Goal: Task Accomplishment & Management: Manage account settings

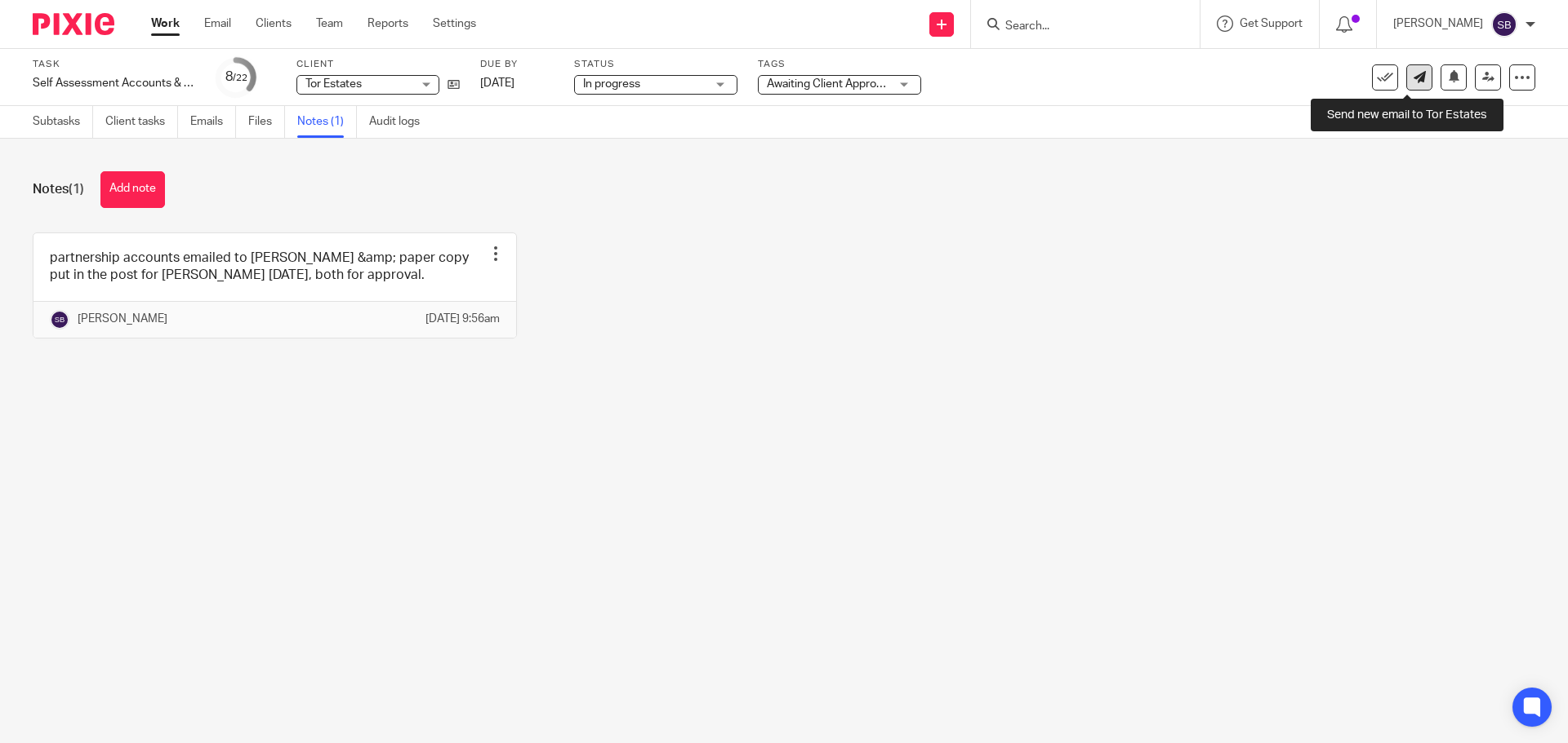
click at [1414, 78] on icon at bounding box center [1419, 77] width 13 height 13
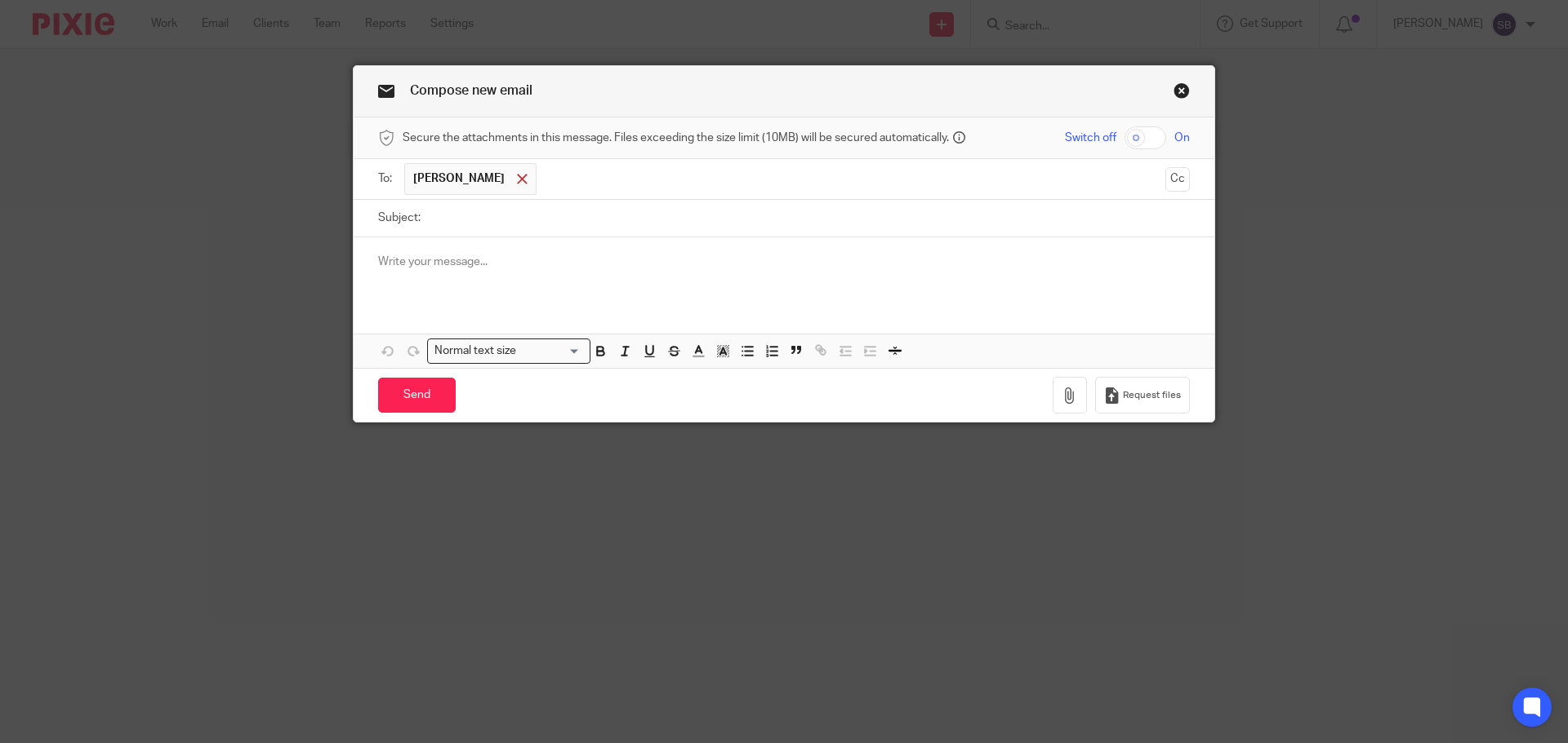
click at [517, 182] on span at bounding box center [521, 179] width 11 height 11
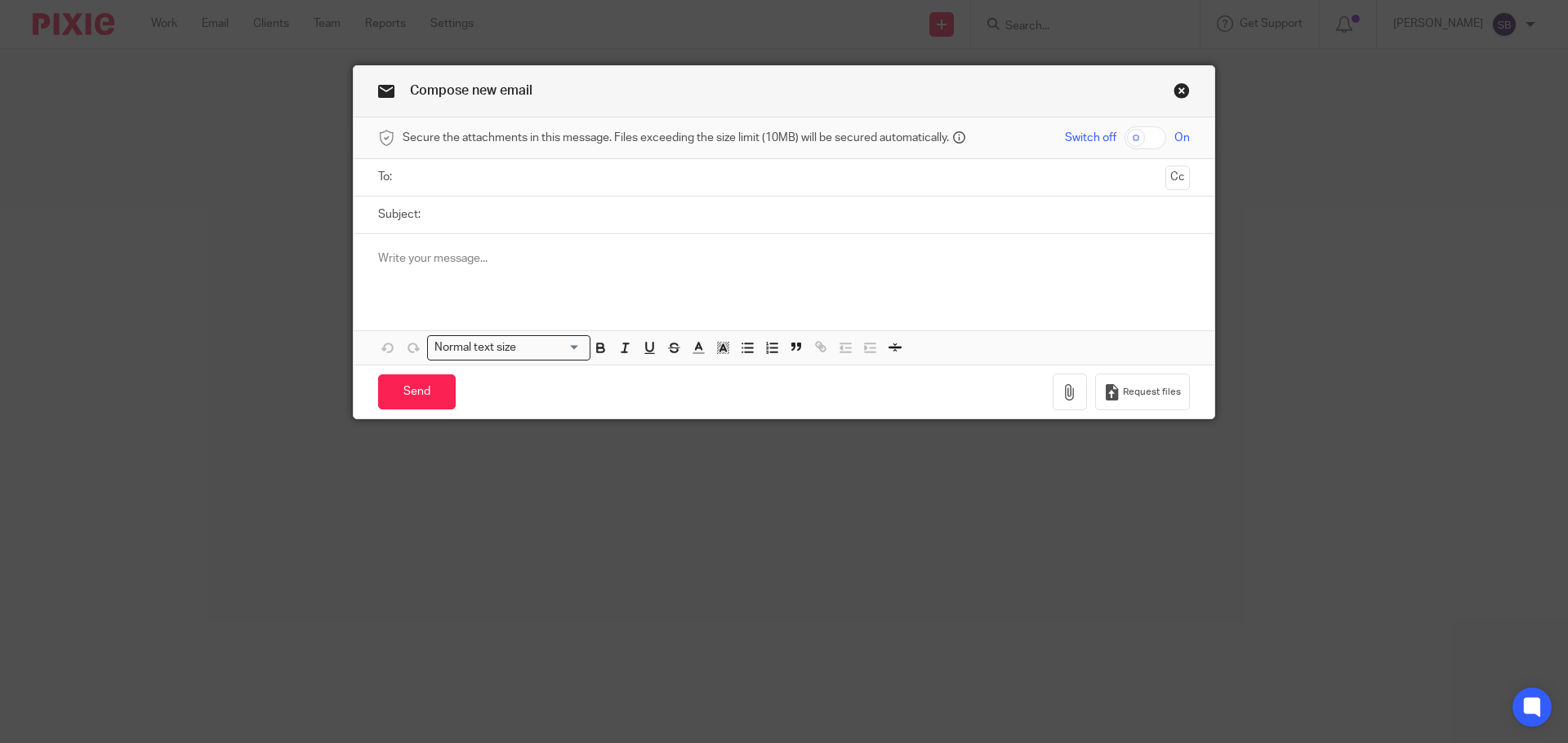
click at [500, 182] on input "text" at bounding box center [783, 177] width 750 height 18
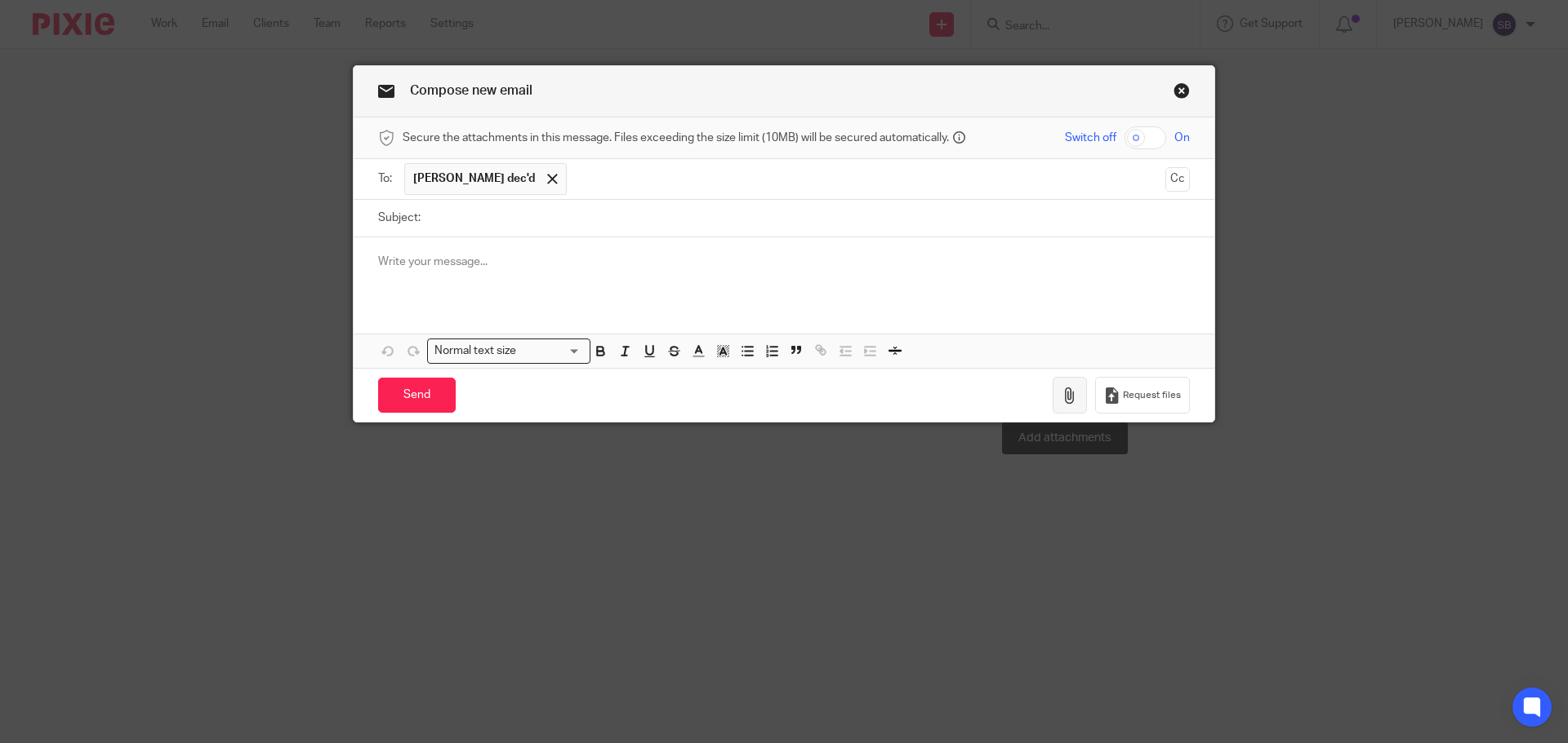
click at [1061, 398] on icon "button" at bounding box center [1069, 396] width 16 height 16
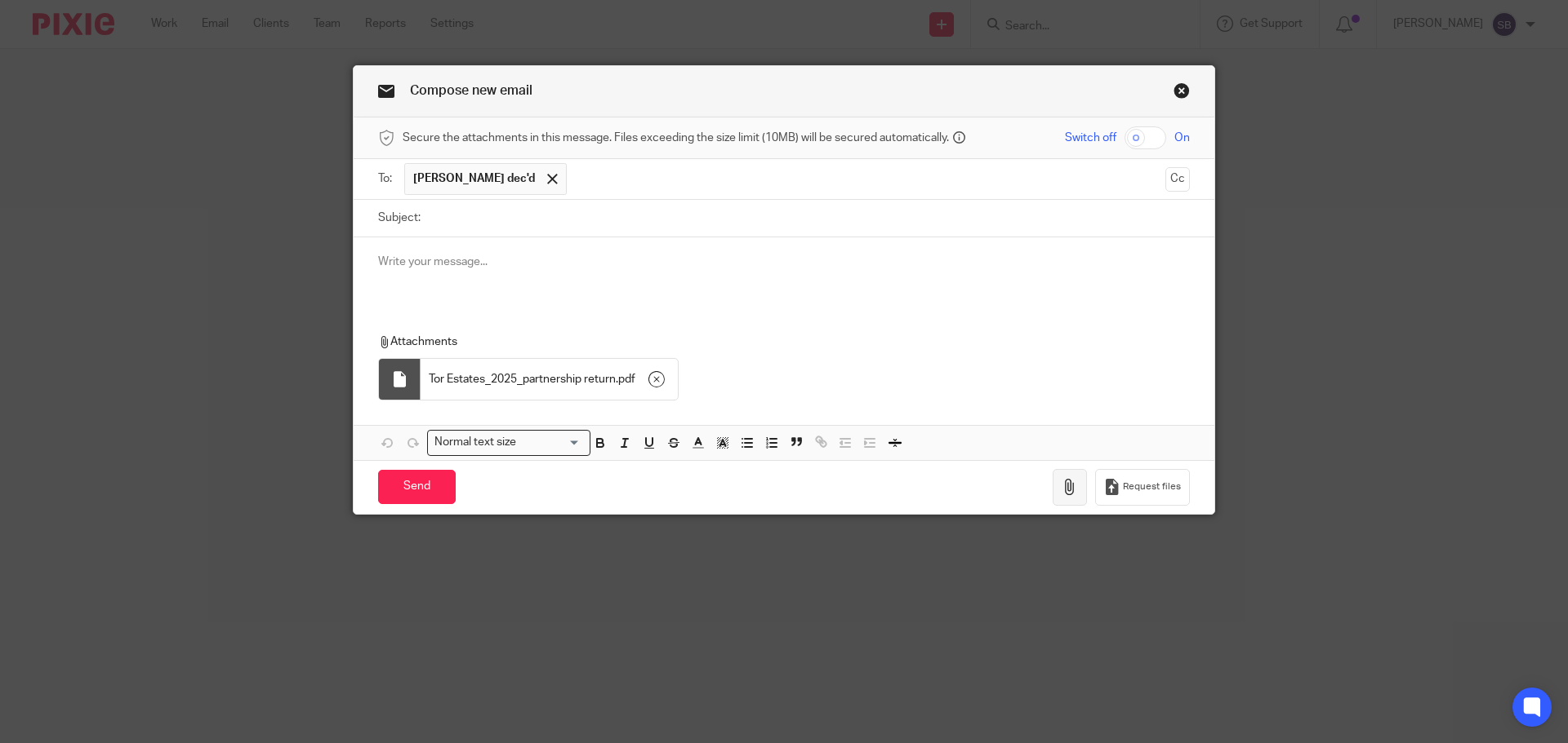
click at [1061, 496] on button "button" at bounding box center [1070, 487] width 35 height 37
click at [1062, 495] on icon "button" at bounding box center [1069, 486] width 16 height 16
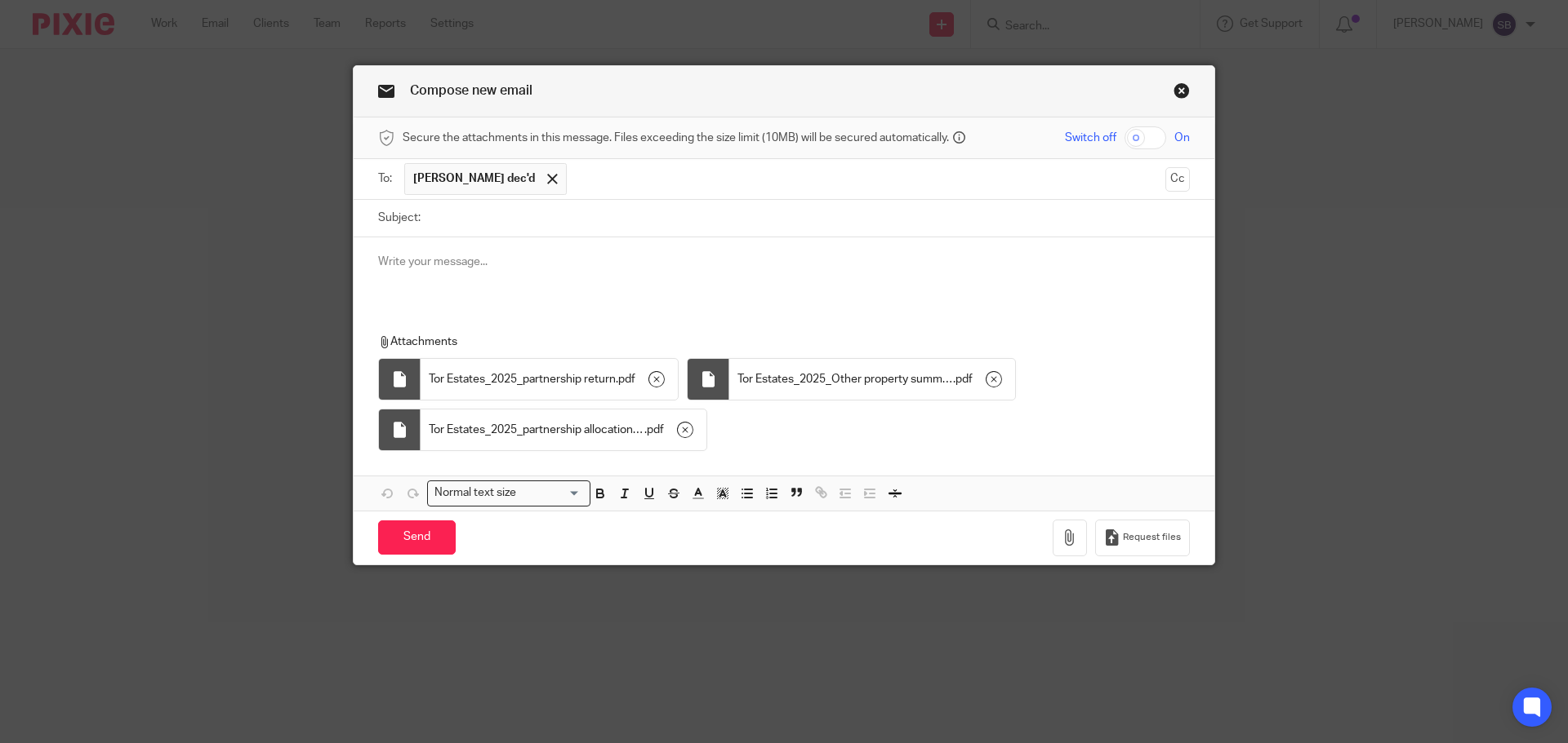
click at [487, 223] on input "Subject:" at bounding box center [809, 218] width 761 height 37
type input "Tor Estates"
click at [370, 261] on div at bounding box center [783, 269] width 860 height 64
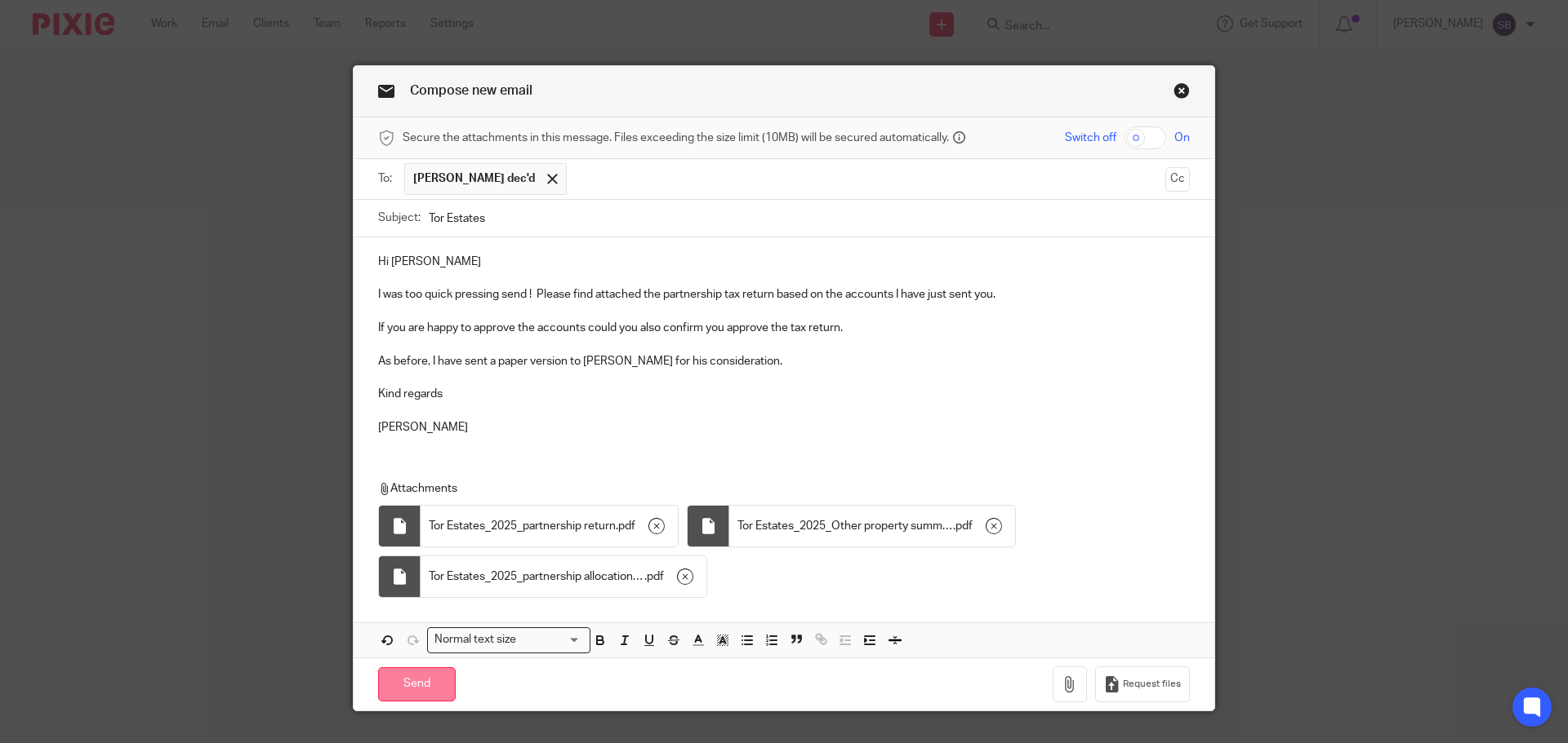
click at [424, 694] on input "Send" at bounding box center [417, 685] width 77 height 35
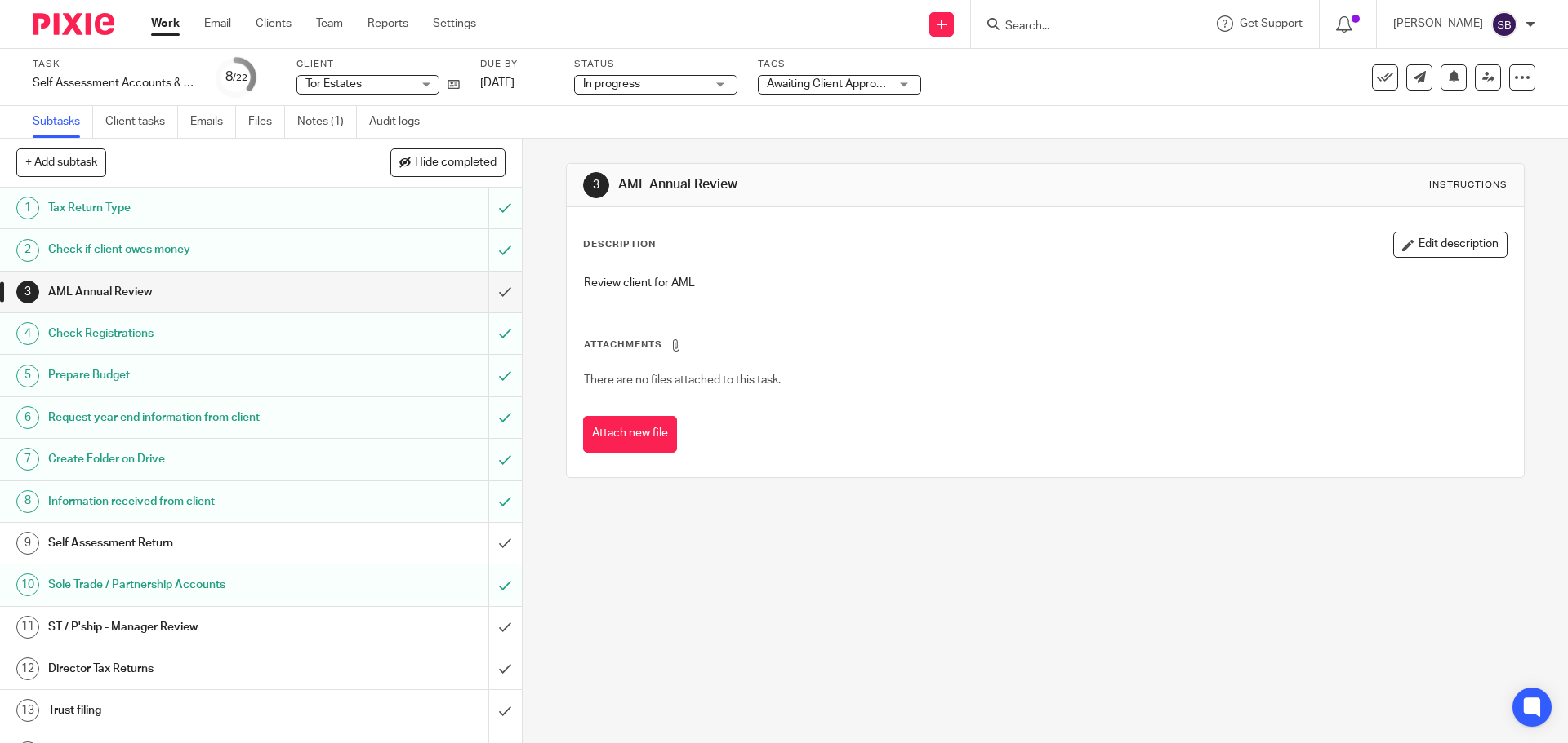
drag, startPoint x: 1106, startPoint y: 20, endPoint x: 1097, endPoint y: 27, distance: 11.4
click at [1105, 20] on input "Search" at bounding box center [1077, 26] width 147 height 14
type input "perception"
click at [277, 25] on link "Clients" at bounding box center [273, 23] width 36 height 16
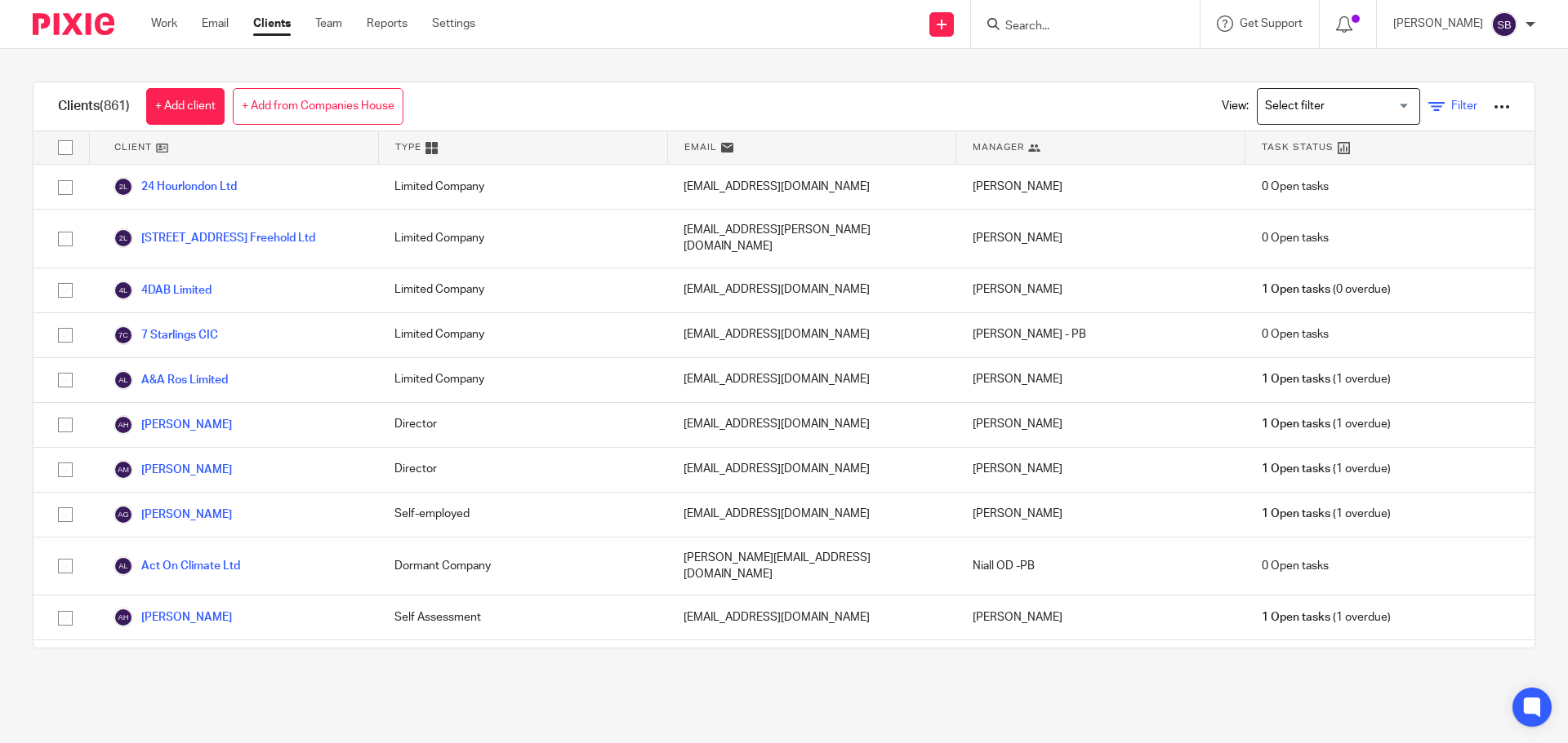
click at [1451, 106] on span "Filter" at bounding box center [1464, 106] width 26 height 12
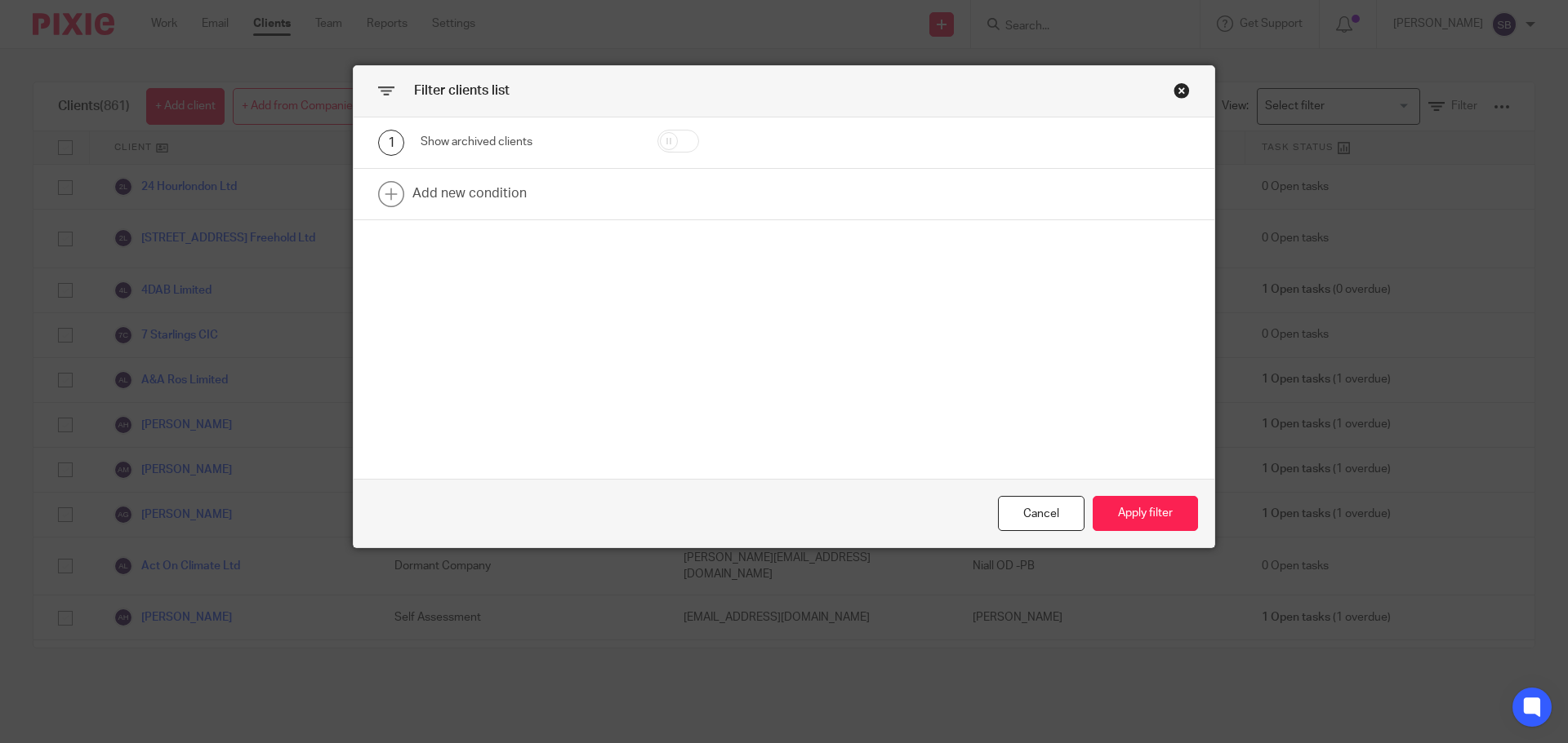
click at [687, 143] on input "checkbox" at bounding box center [678, 141] width 42 height 23
checkbox input "true"
click at [643, 194] on link at bounding box center [783, 194] width 860 height 50
click at [549, 200] on div "Field" at bounding box center [512, 200] width 157 height 35
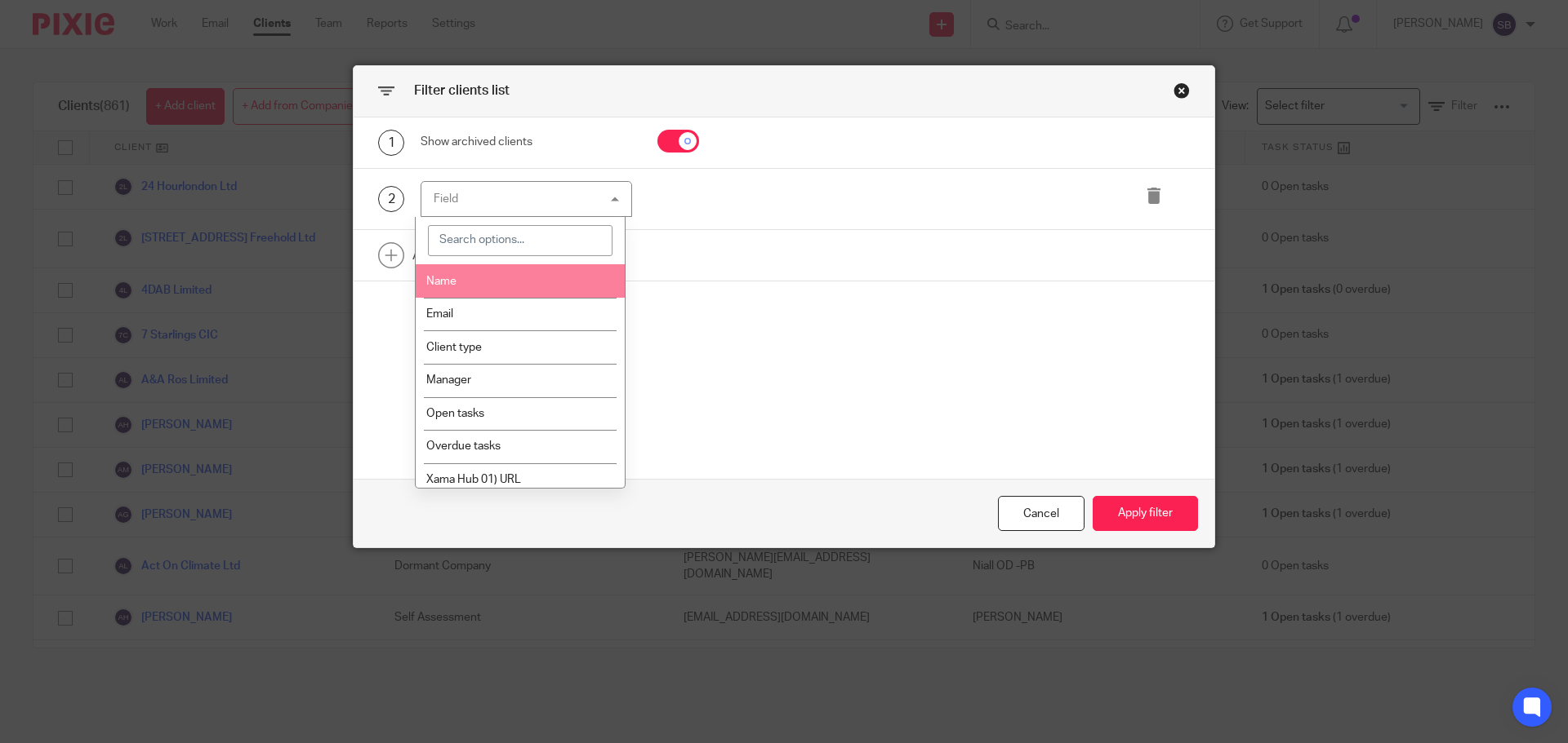
click at [486, 288] on li "Name" at bounding box center [519, 281] width 210 height 34
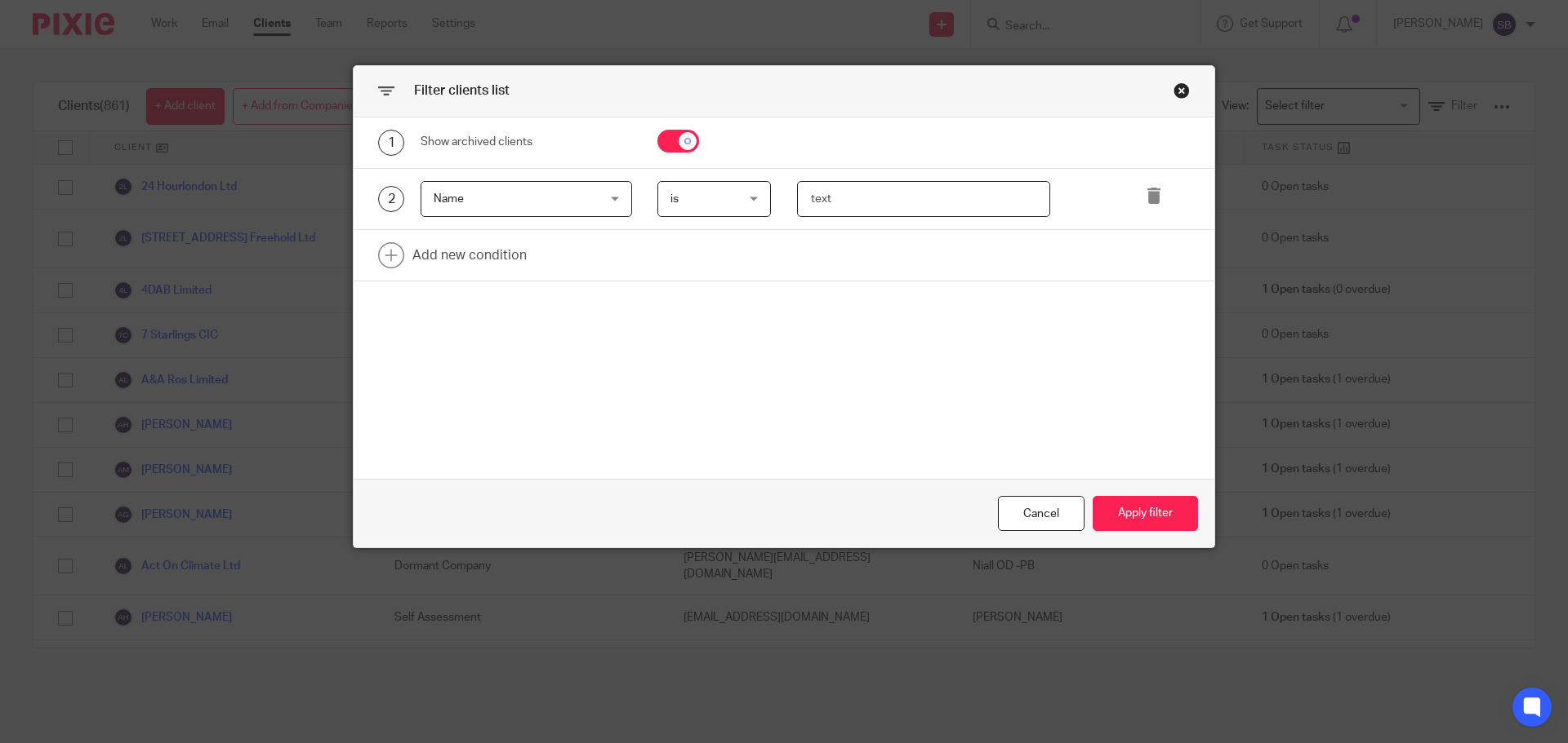
click at [879, 196] on input "text" at bounding box center [923, 200] width 254 height 37
type input "perception"
click at [1163, 517] on button "Apply filter" at bounding box center [1145, 513] width 105 height 35
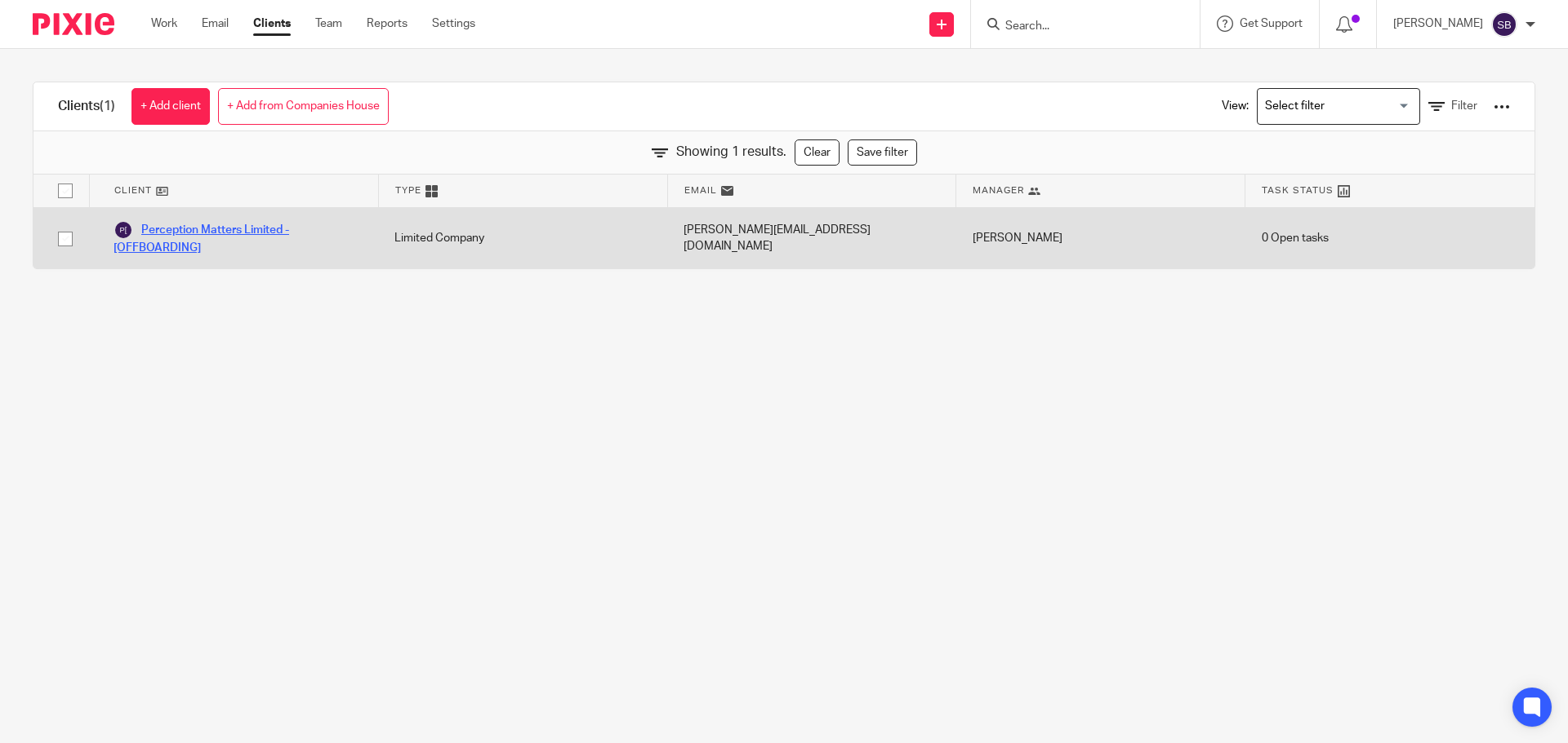
click at [220, 234] on link "Perception Matters Limited - [OFFBOARDING]" at bounding box center [238, 237] width 248 height 36
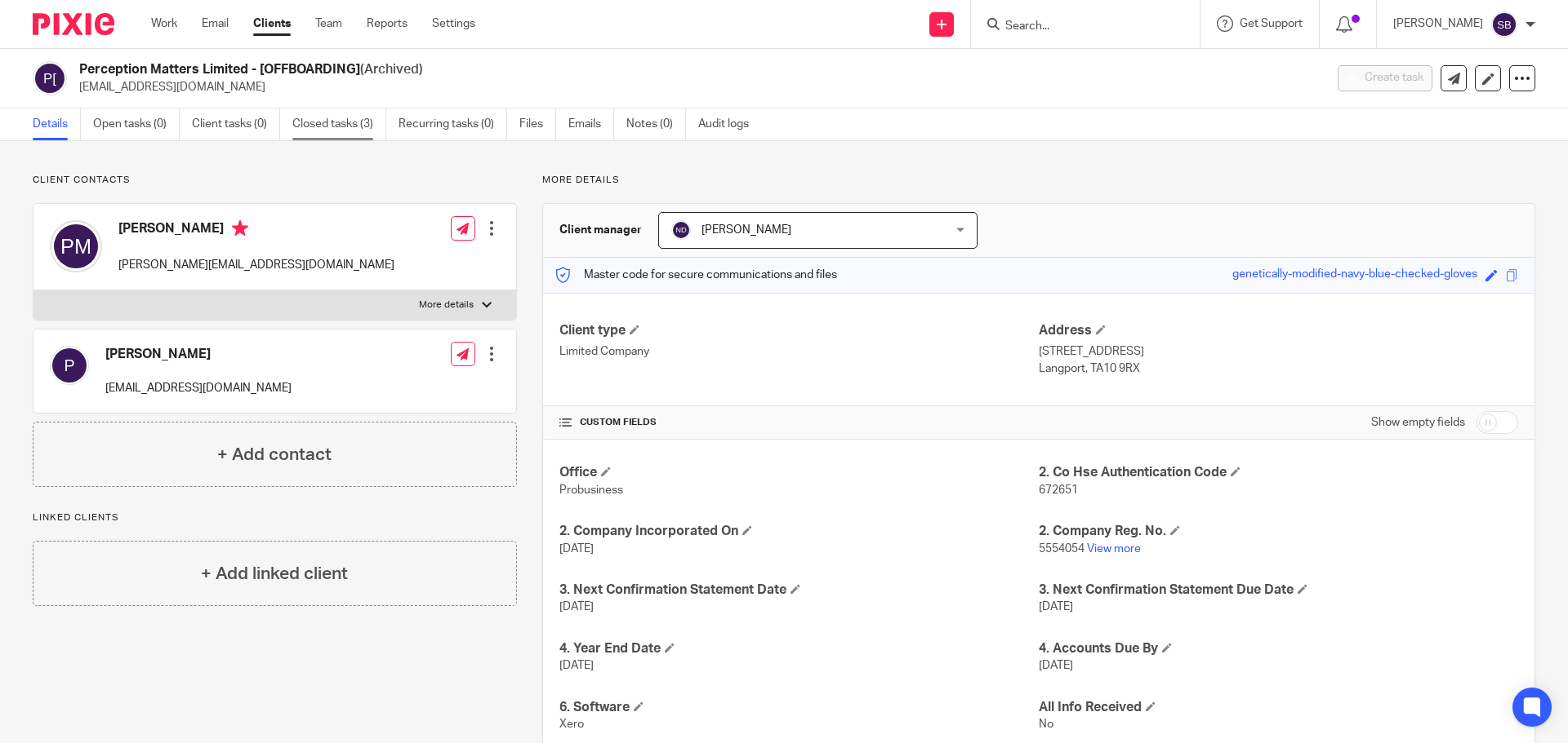
click at [352, 130] on link "Closed tasks (3)" at bounding box center [339, 124] width 94 height 32
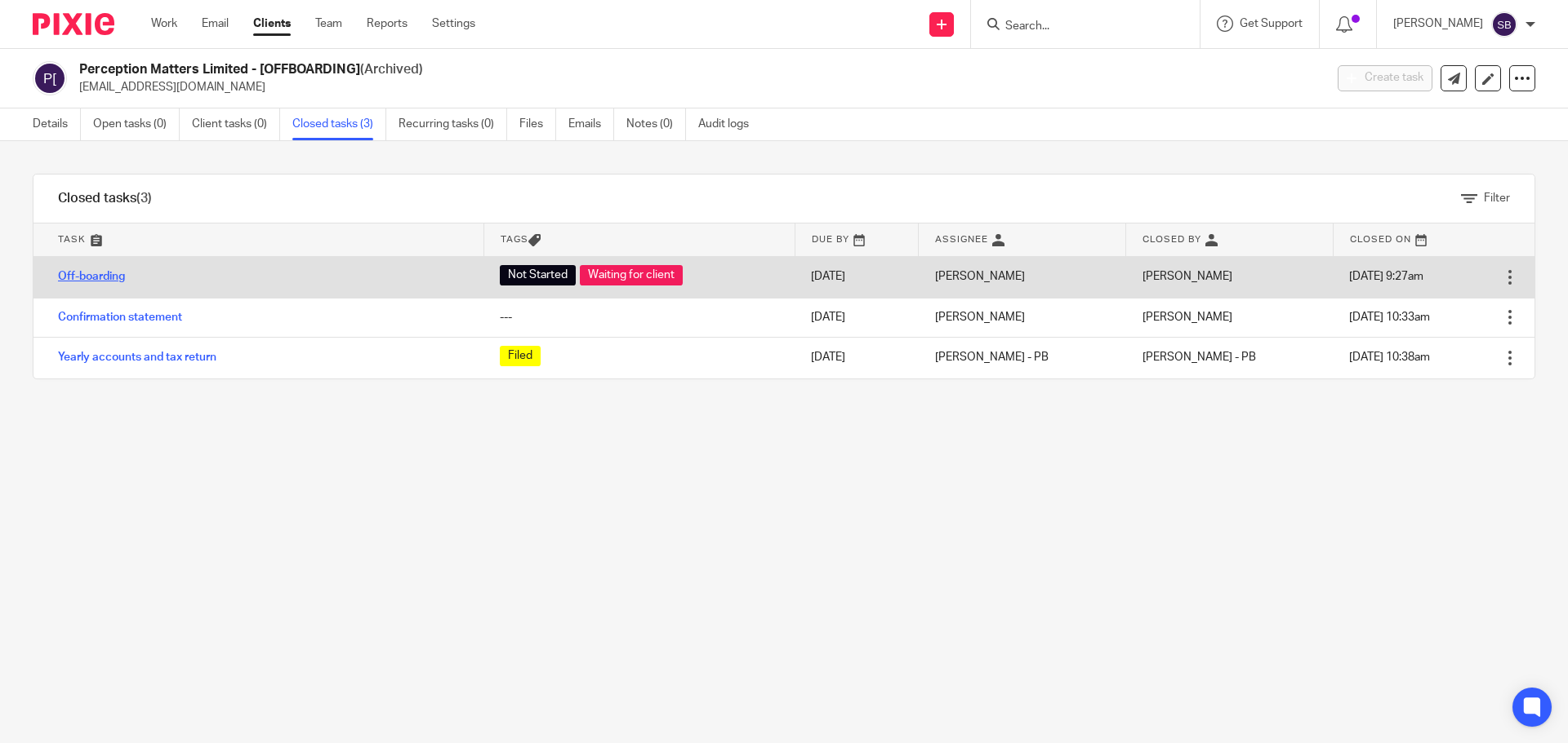
click at [102, 278] on link "Off-boarding" at bounding box center [91, 277] width 67 height 12
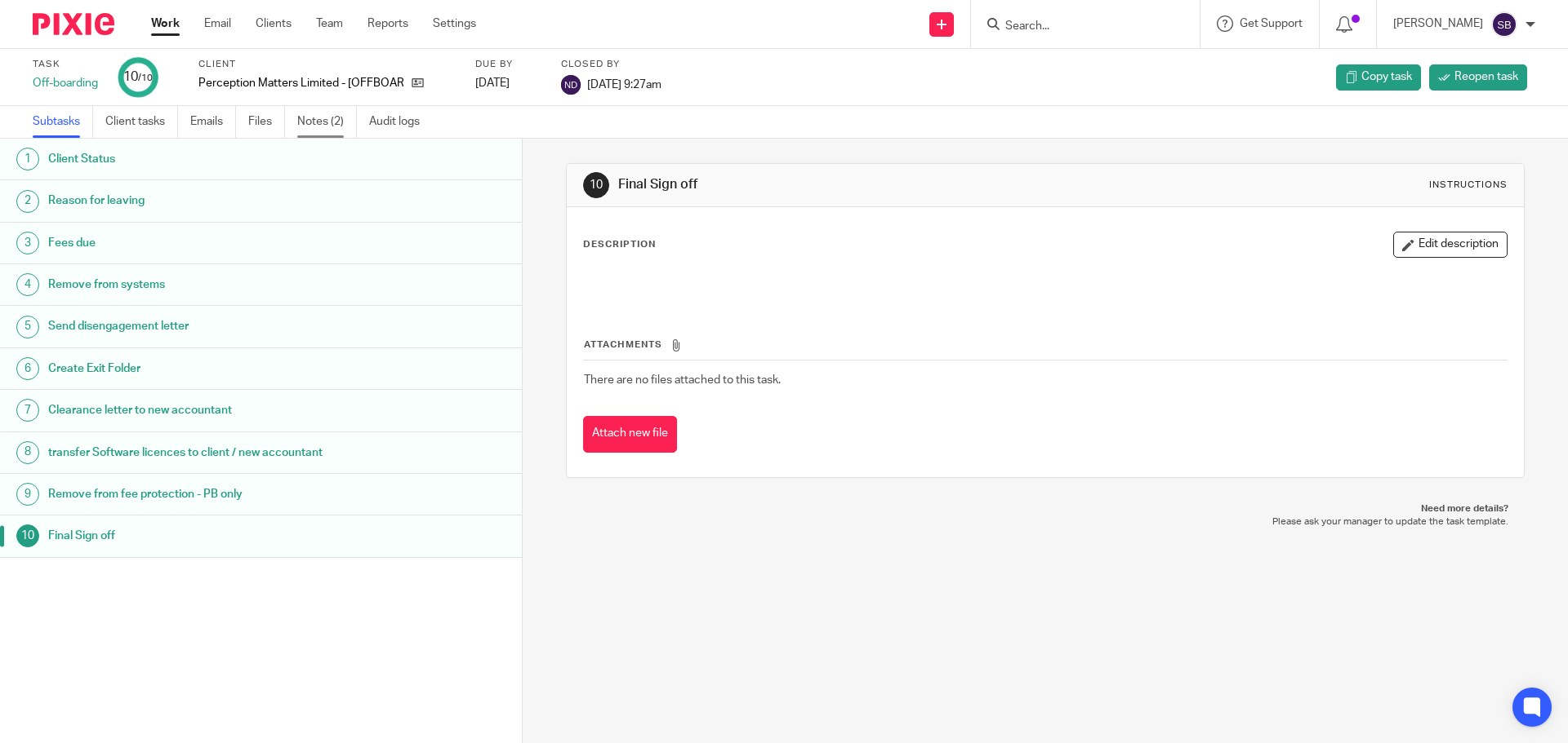
click at [330, 122] on link "Notes (2)" at bounding box center [327, 122] width 60 height 32
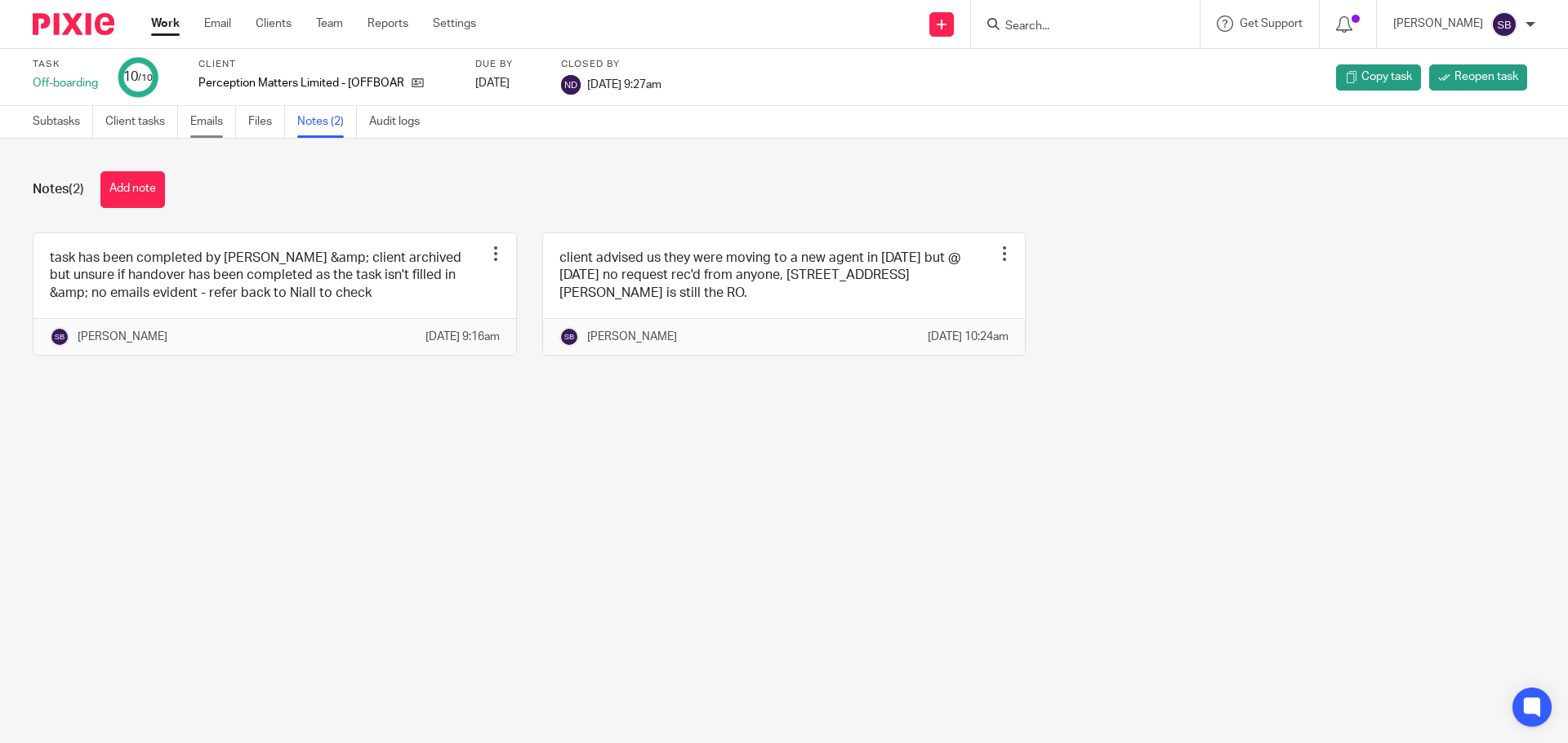
click at [214, 121] on link "Emails" at bounding box center [212, 122] width 45 height 32
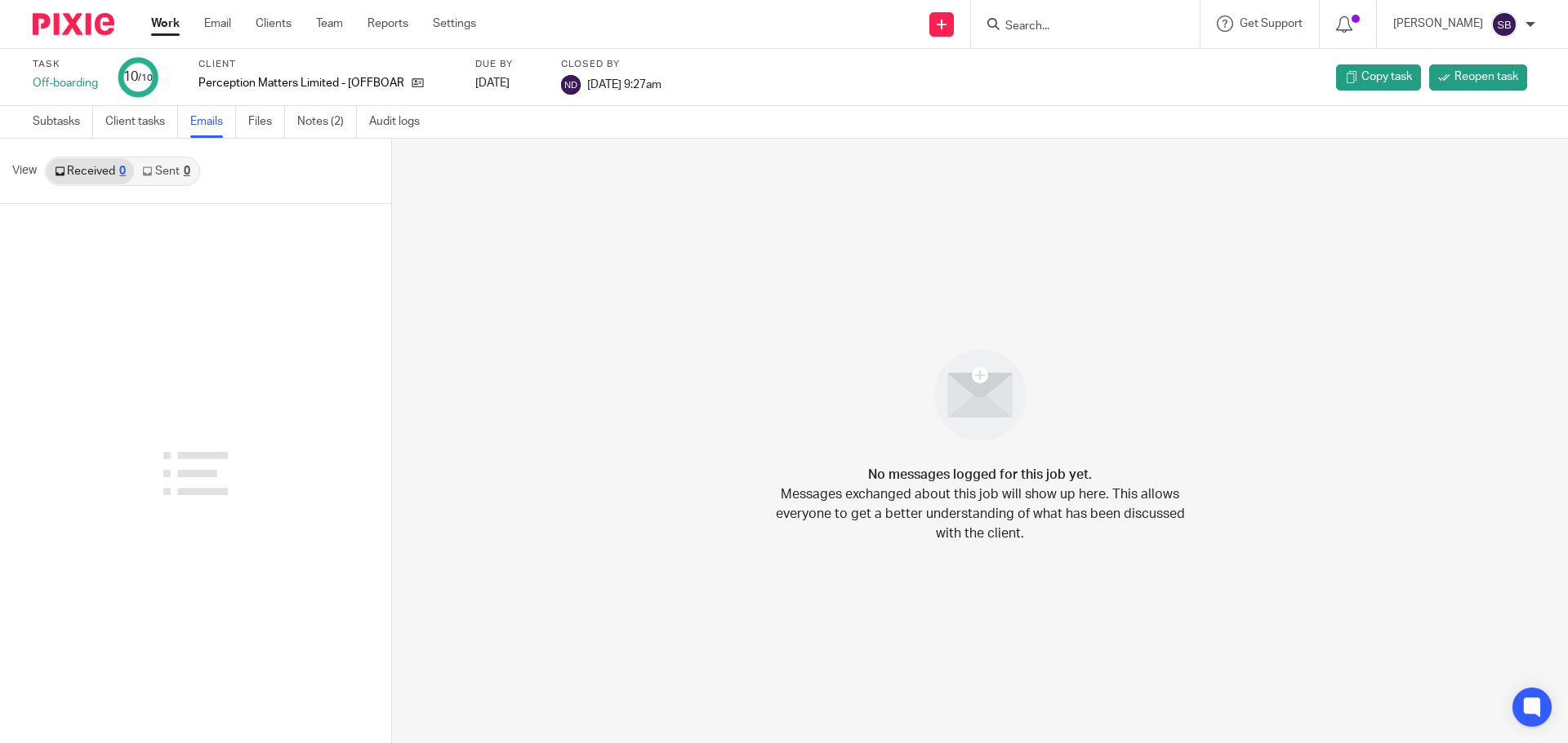
click at [190, 168] on link "Sent 0" at bounding box center [166, 171] width 64 height 26
click at [417, 82] on icon at bounding box center [417, 82] width 13 height 13
click at [416, 82] on icon at bounding box center [417, 82] width 13 height 13
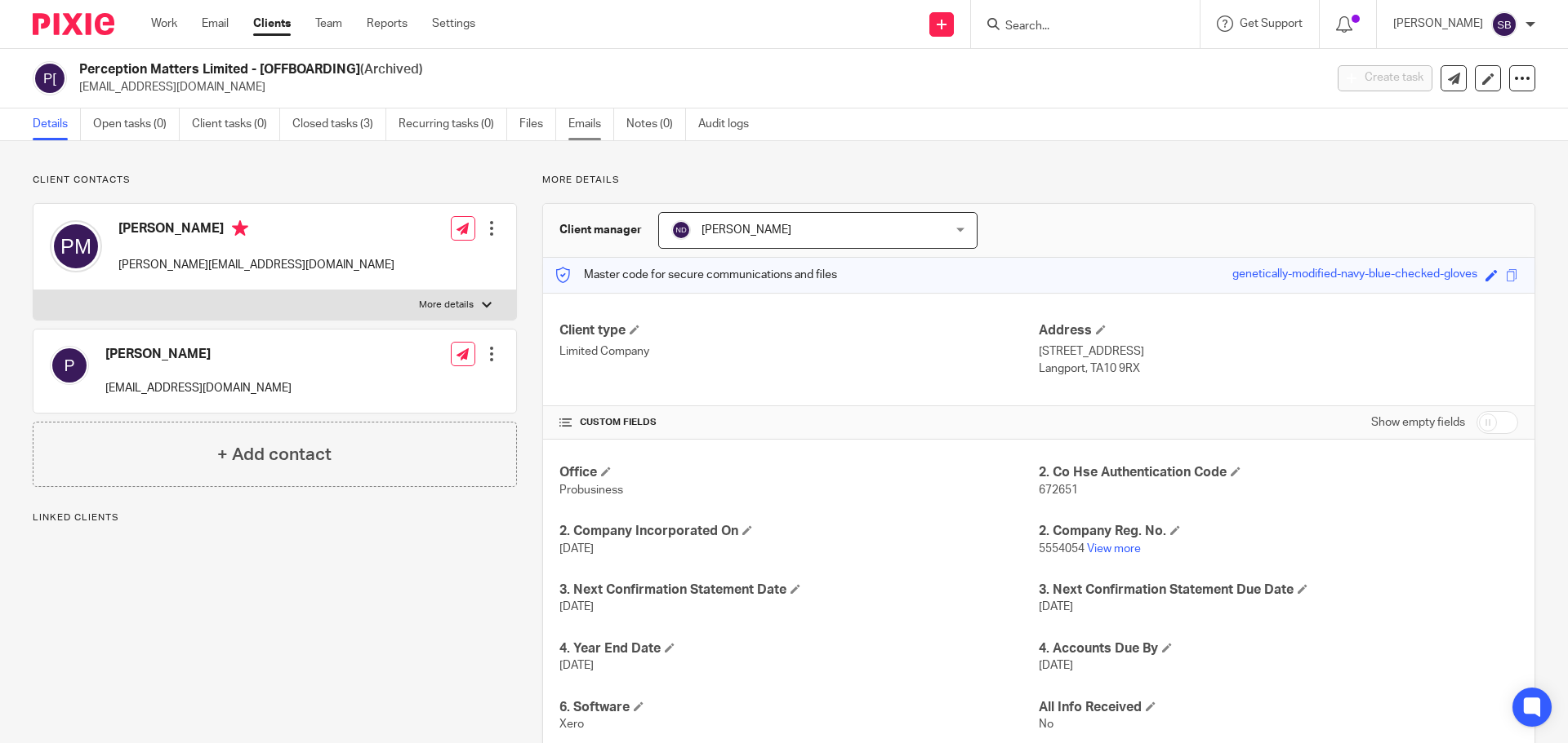
click at [585, 124] on link "Emails" at bounding box center [591, 124] width 45 height 32
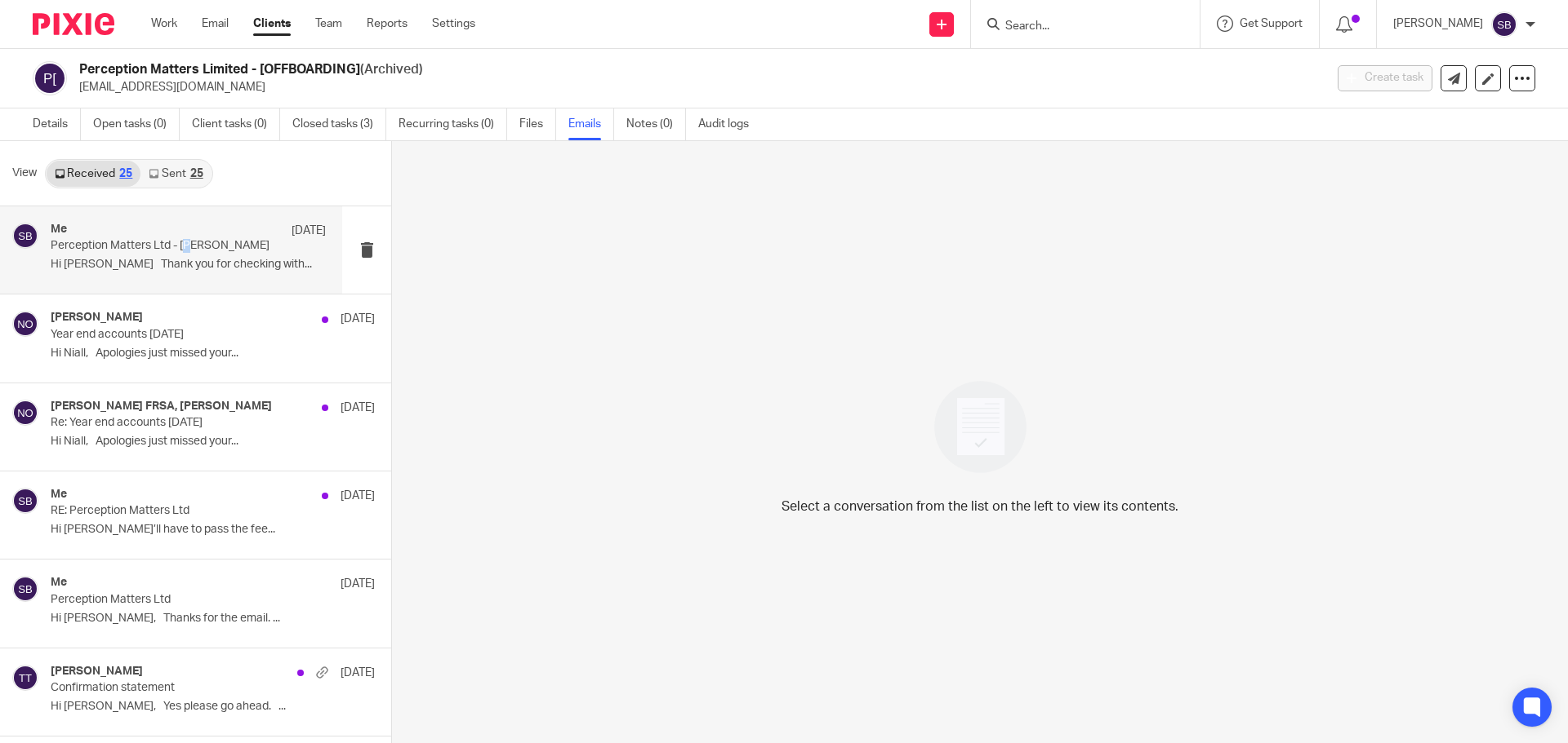
click at [191, 246] on p "Perception Matters Ltd - [PERSON_NAME]" at bounding box center [160, 246] width 220 height 14
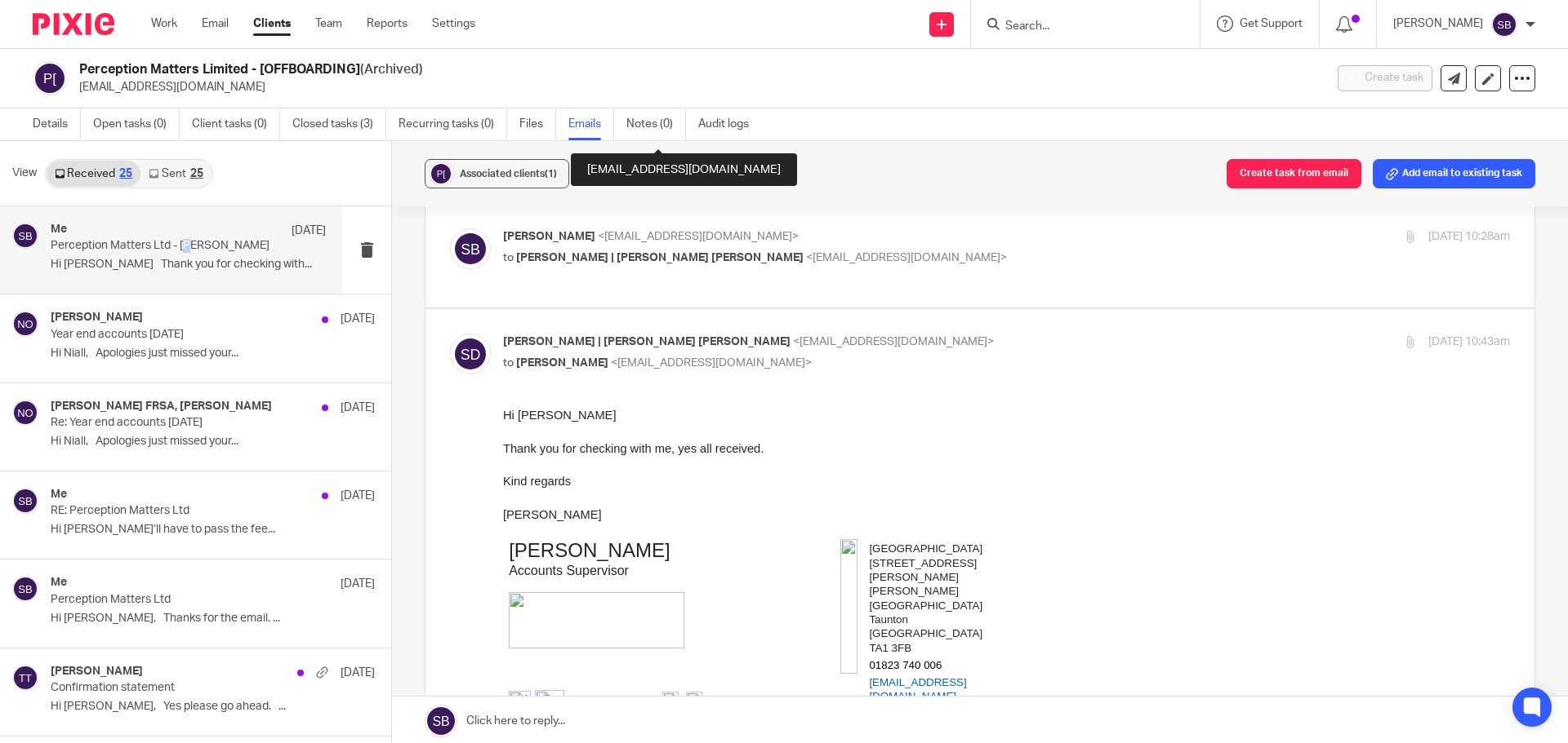
scroll to position [245, 0]
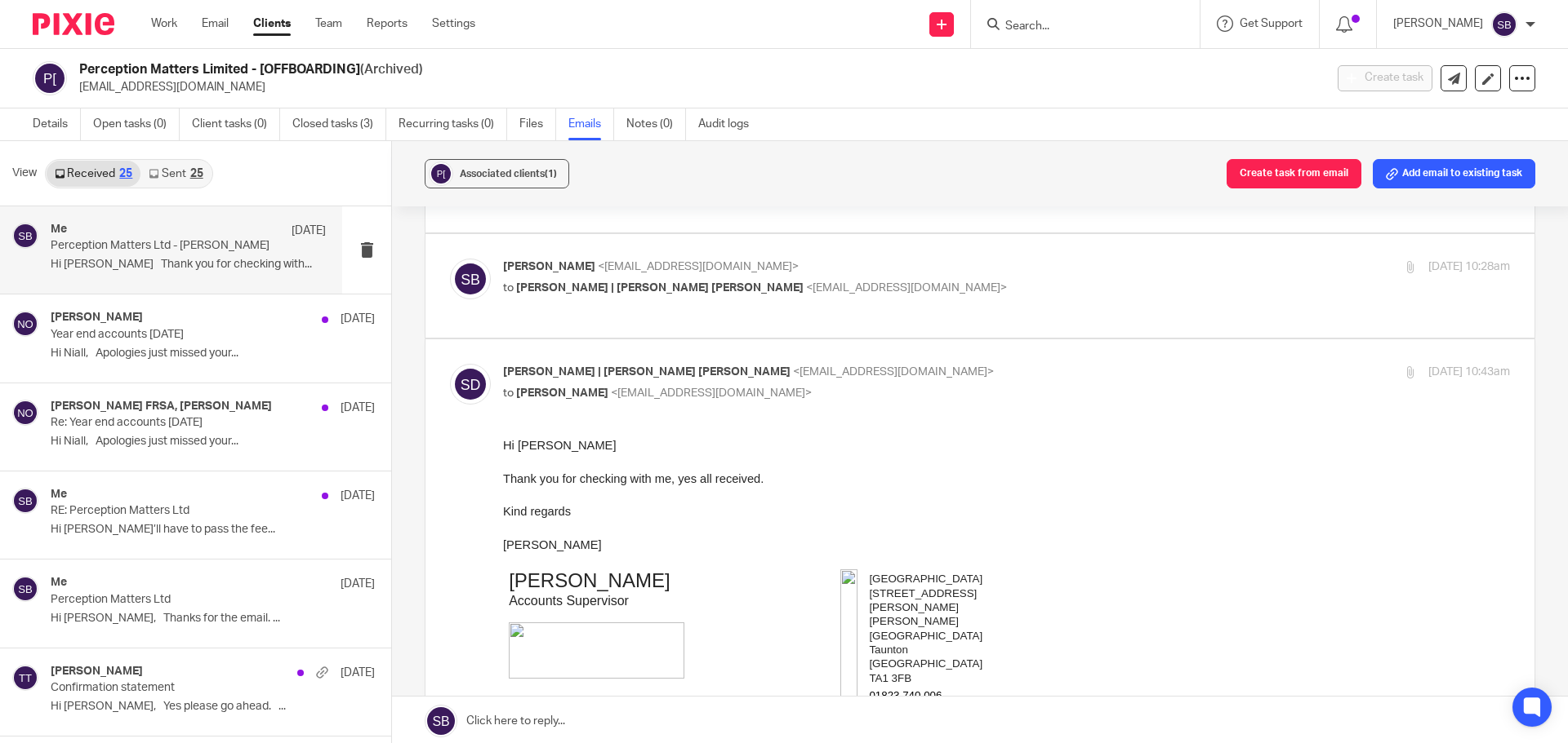
click at [613, 279] on div "[PERSON_NAME] <[EMAIL_ADDRESS][DOMAIN_NAME]> to [PERSON_NAME] | [PERSON_NAME] […" at bounding box center [838, 277] width 671 height 38
checkbox input "true"
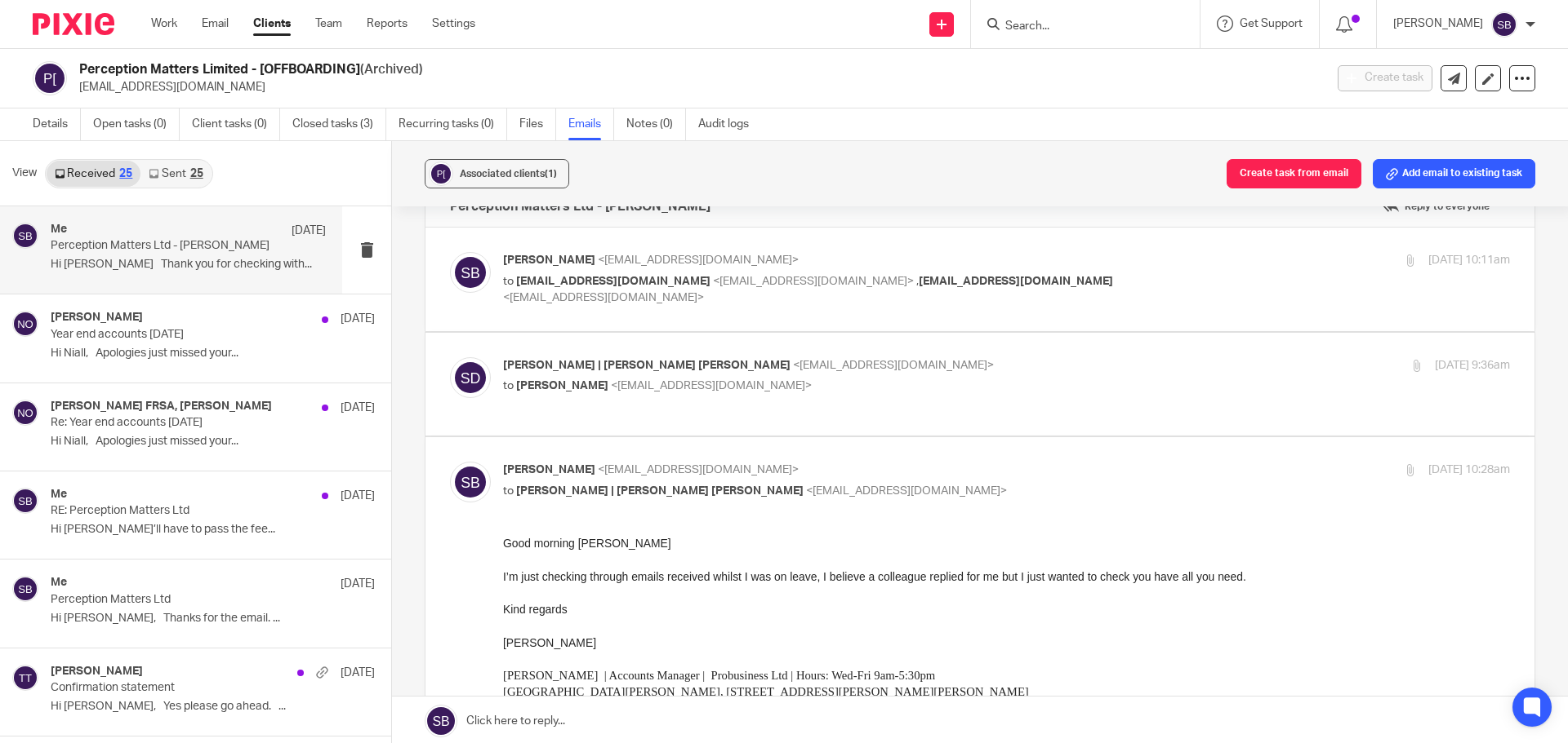
scroll to position [0, 0]
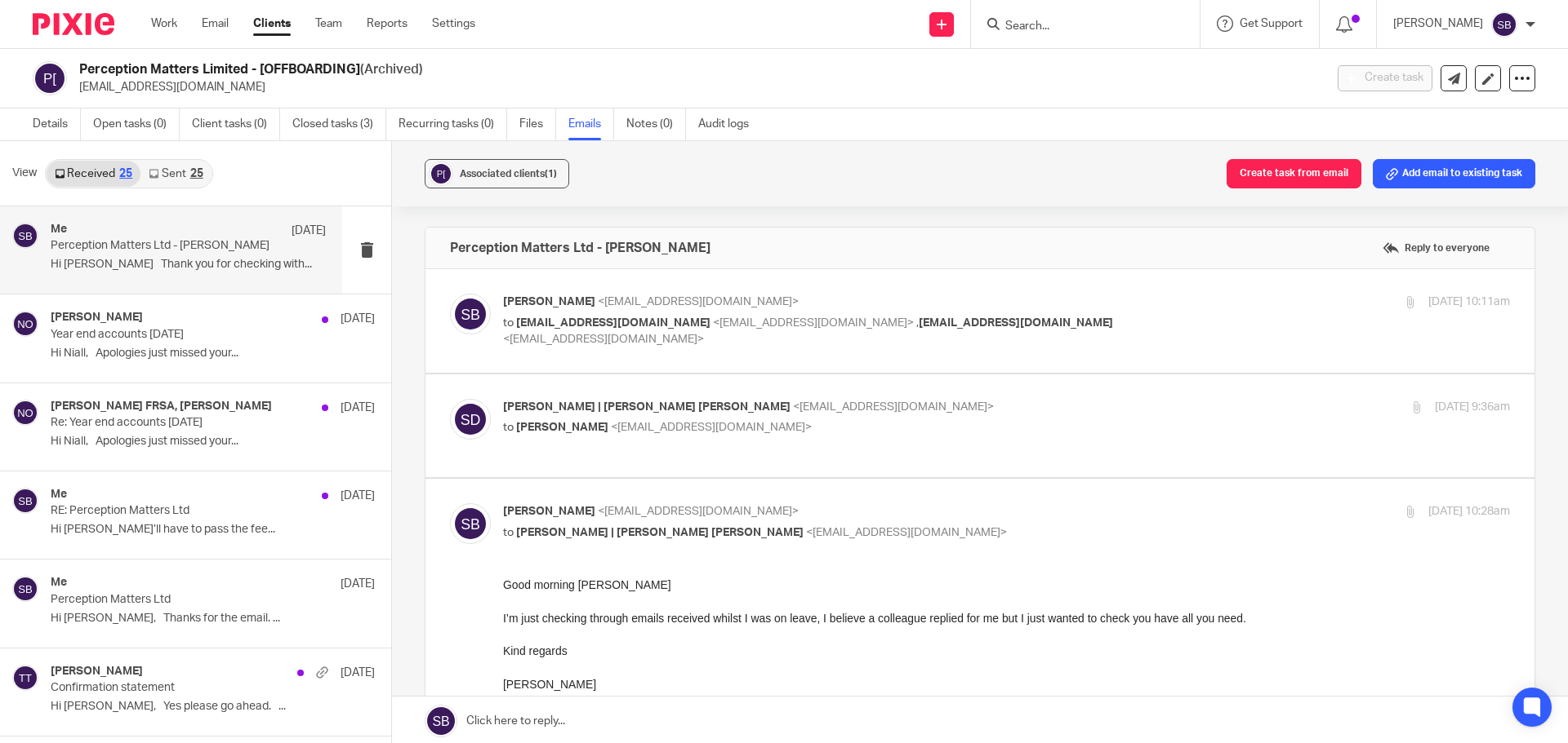
click at [645, 419] on div "Simon Barnard | Walpole Dunn <simon@walpoledunn.co.uk> to Sonia Bird <soniabird…" at bounding box center [838, 418] width 671 height 38
checkbox input "true"
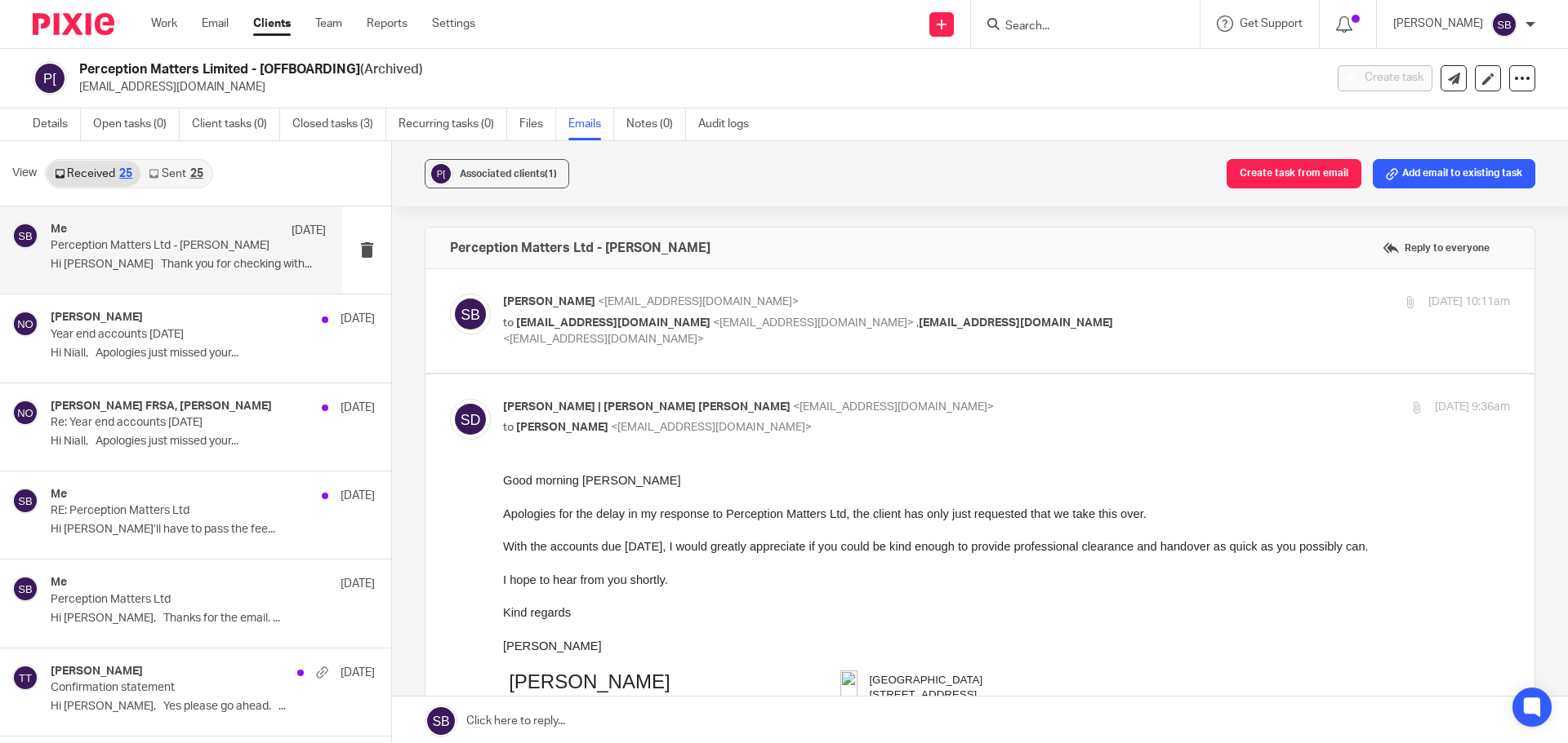
click at [1085, 24] on input "Search" at bounding box center [1077, 26] width 147 height 14
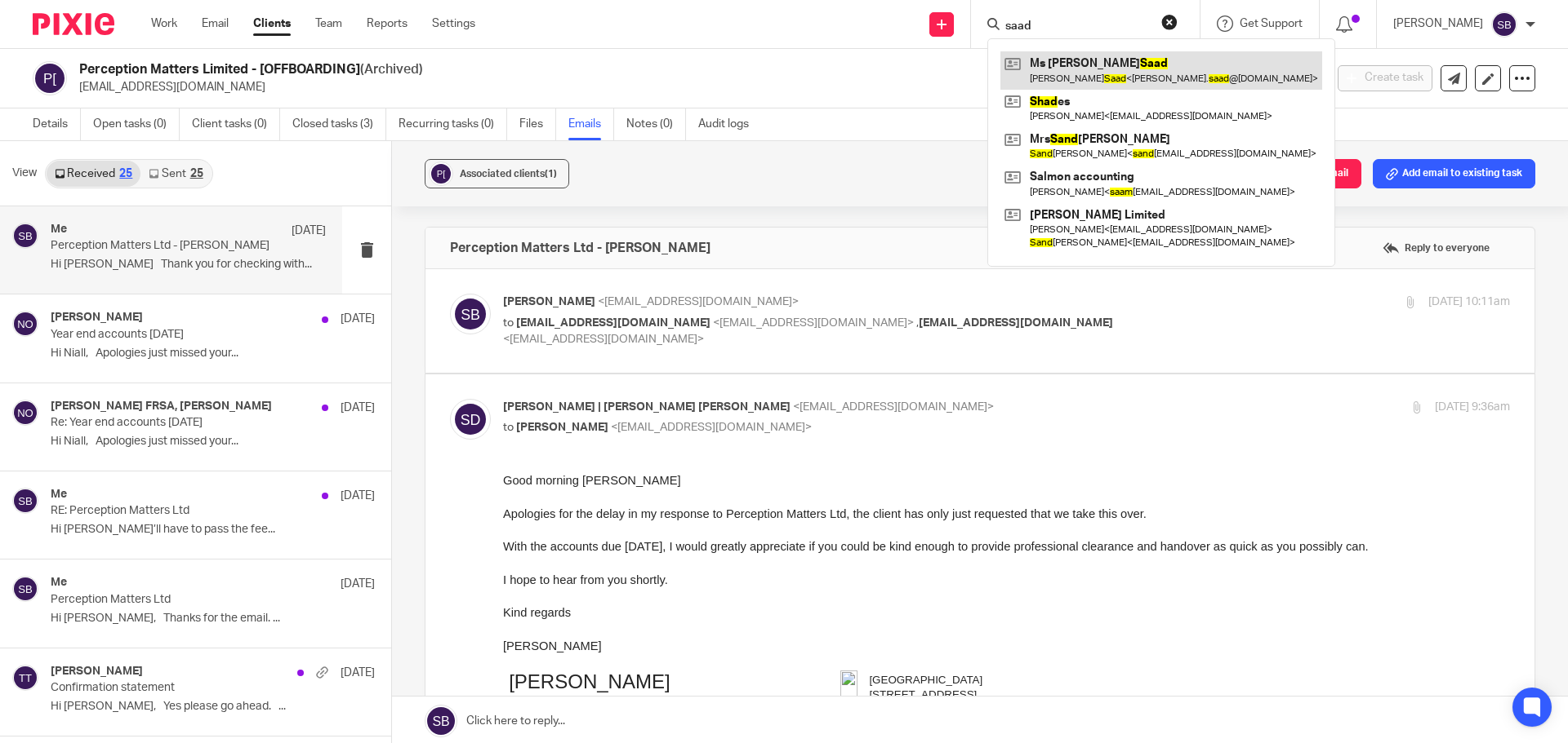
type input "saad"
click at [1088, 65] on link at bounding box center [1161, 69] width 322 height 38
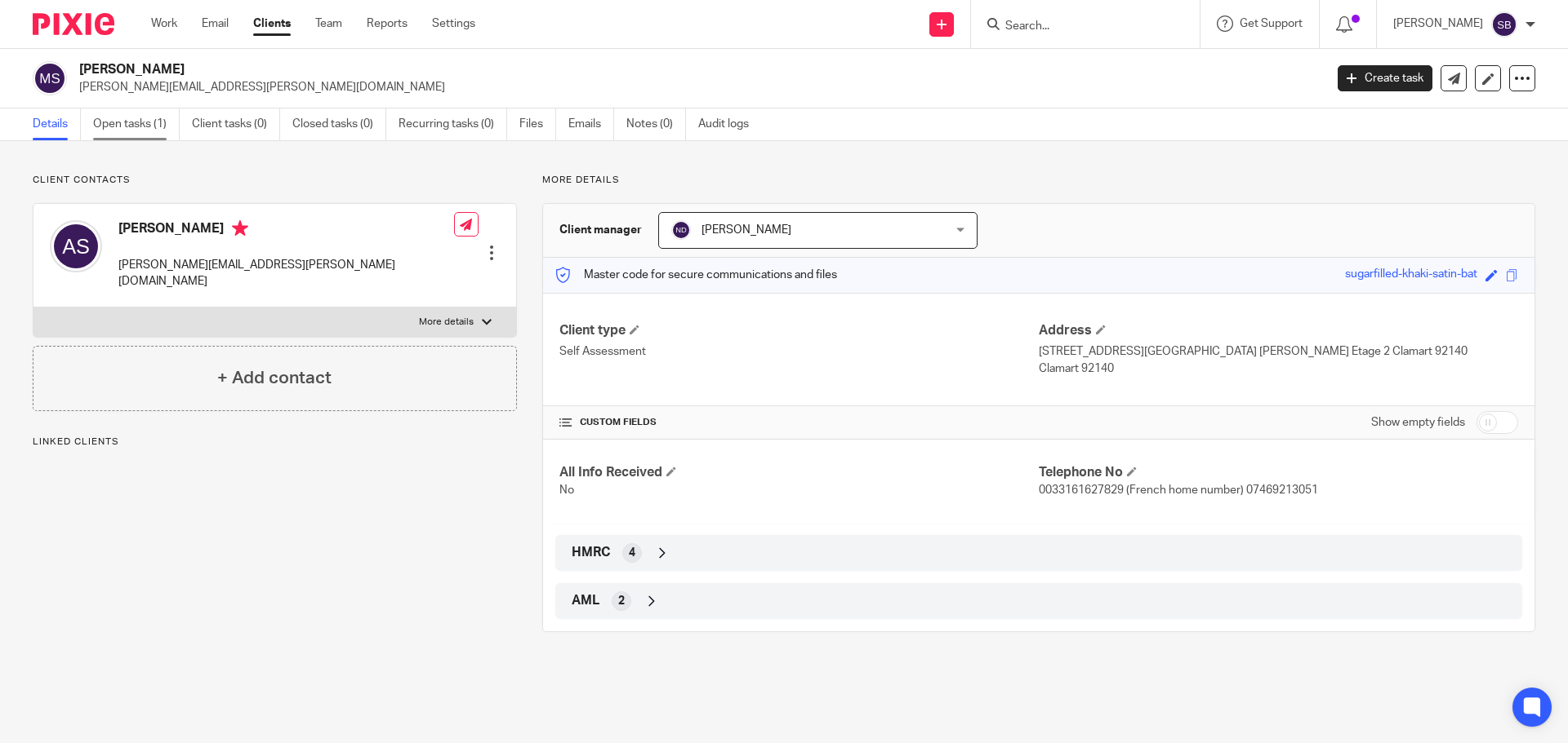
click at [145, 126] on link "Open tasks (1)" at bounding box center [136, 124] width 87 height 32
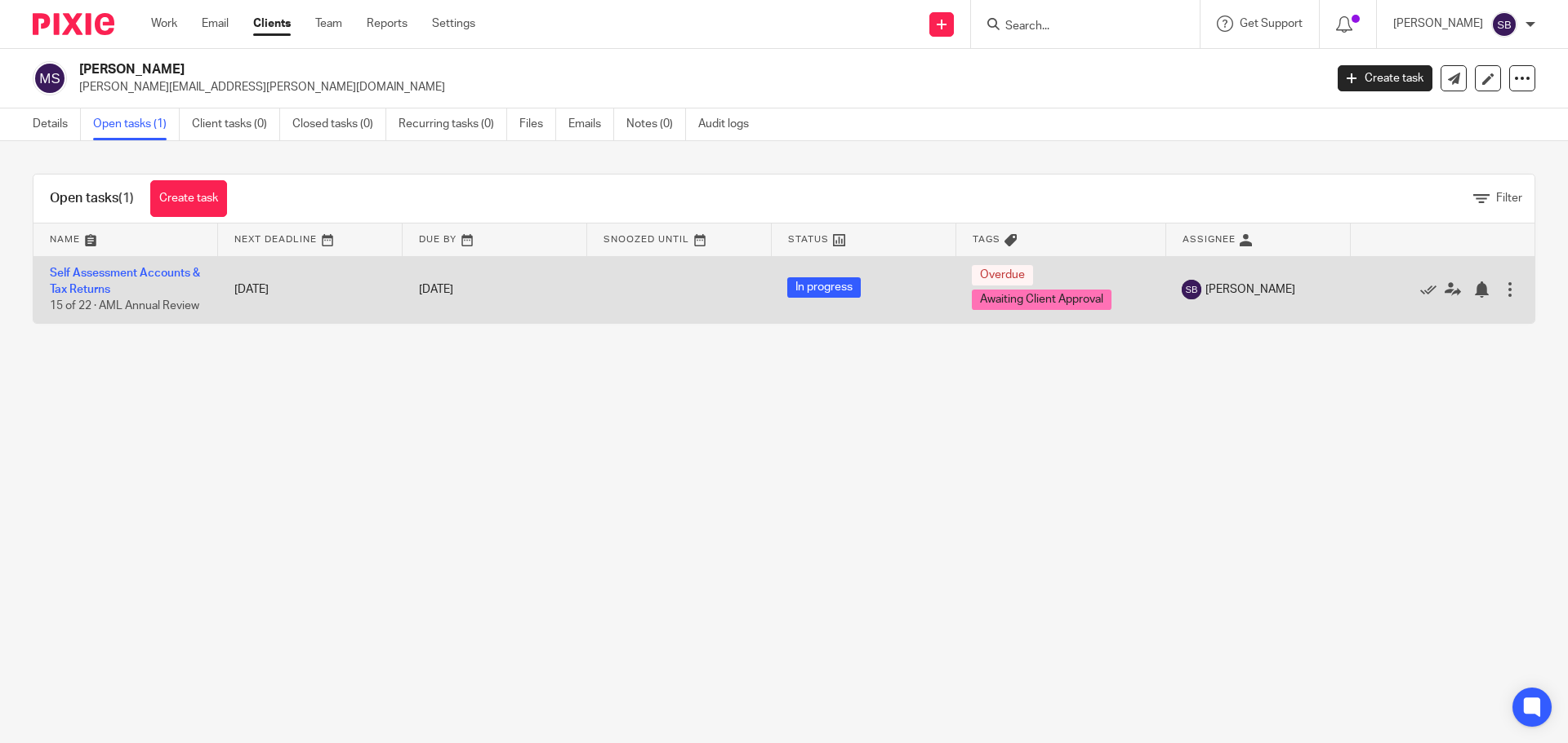
click at [98, 280] on td "Self Assessment Accounts & Tax Returns 15 of 22 · AML Annual Review" at bounding box center [126, 289] width 184 height 67
click at [71, 268] on link "Self Assessment Accounts & Tax Returns" at bounding box center [126, 281] width 151 height 28
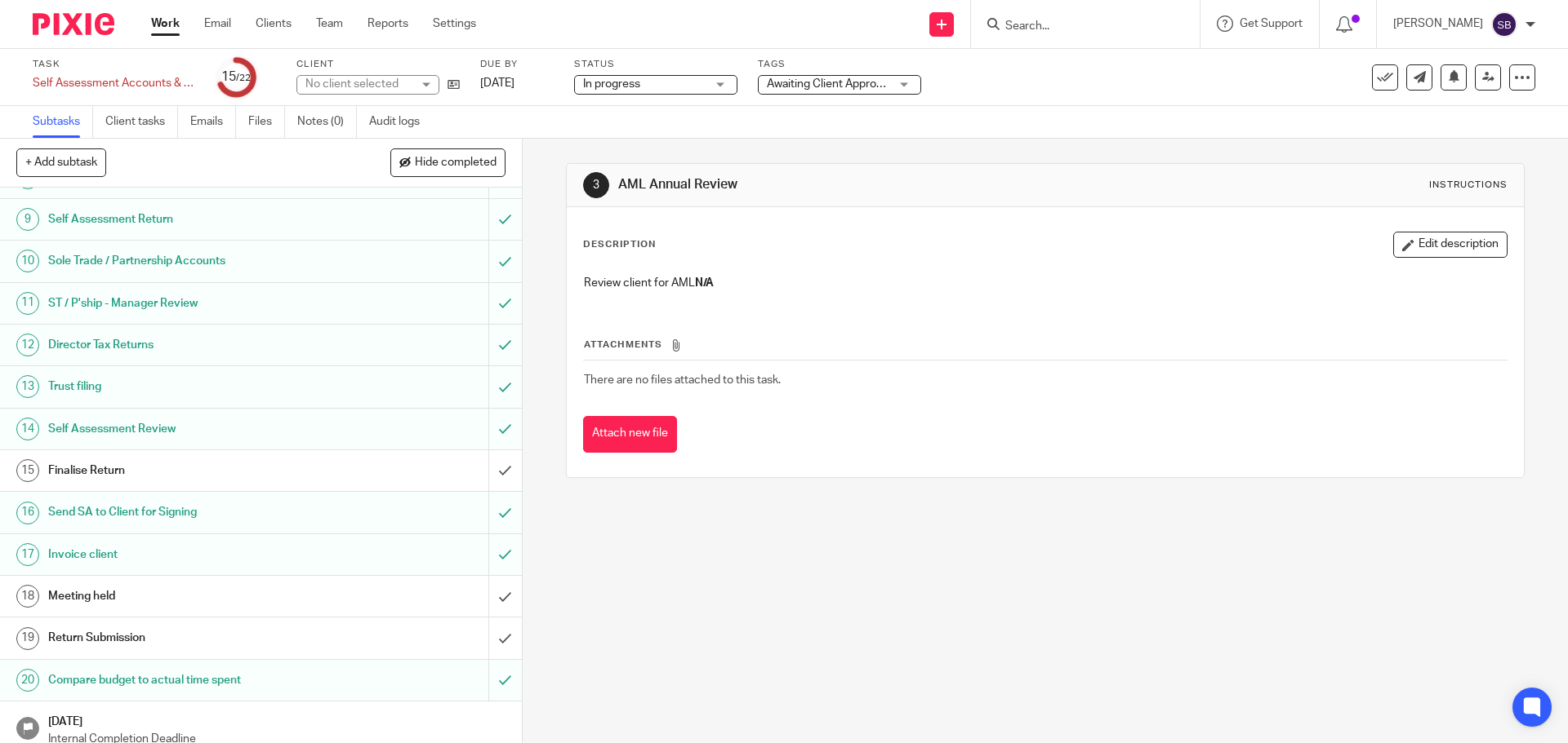
scroll to position [326, 0]
click at [105, 554] on h1 "Invoice client" at bounding box center [189, 552] width 283 height 24
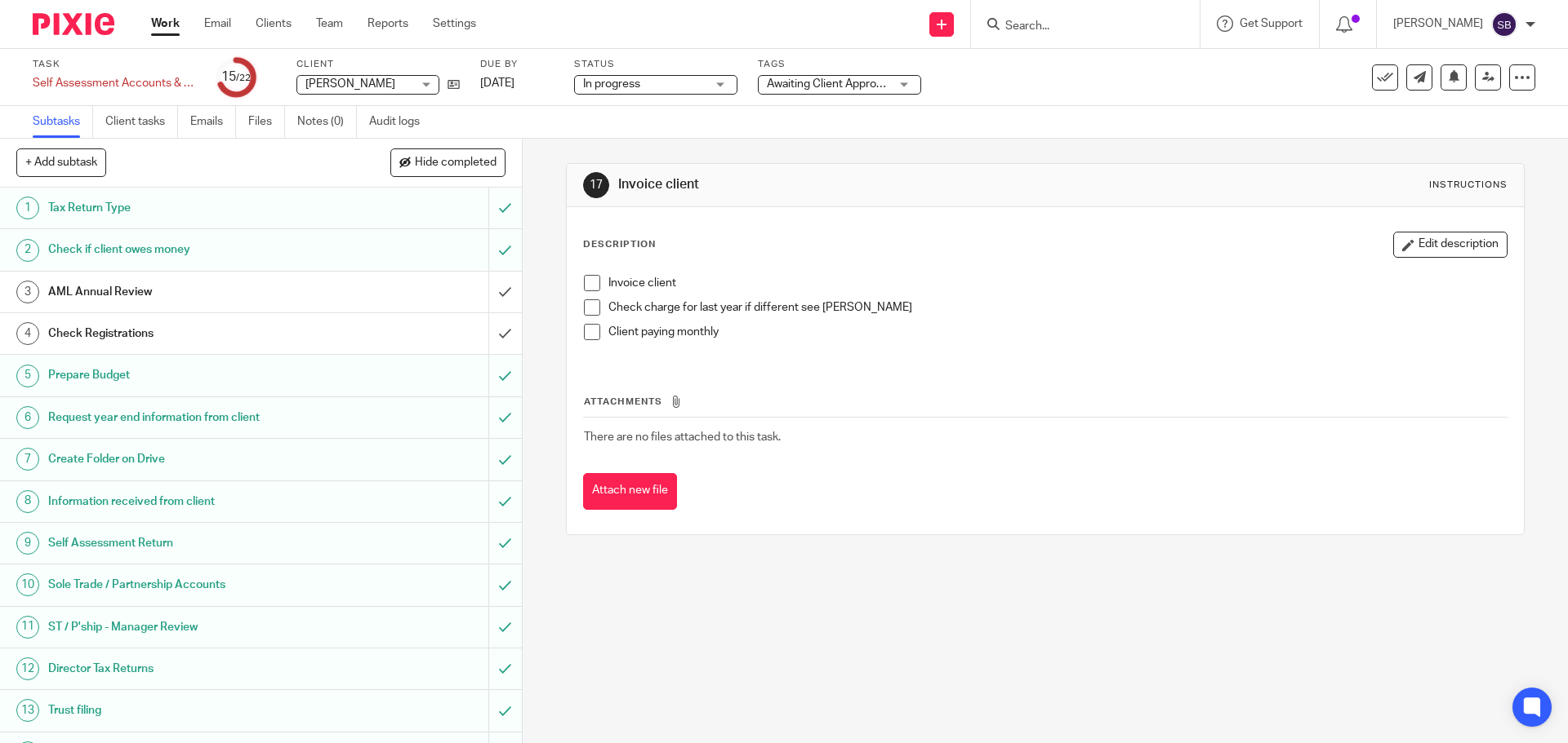
click at [1088, 22] on input "Search" at bounding box center [1077, 26] width 147 height 14
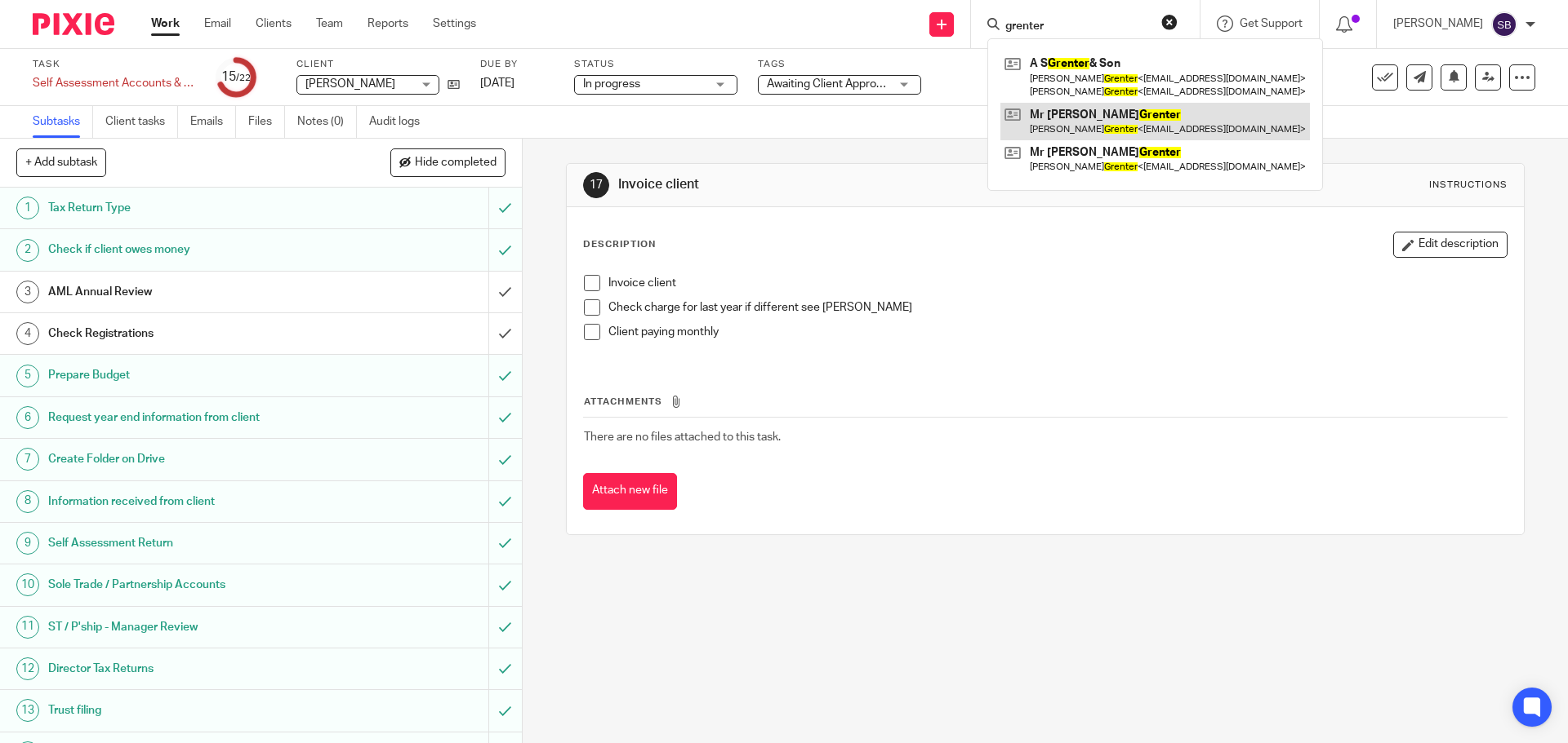
type input "grenter"
click at [1110, 114] on link at bounding box center [1155, 122] width 310 height 38
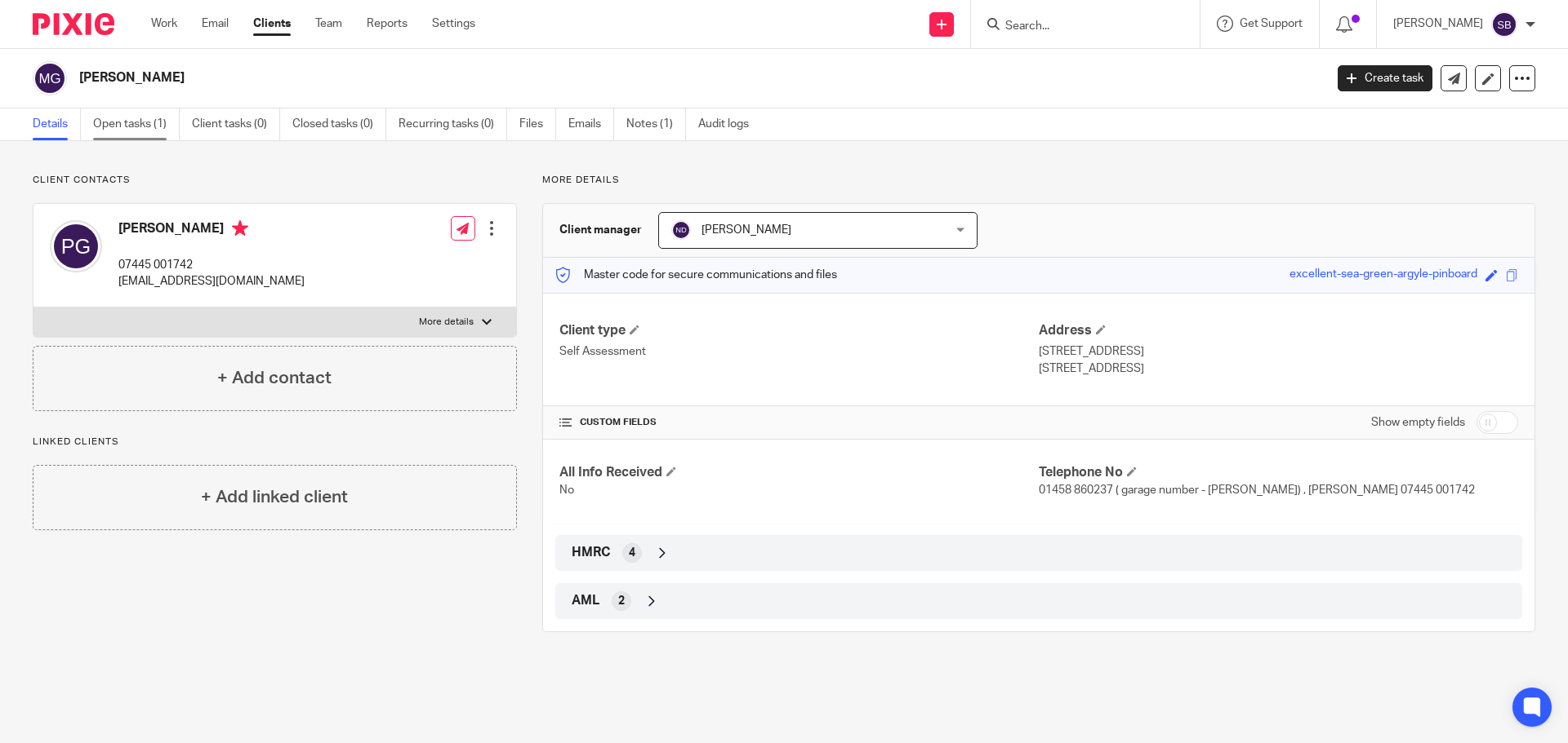
click at [127, 124] on link "Open tasks (1)" at bounding box center [136, 124] width 87 height 32
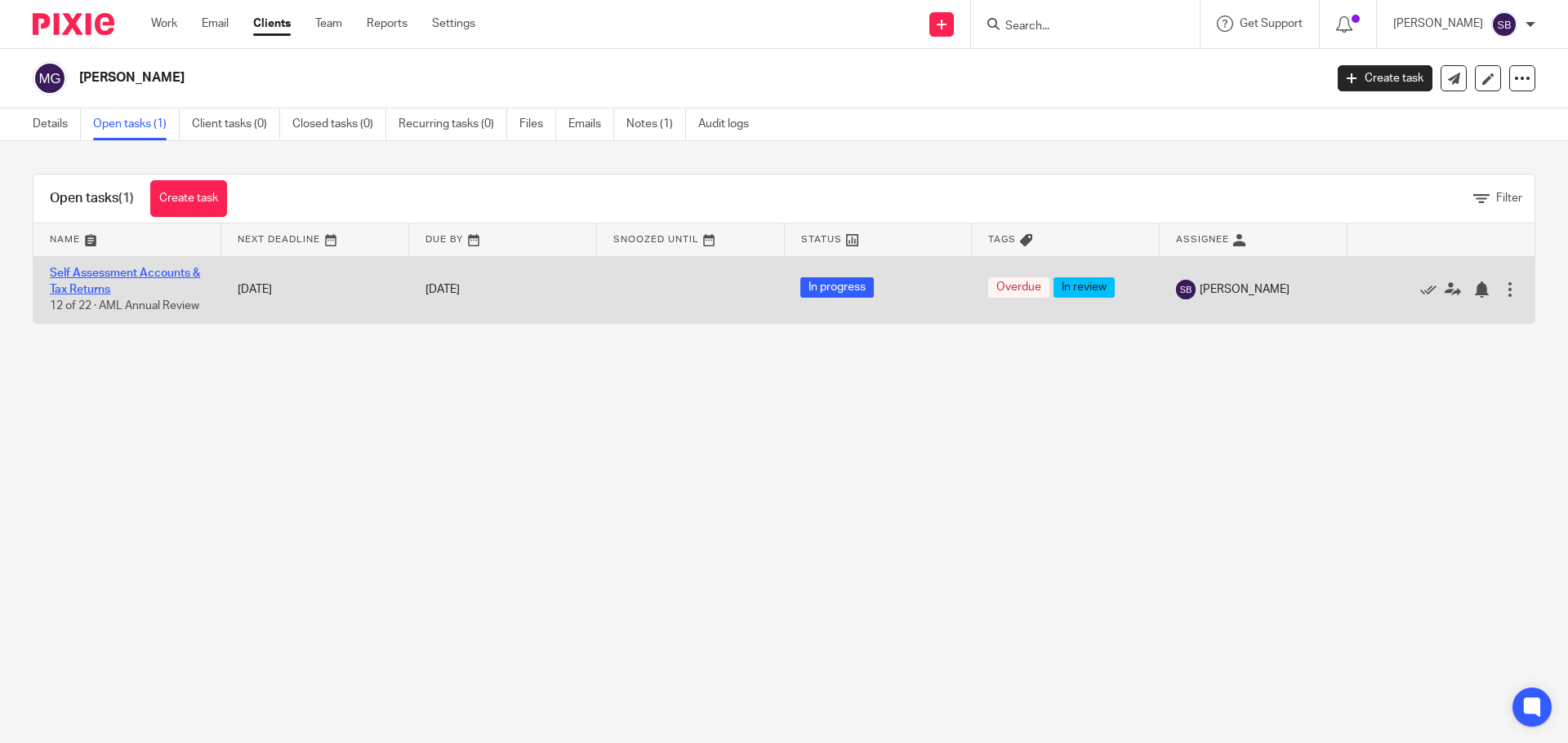
click at [141, 278] on link "Self Assessment Accounts & Tax Returns" at bounding box center [126, 281] width 151 height 28
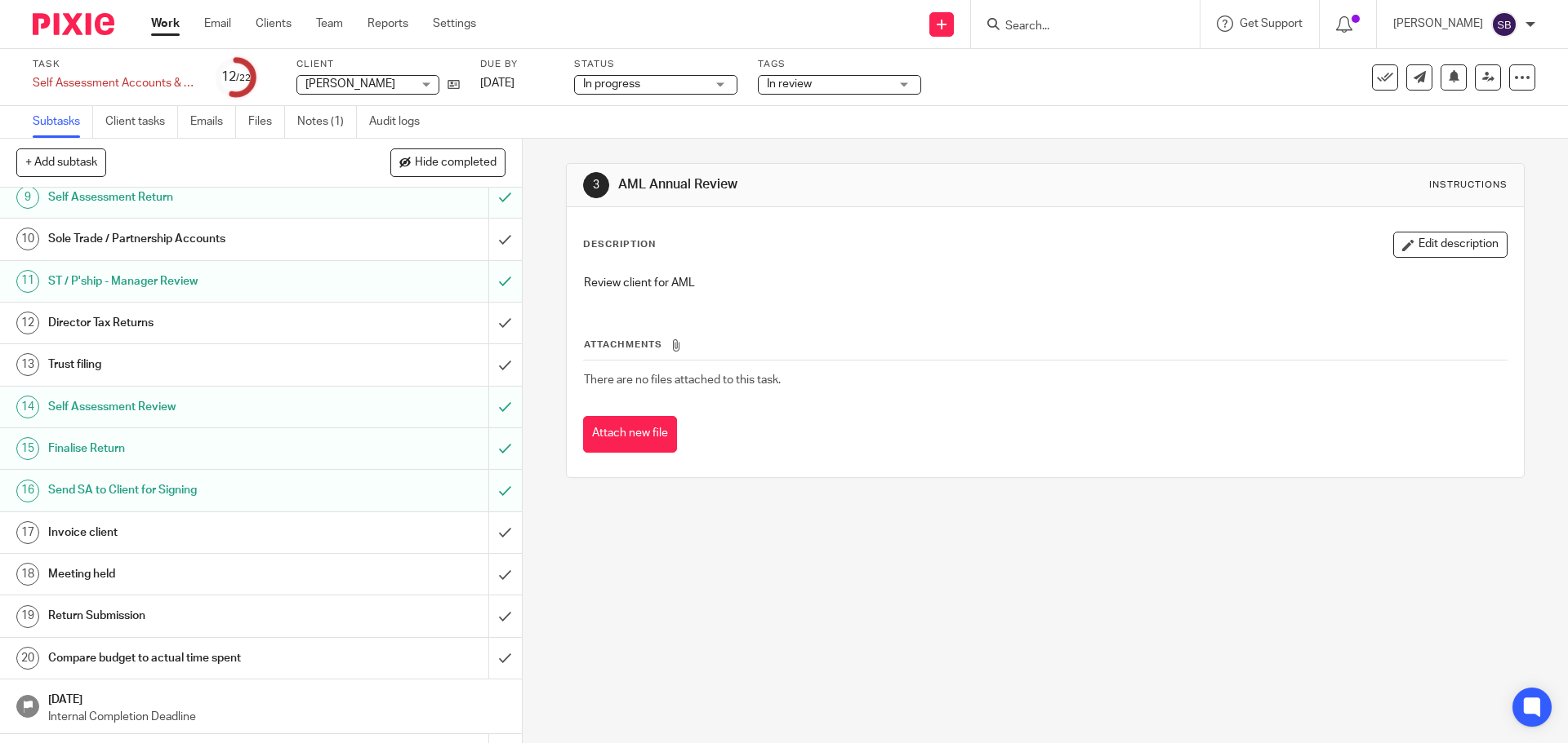
scroll to position [378, 0]
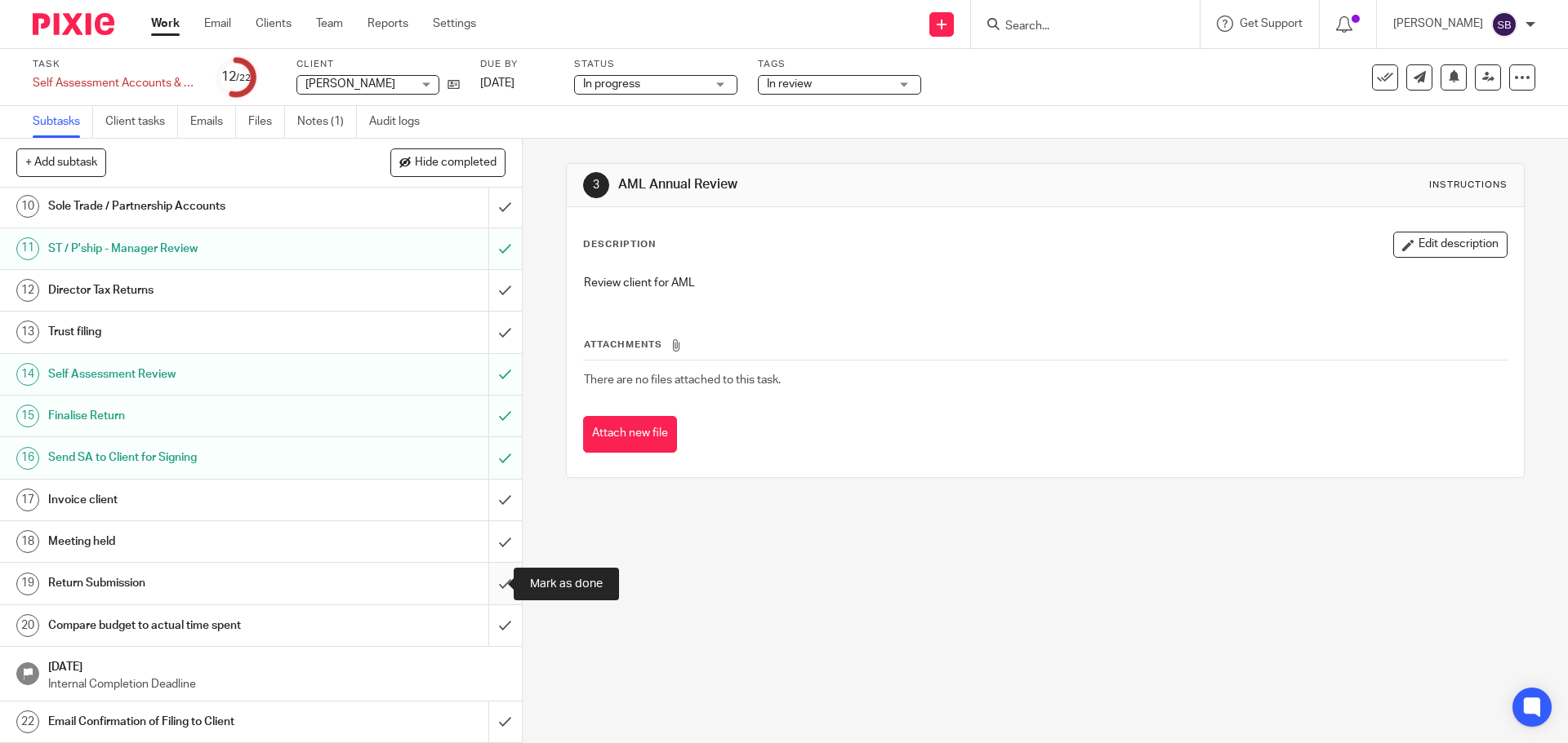
click at [493, 579] on input "submit" at bounding box center [261, 584] width 521 height 41
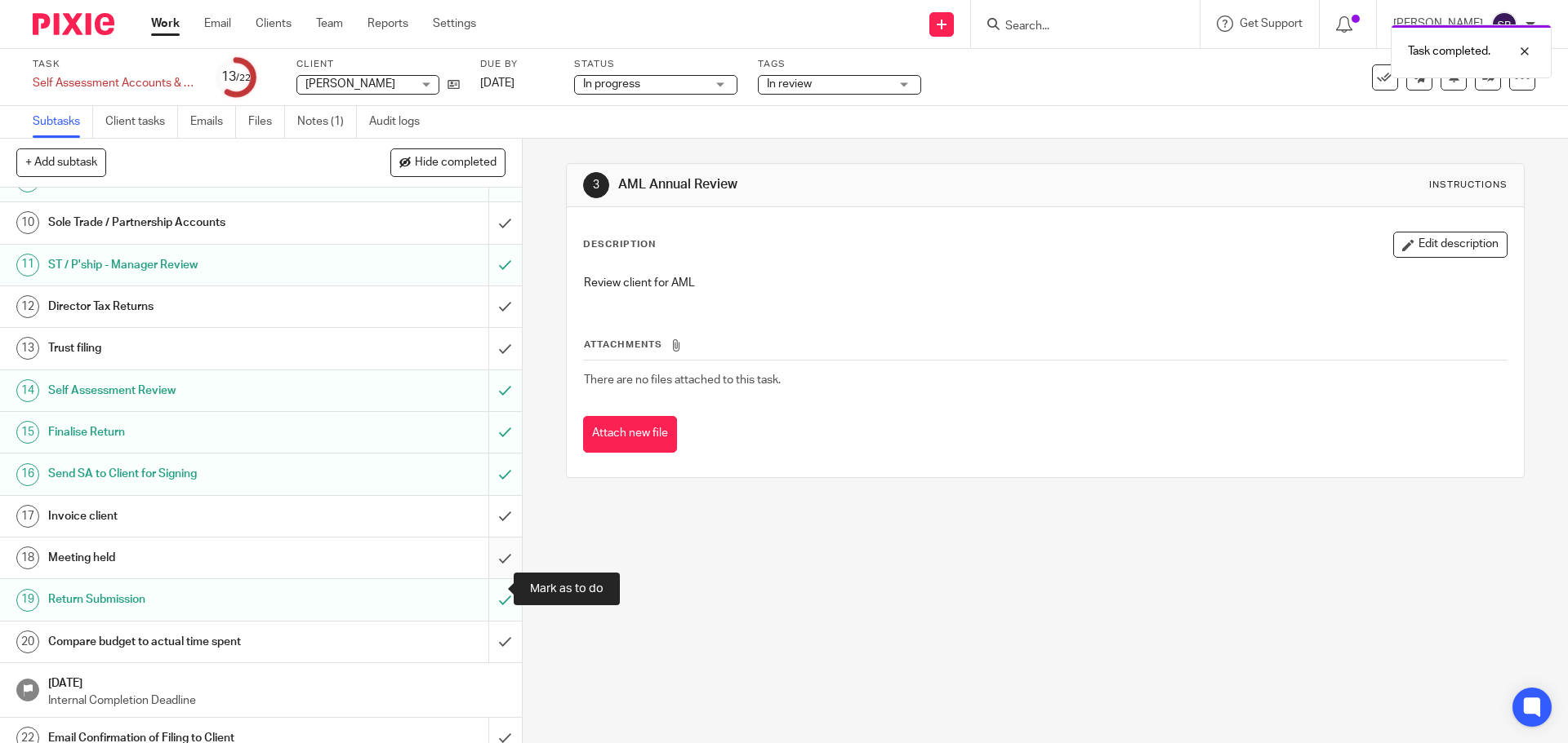
scroll to position [378, 0]
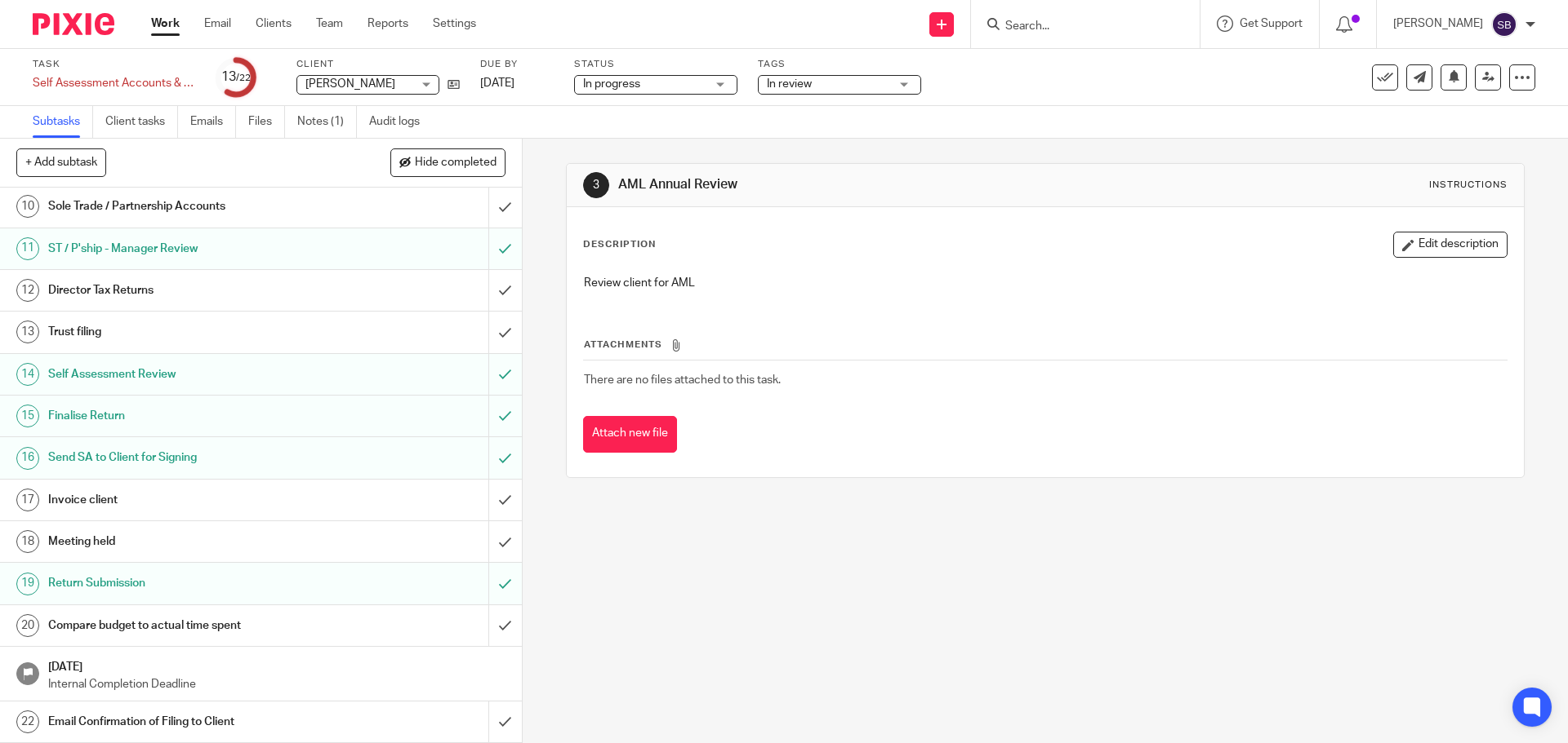
click at [187, 723] on h1 "Email Confirmation of Filing to Client" at bounding box center [189, 722] width 283 height 24
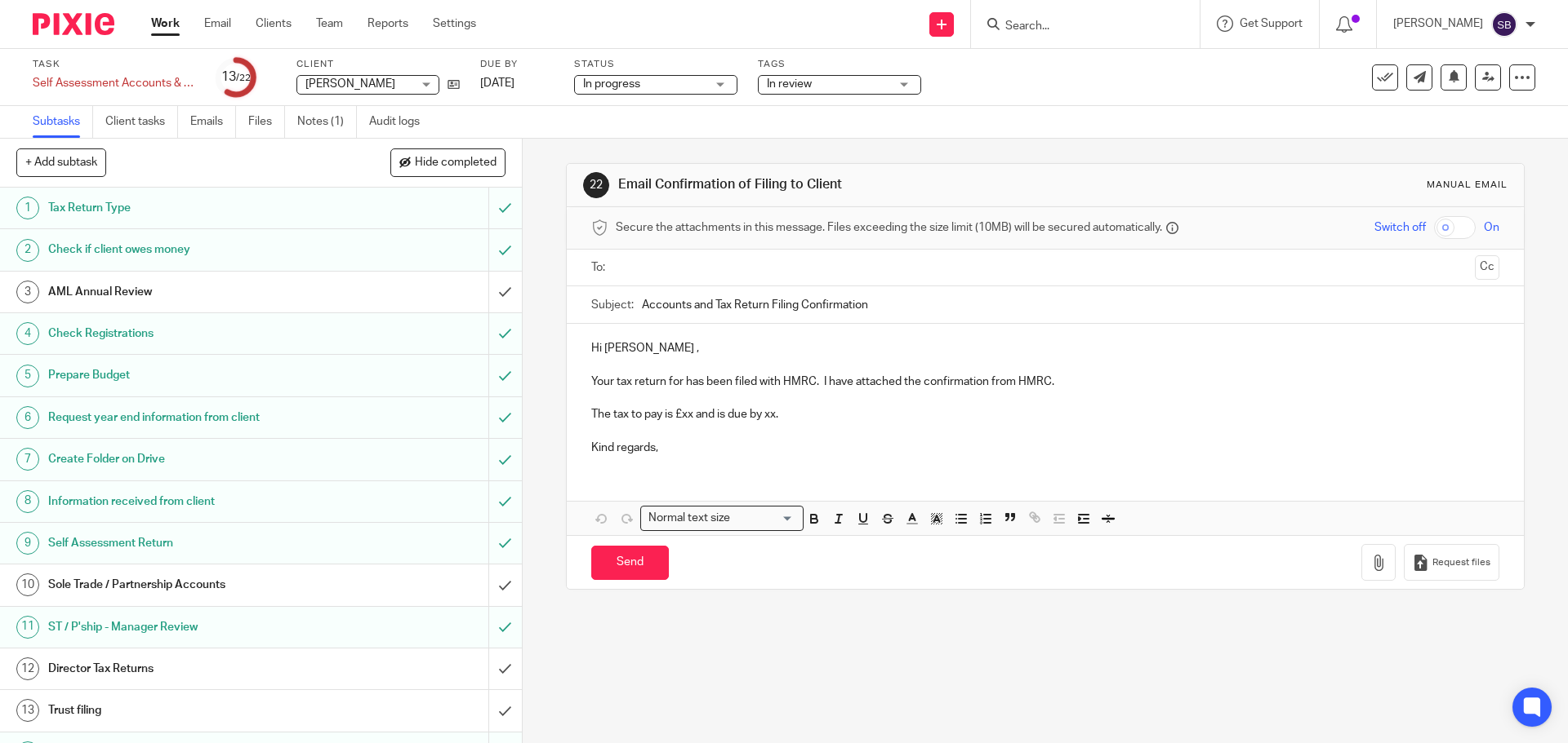
click at [632, 348] on p "Hi Peter ," at bounding box center [1045, 348] width 908 height 16
click at [614, 386] on p "Your tax return for has been filed with HMRC. I have attached the confirmation …" at bounding box center [1045, 381] width 908 height 16
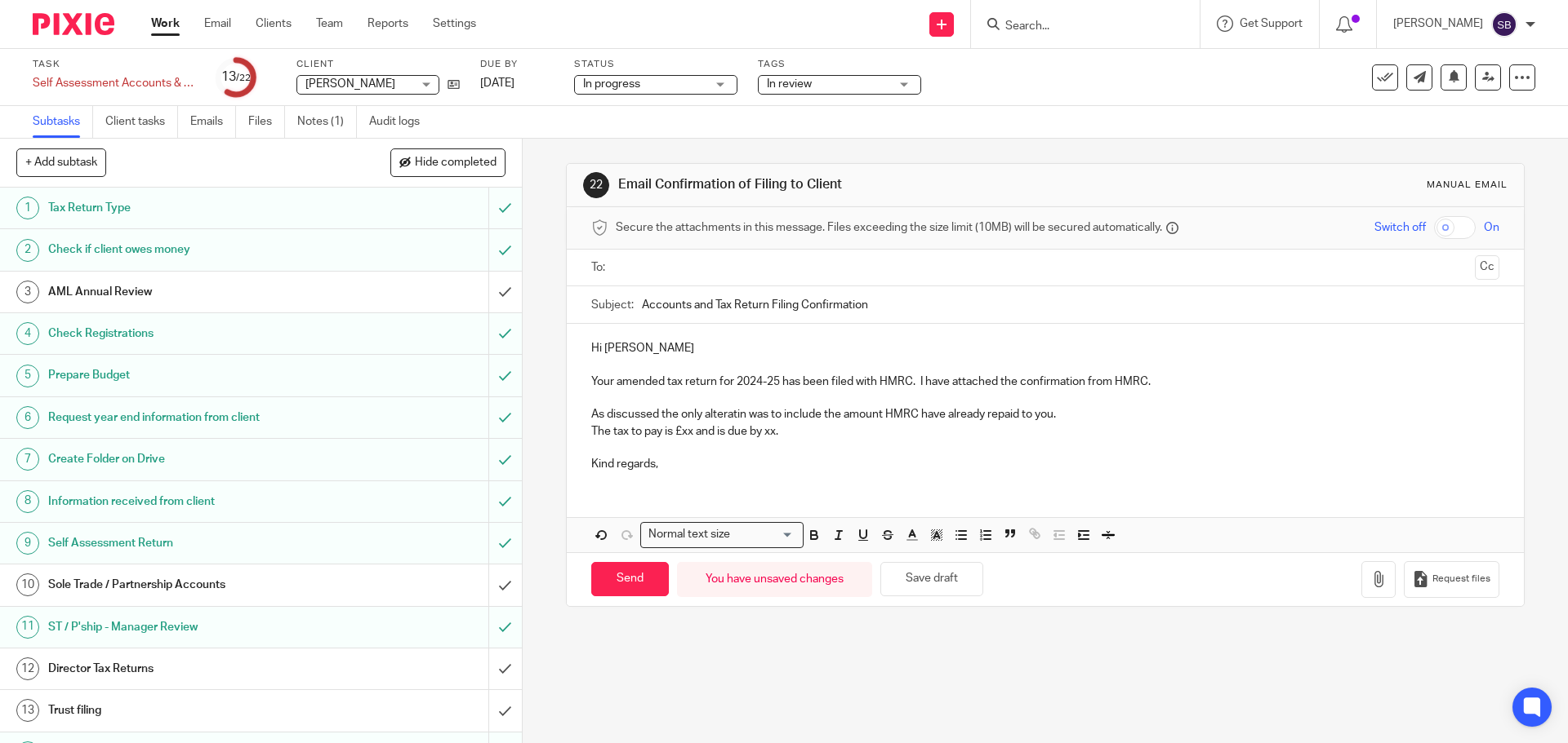
click at [735, 415] on p "As discussed the only alteratin was to include the amount HMRC have already rep…" at bounding box center [1045, 414] width 908 height 16
click at [1067, 419] on p "As discussed the only alteration was to include the amount HMRC have already re…" at bounding box center [1045, 414] width 908 height 16
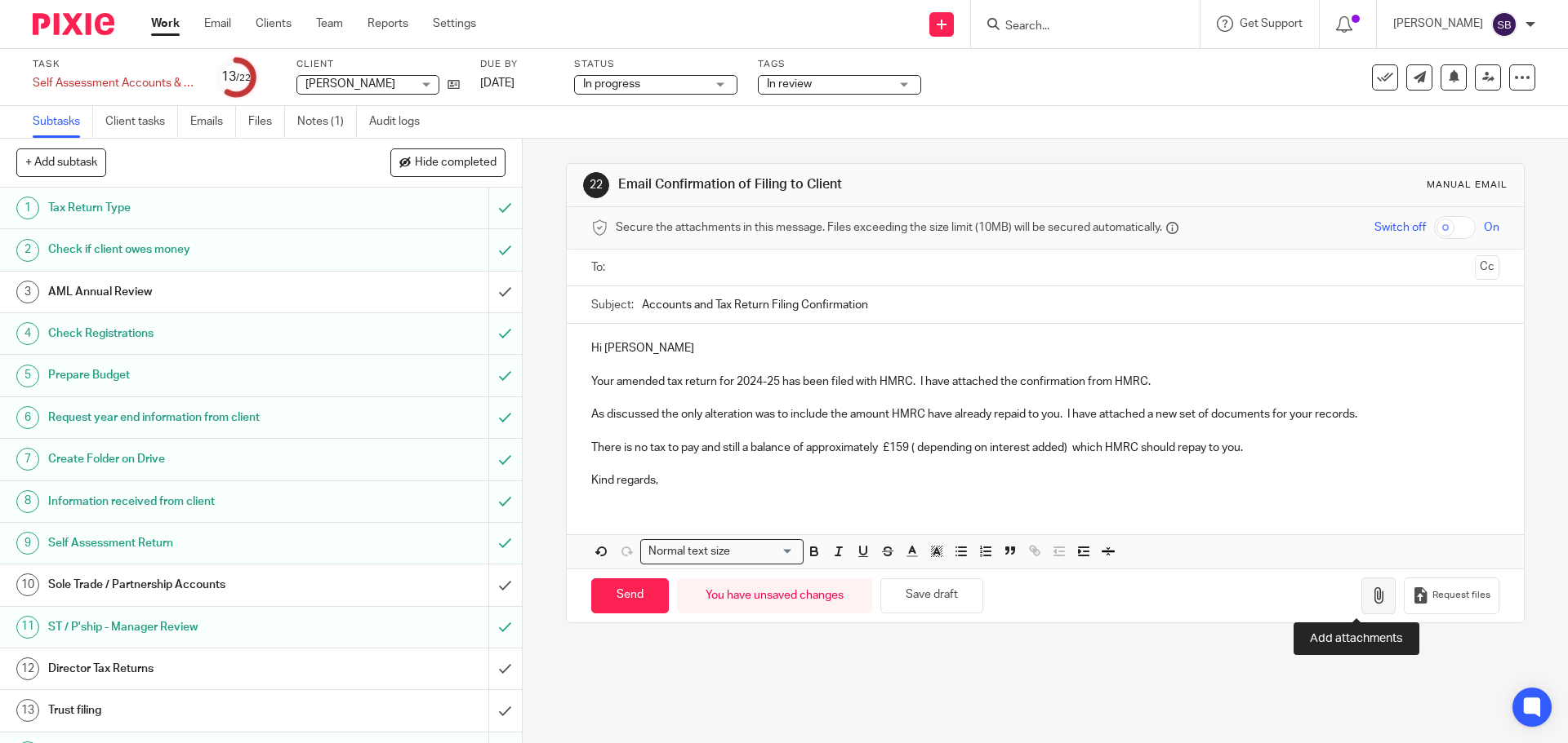
click at [1366, 600] on button "button" at bounding box center [1379, 596] width 35 height 37
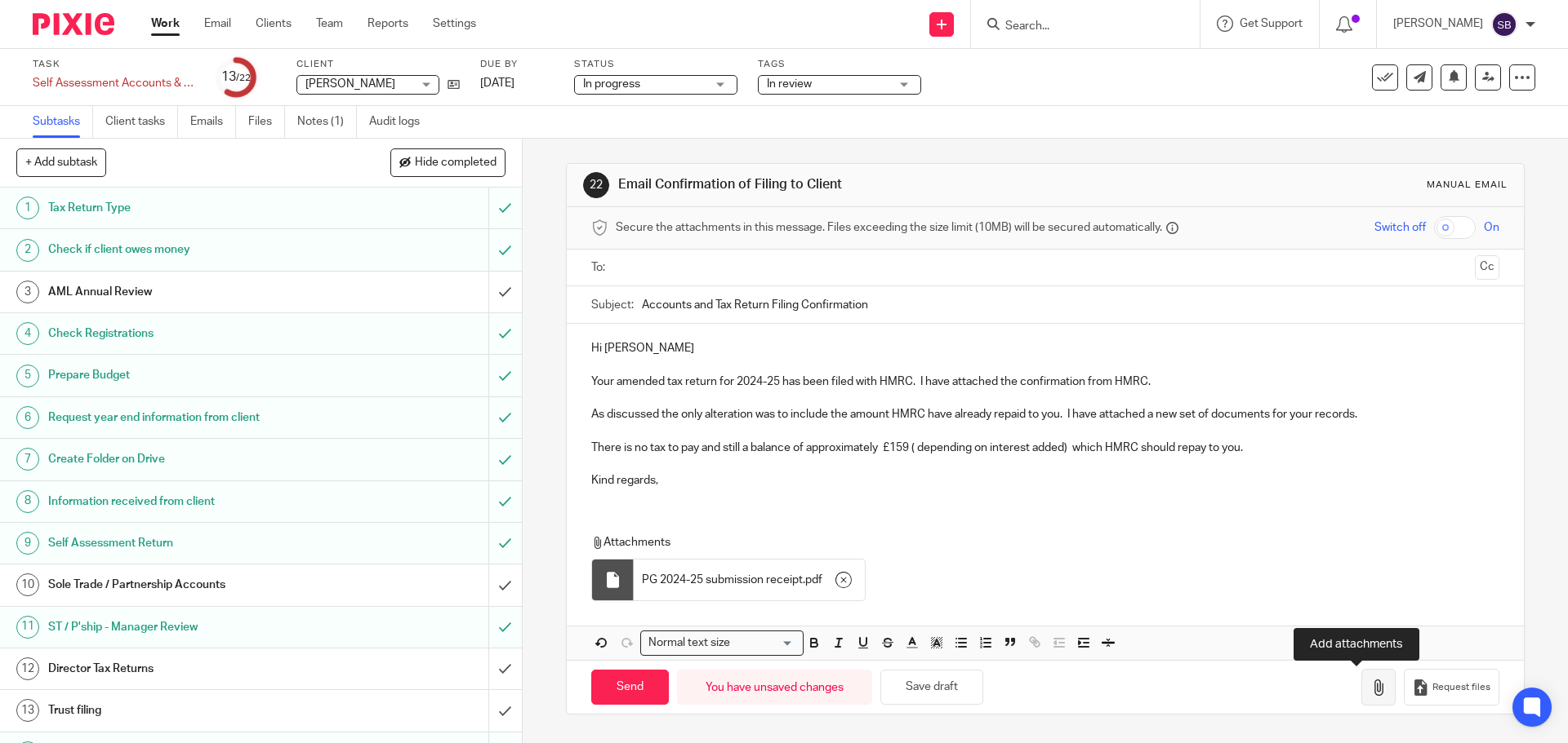
click at [1361, 674] on button "button" at bounding box center [1379, 688] width 35 height 37
click at [1370, 692] on icon "button" at bounding box center [1378, 688] width 16 height 16
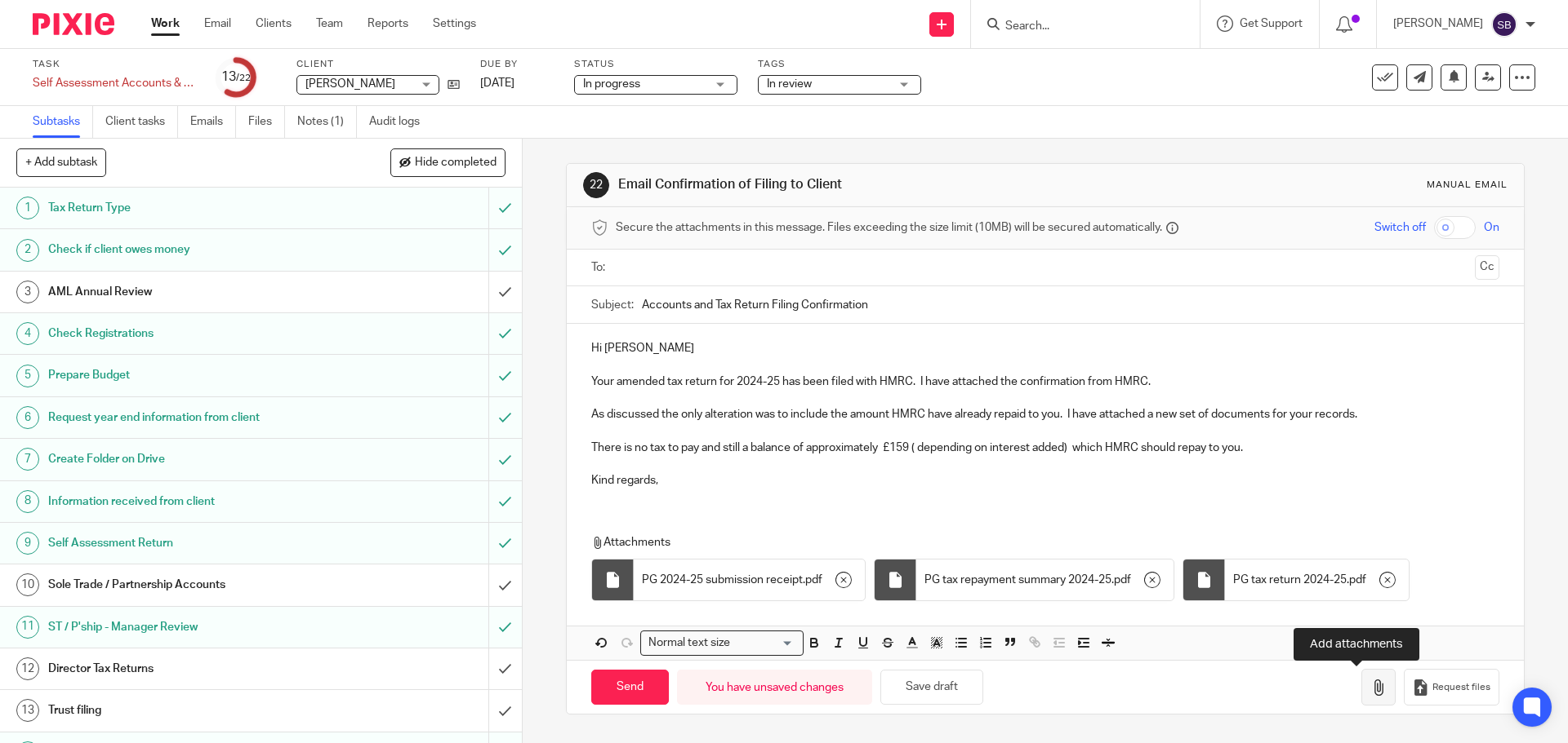
click at [1370, 692] on icon "button" at bounding box center [1378, 688] width 16 height 16
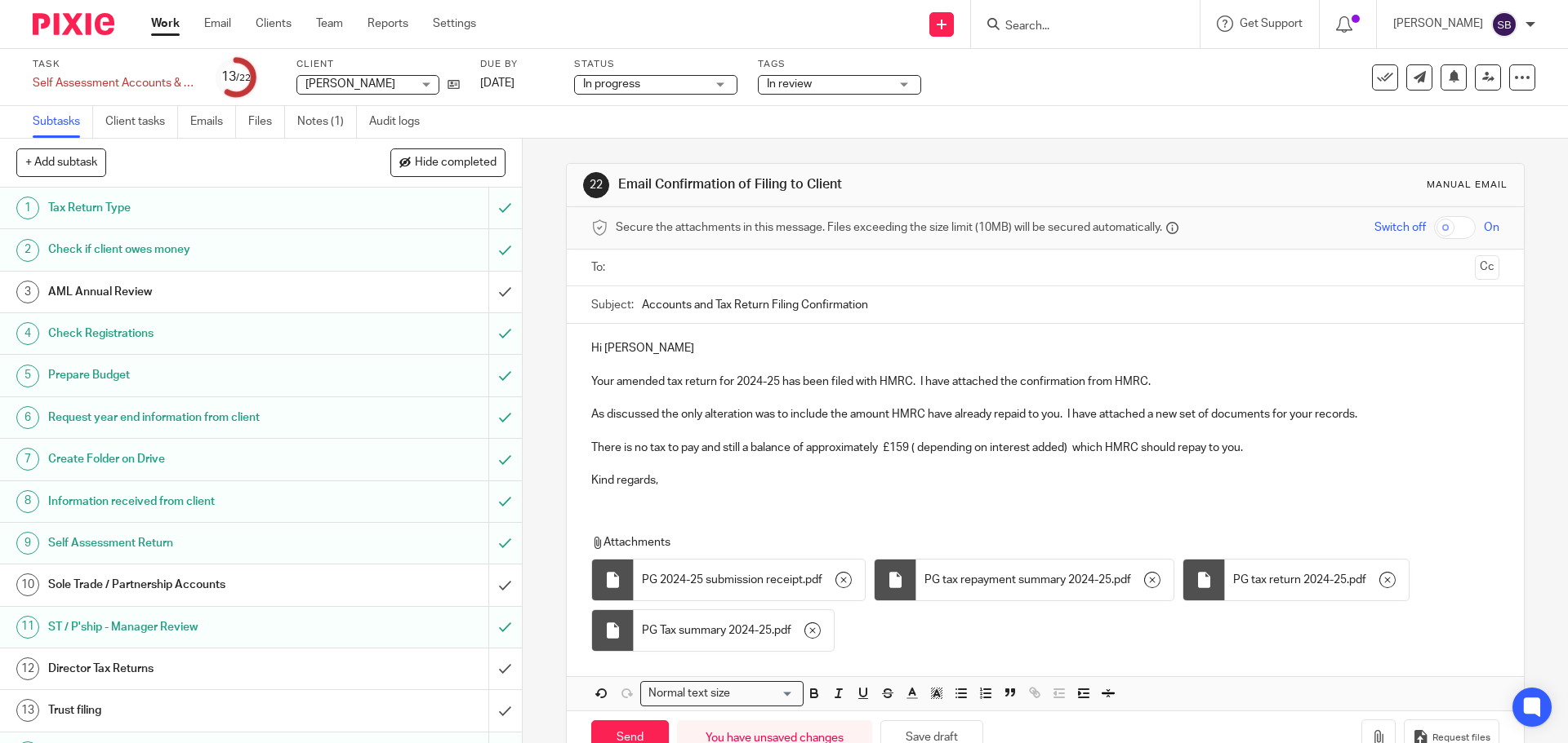
click at [684, 483] on p "Kind regards," at bounding box center [1045, 481] width 908 height 16
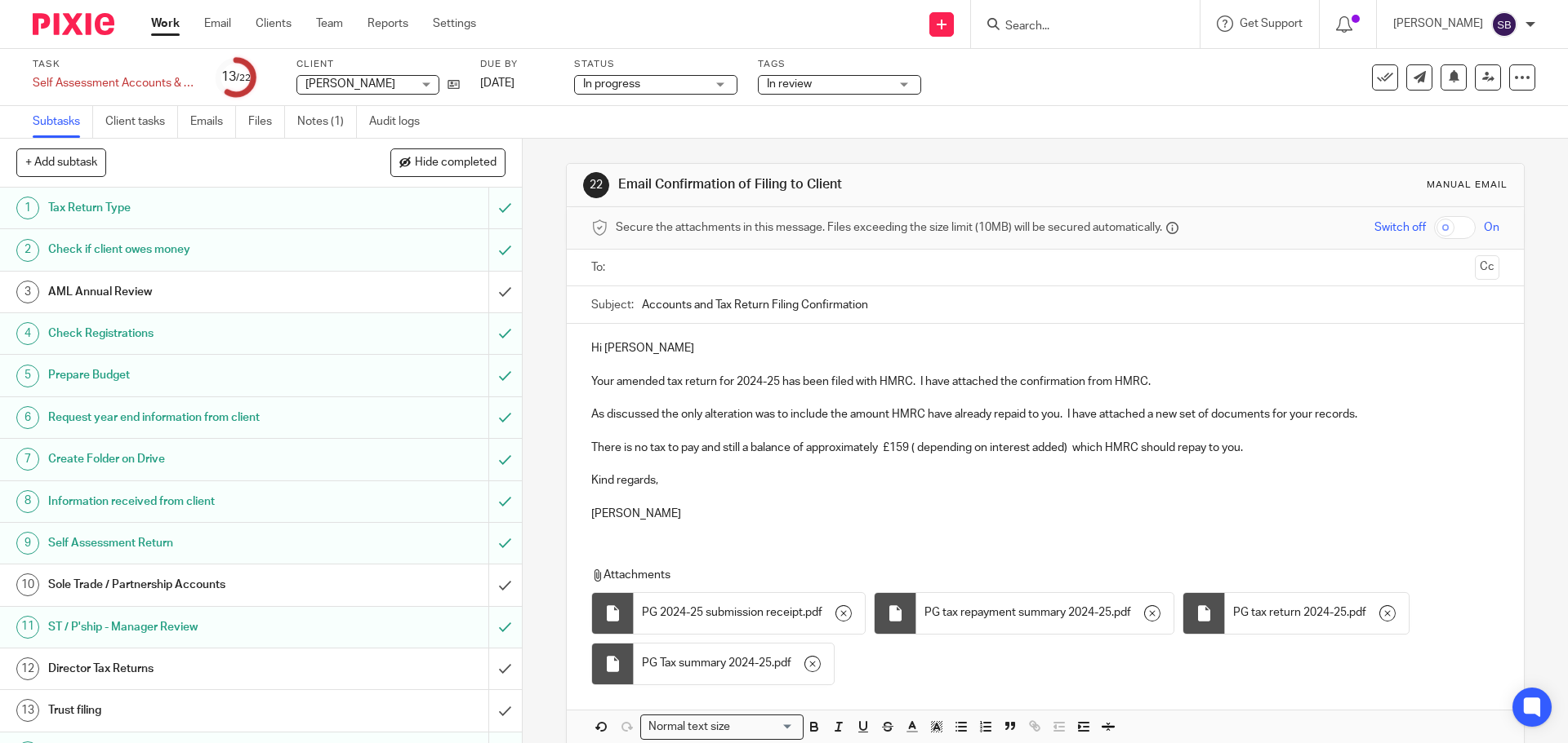
scroll to position [80, 0]
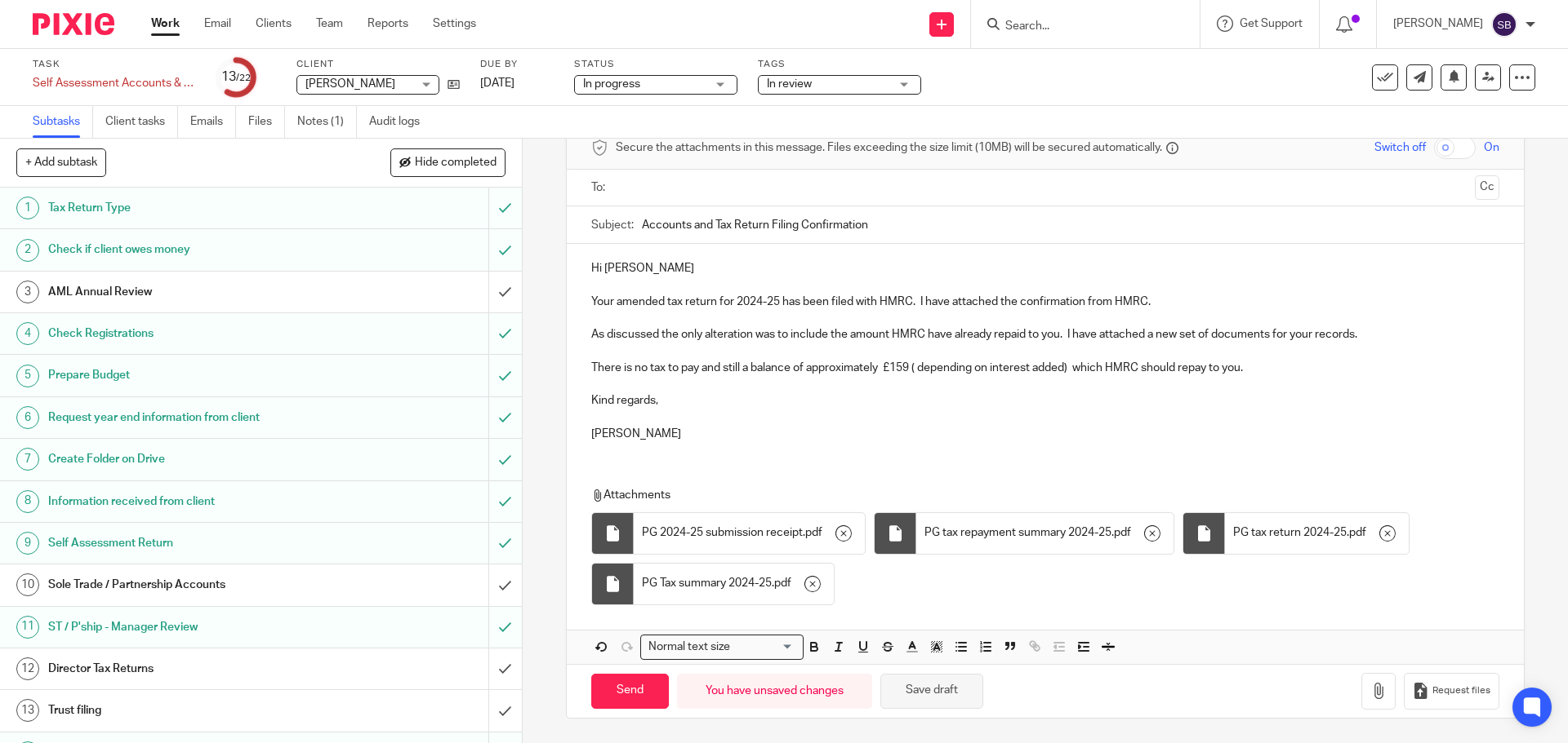
click at [953, 693] on button "Save draft" at bounding box center [932, 692] width 103 height 35
click at [650, 192] on input "text" at bounding box center [1045, 187] width 846 height 18
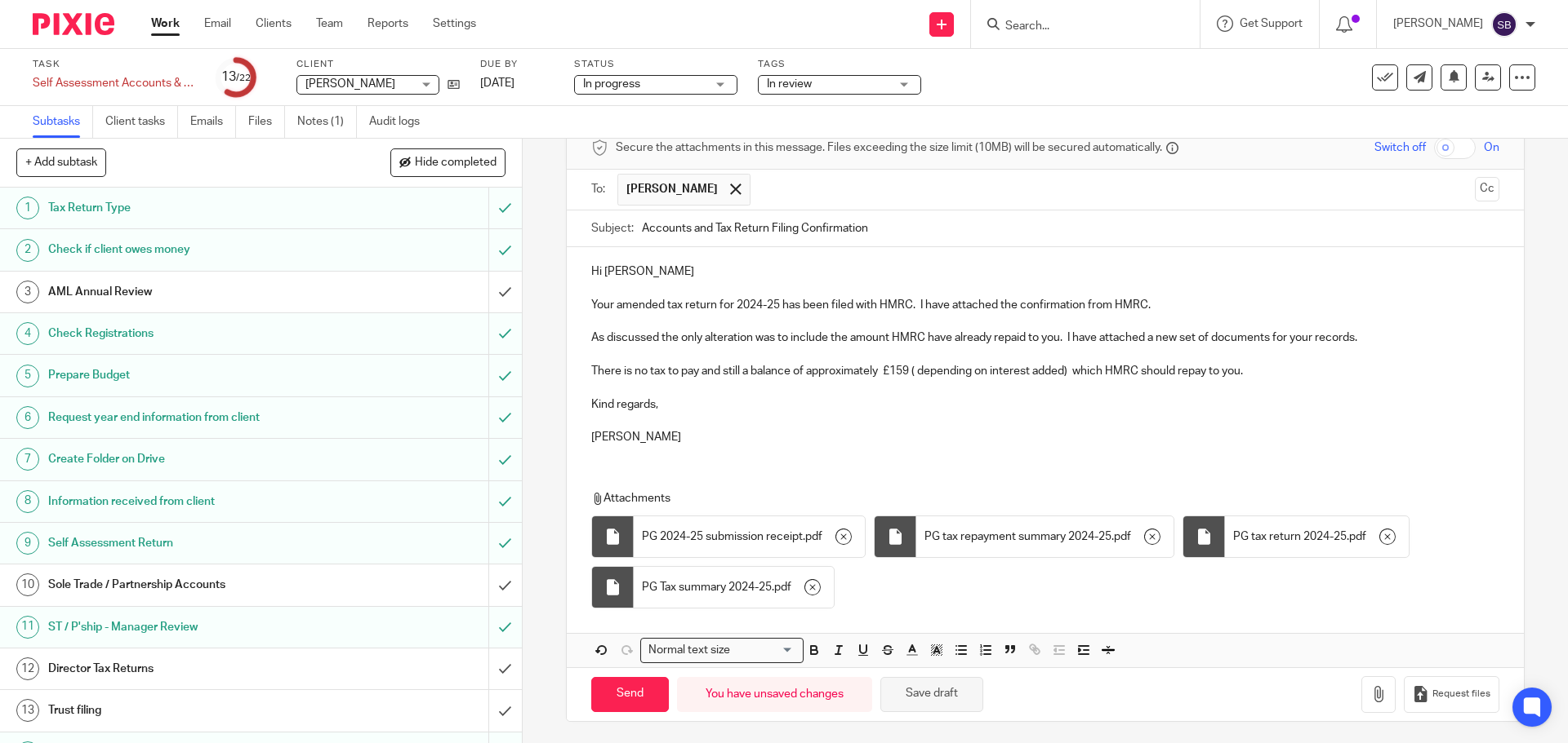
click at [935, 701] on button "Save draft" at bounding box center [932, 695] width 103 height 35
click at [624, 693] on input "Send" at bounding box center [630, 695] width 77 height 35
type input "Sent"
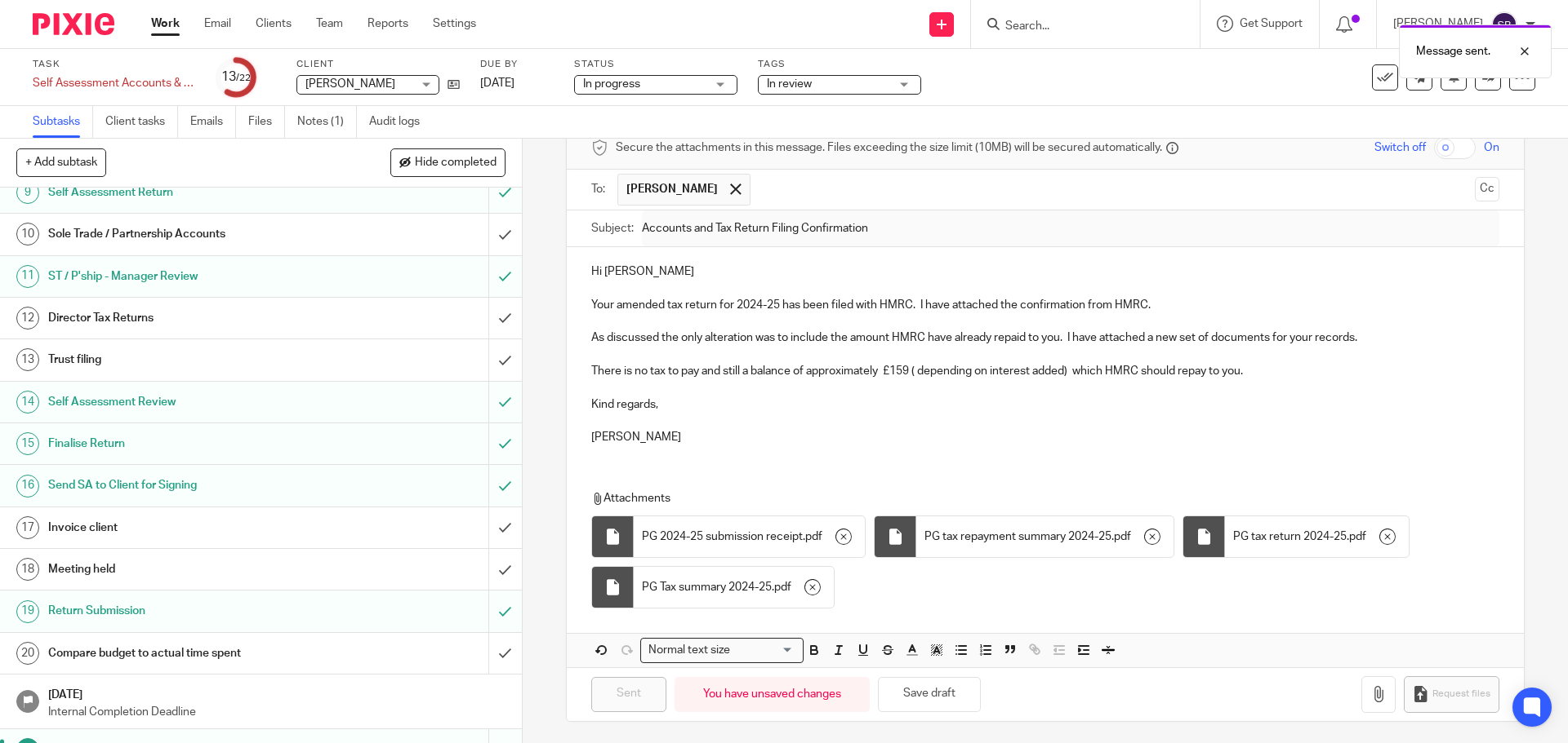
scroll to position [378, 0]
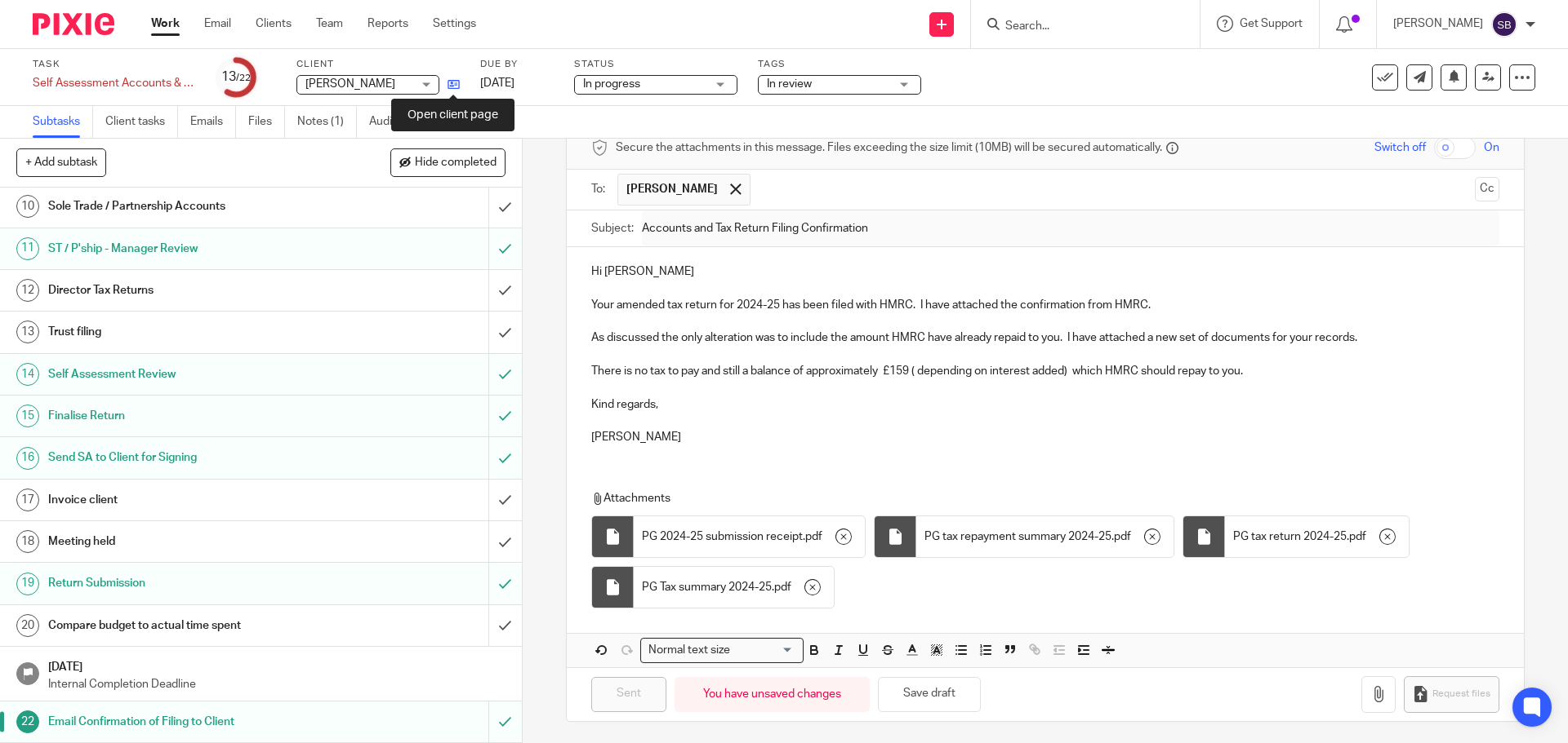
click at [458, 79] on icon at bounding box center [453, 84] width 13 height 13
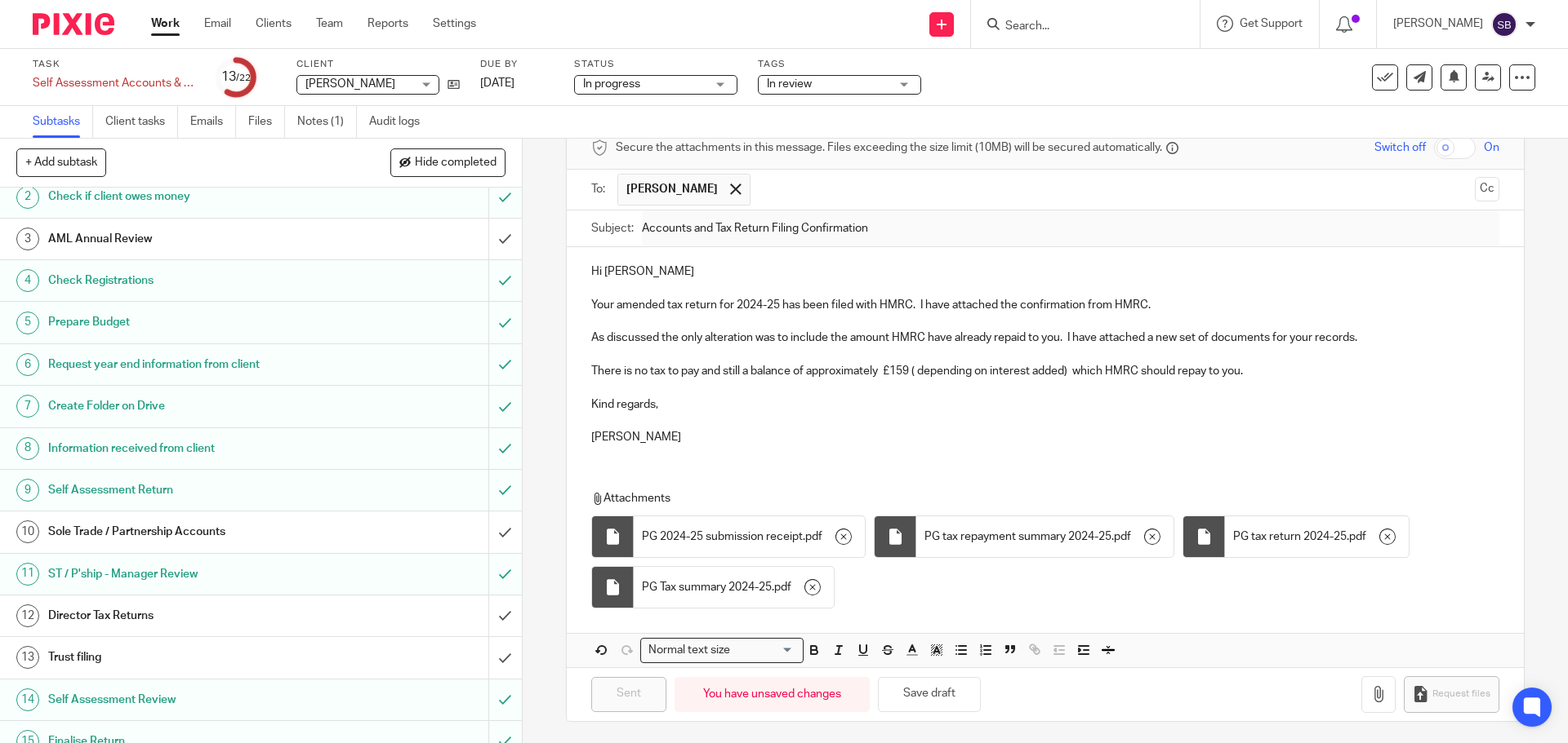
scroll to position [52, 0]
click at [192, 366] on h1 "Request year end information from client" at bounding box center [189, 365] width 283 height 24
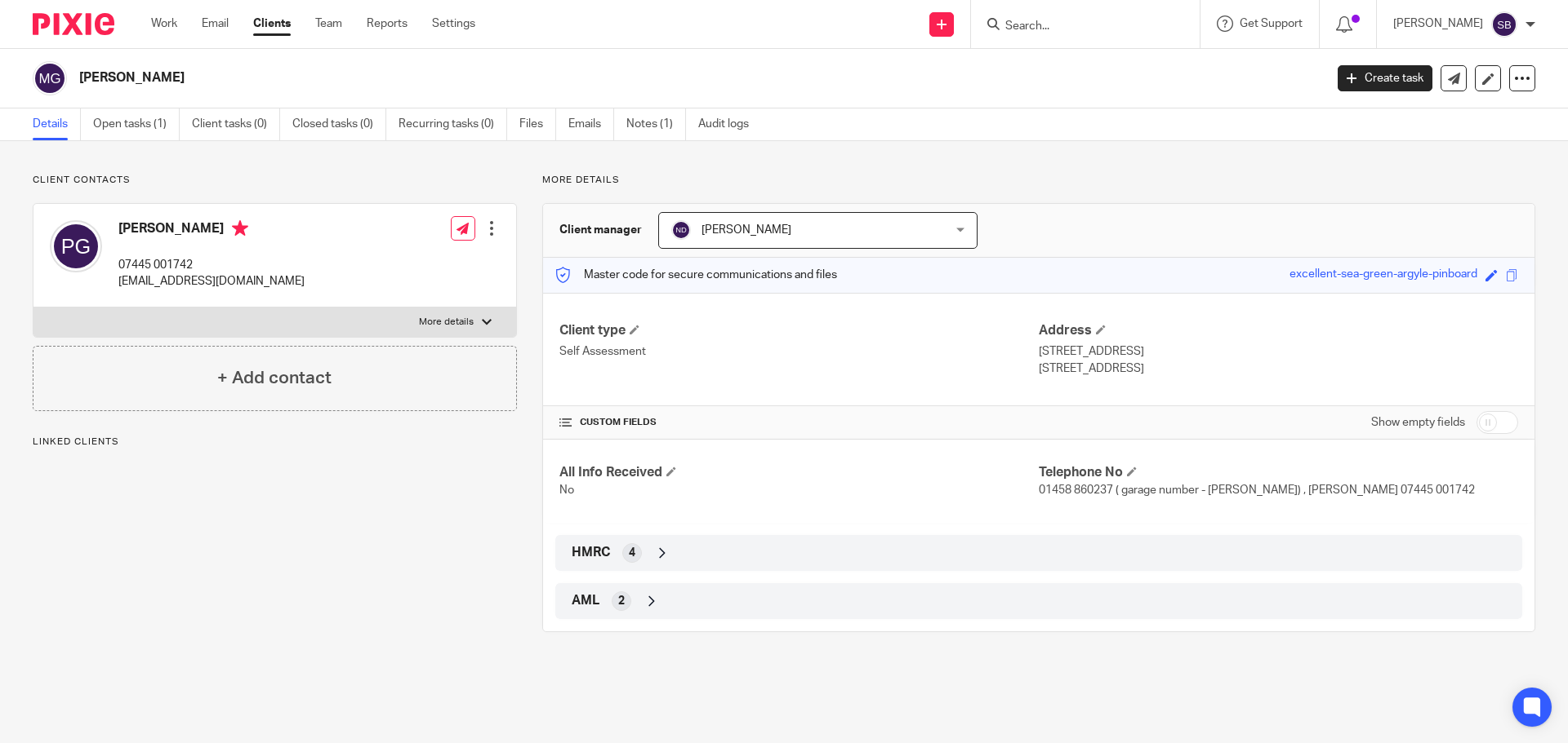
click at [488, 229] on div at bounding box center [491, 228] width 16 height 16
click at [409, 262] on link "Edit contact" at bounding box center [414, 264] width 156 height 24
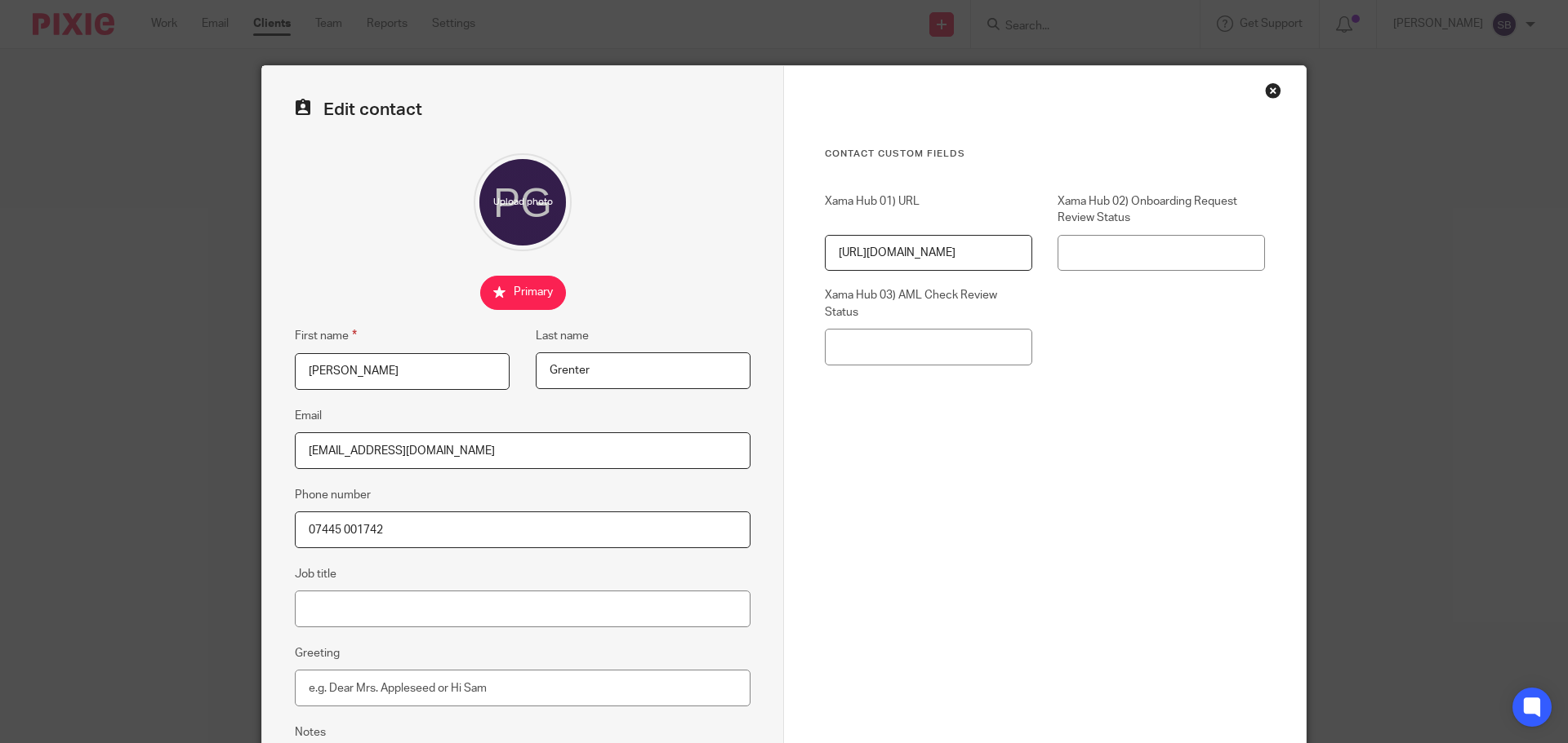
drag, startPoint x: 440, startPoint y: 449, endPoint x: 299, endPoint y: 450, distance: 141.0
click at [299, 450] on input "[EMAIL_ADDRESS][DOMAIN_NAME]" at bounding box center [522, 451] width 456 height 37
drag, startPoint x: 385, startPoint y: 532, endPoint x: 299, endPoint y: 529, distance: 86.1
click at [299, 529] on input "07445 001742" at bounding box center [522, 530] width 456 height 37
click at [1267, 93] on div "Close this dialog window" at bounding box center [1273, 90] width 16 height 16
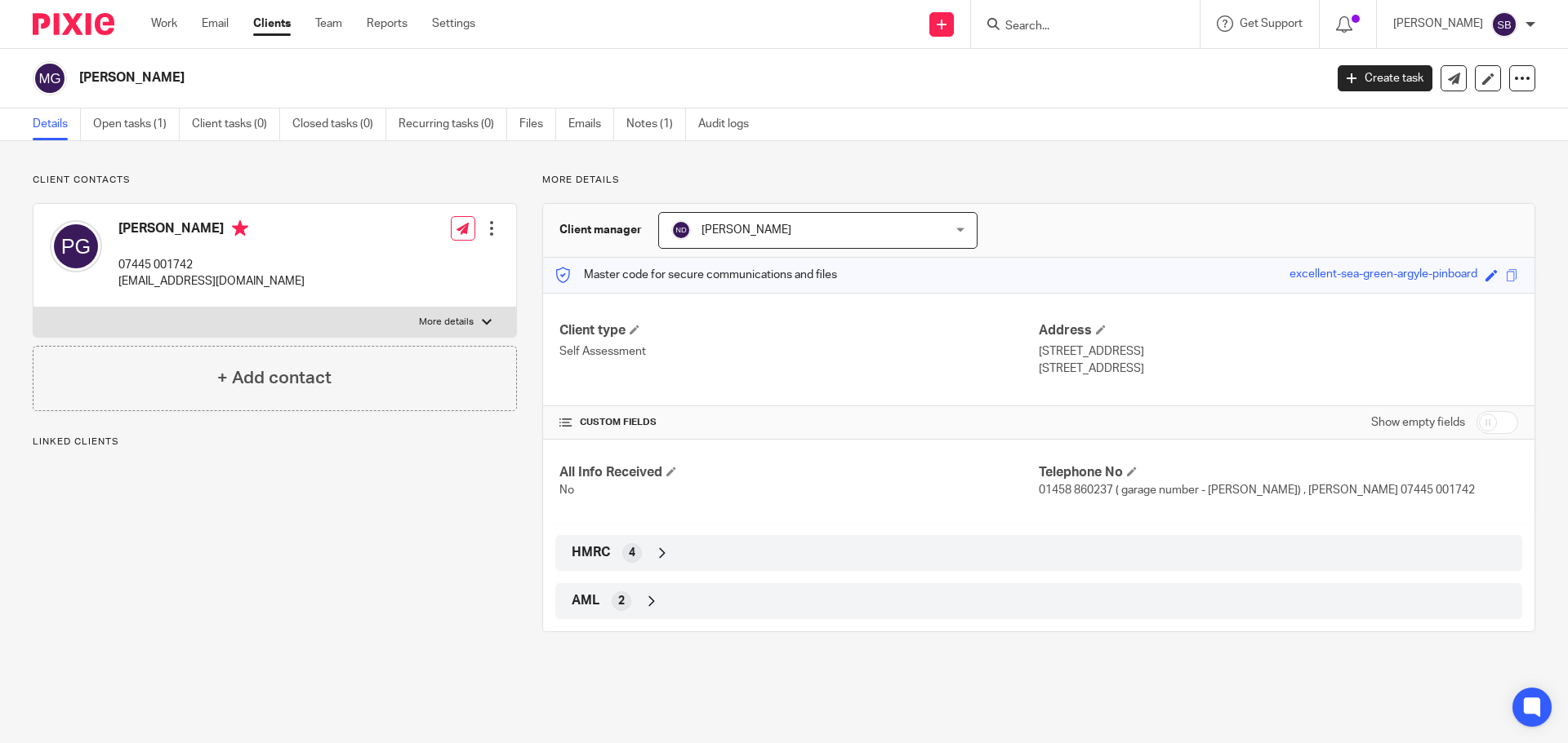
click at [1487, 273] on div "Save excellent-sea-green-argyle-pinboard" at bounding box center [1395, 275] width 212 height 18
click at [1485, 273] on span at bounding box center [1491, 275] width 13 height 13
type input "excellent-sea-green-argyle-pinboard"
click at [1460, 306] on div "Client type Self Assessment Address [STREET_ADDRESS] [STREET_ADDRESS]" at bounding box center [1038, 350] width 992 height 114
drag, startPoint x: 1032, startPoint y: 349, endPoint x: 1337, endPoint y: 349, distance: 305.0
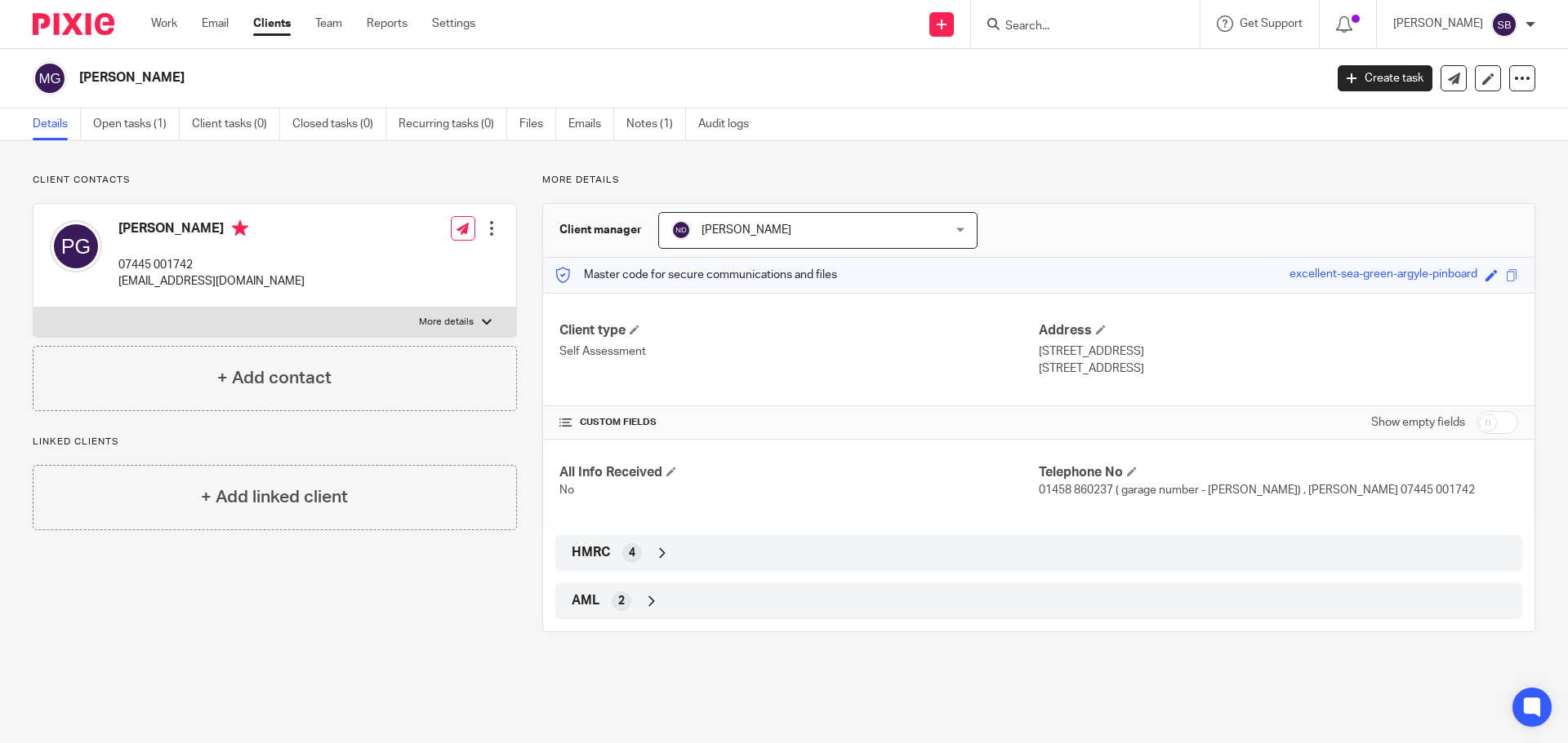
click at [1337, 349] on p "[STREET_ADDRESS]" at bounding box center [1278, 351] width 479 height 16
copy p "[STREET_ADDRESS]"
click at [146, 126] on link "Open tasks (1)" at bounding box center [136, 124] width 87 height 32
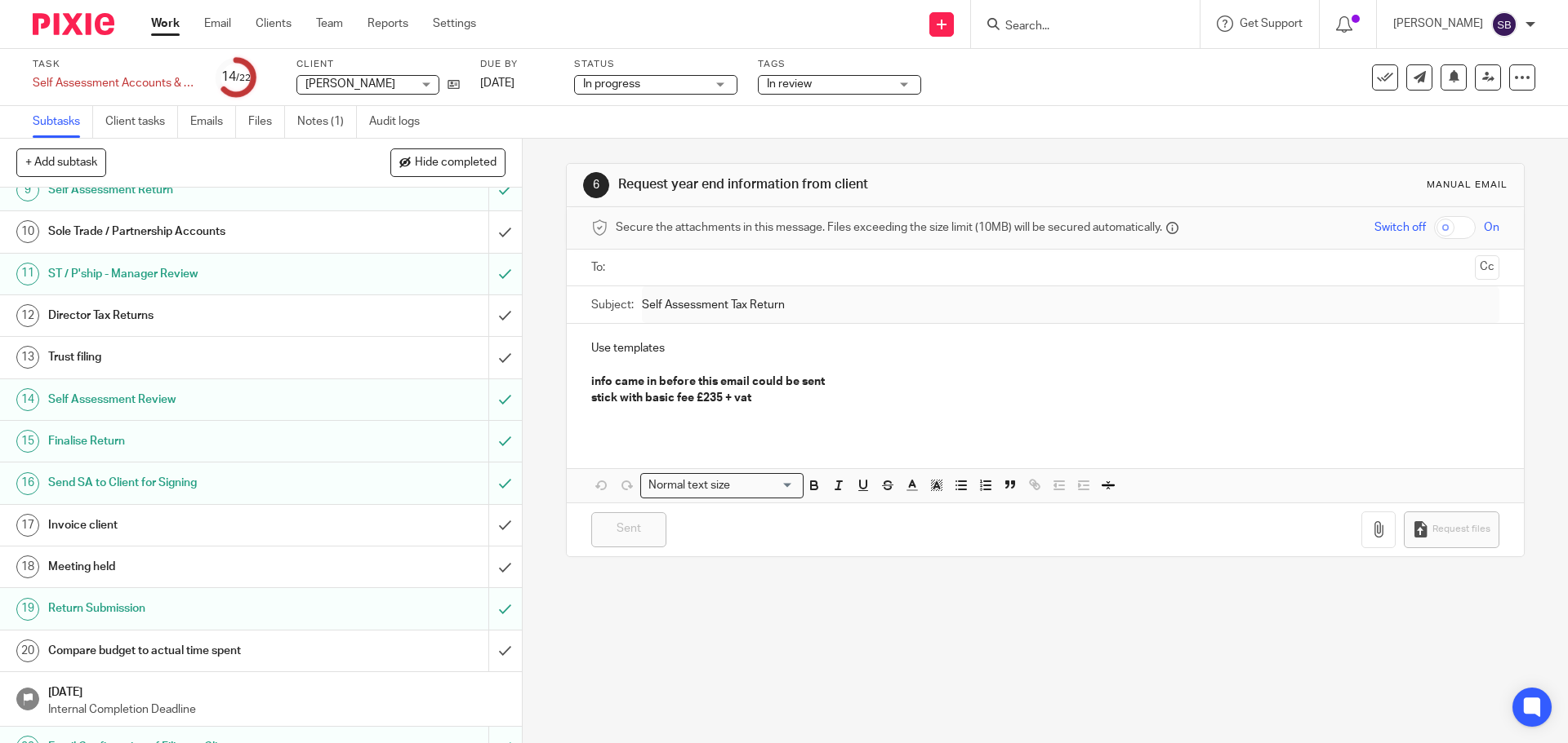
scroll to position [378, 0]
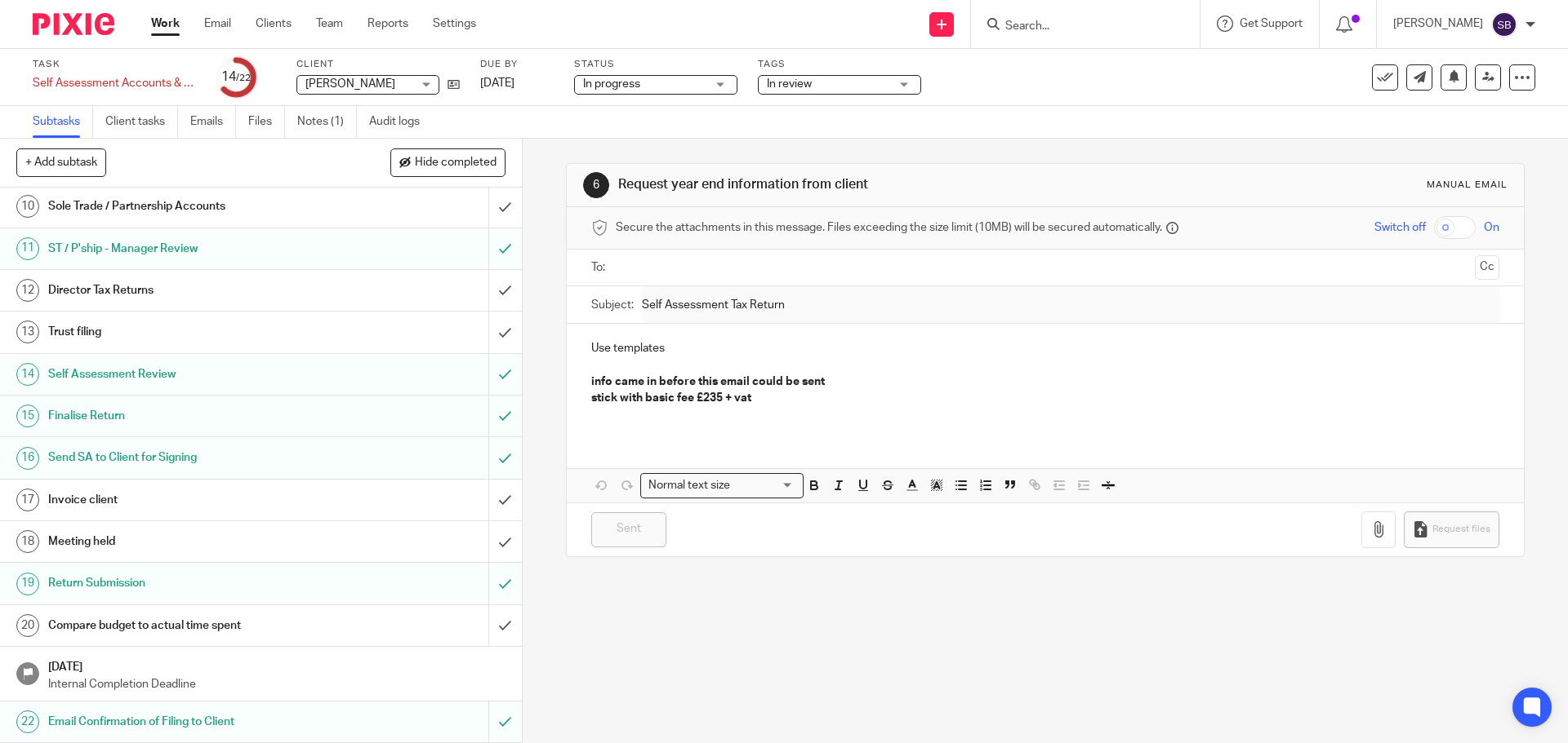
click at [171, 624] on h1 "Compare budget to actual time spent" at bounding box center [189, 625] width 283 height 24
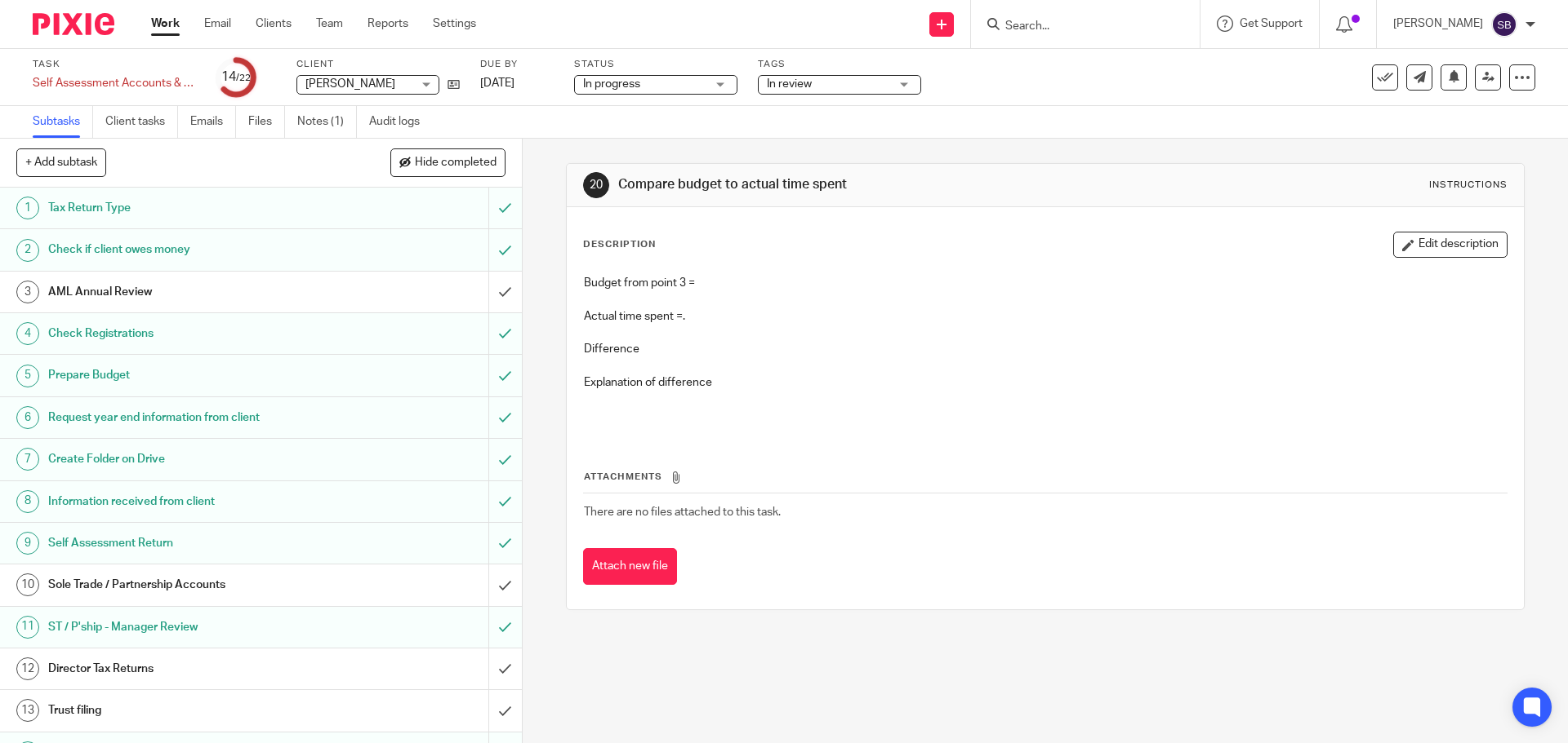
click at [1081, 28] on input "Search" at bounding box center [1077, 26] width 147 height 14
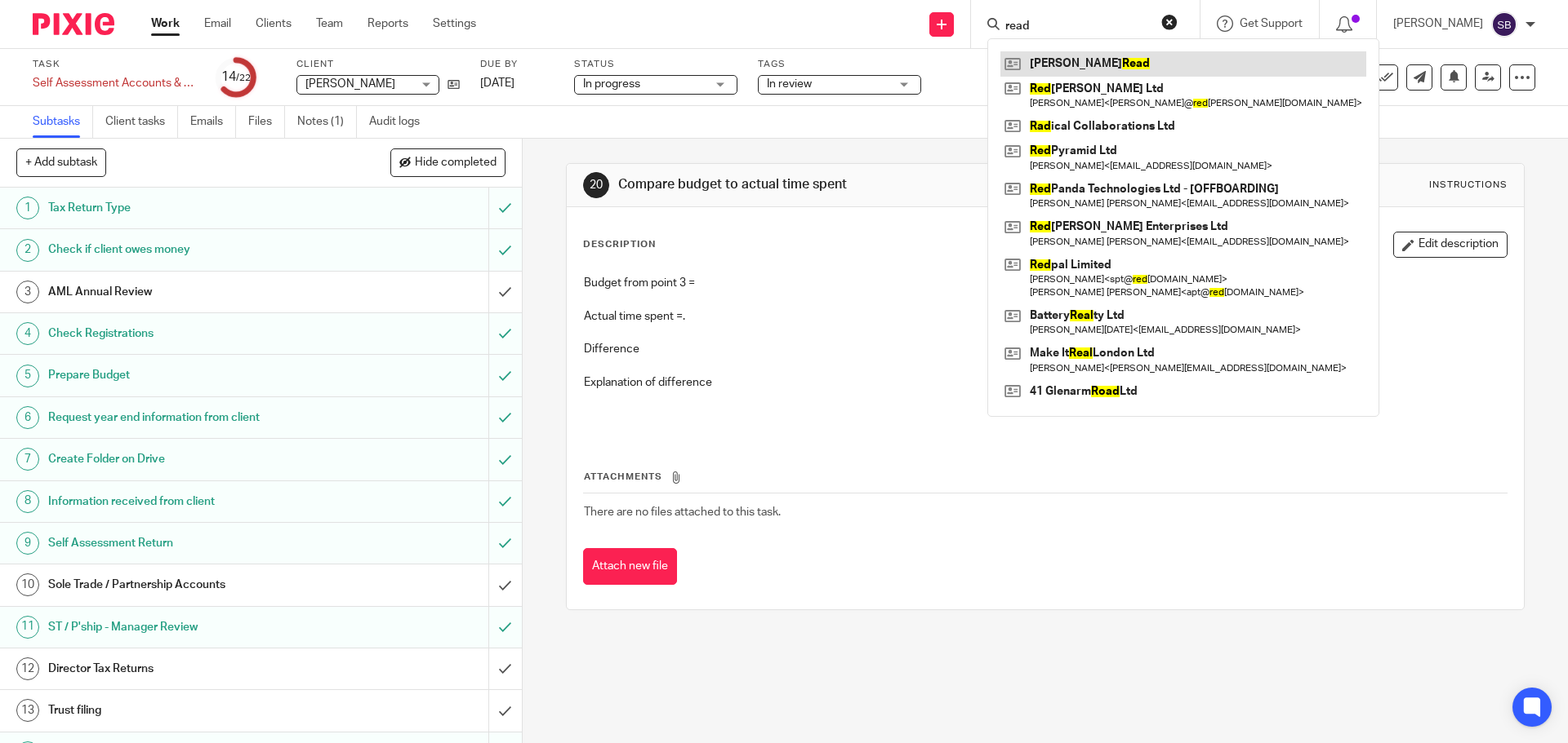
type input "read"
click at [1107, 65] on link at bounding box center [1183, 63] width 366 height 24
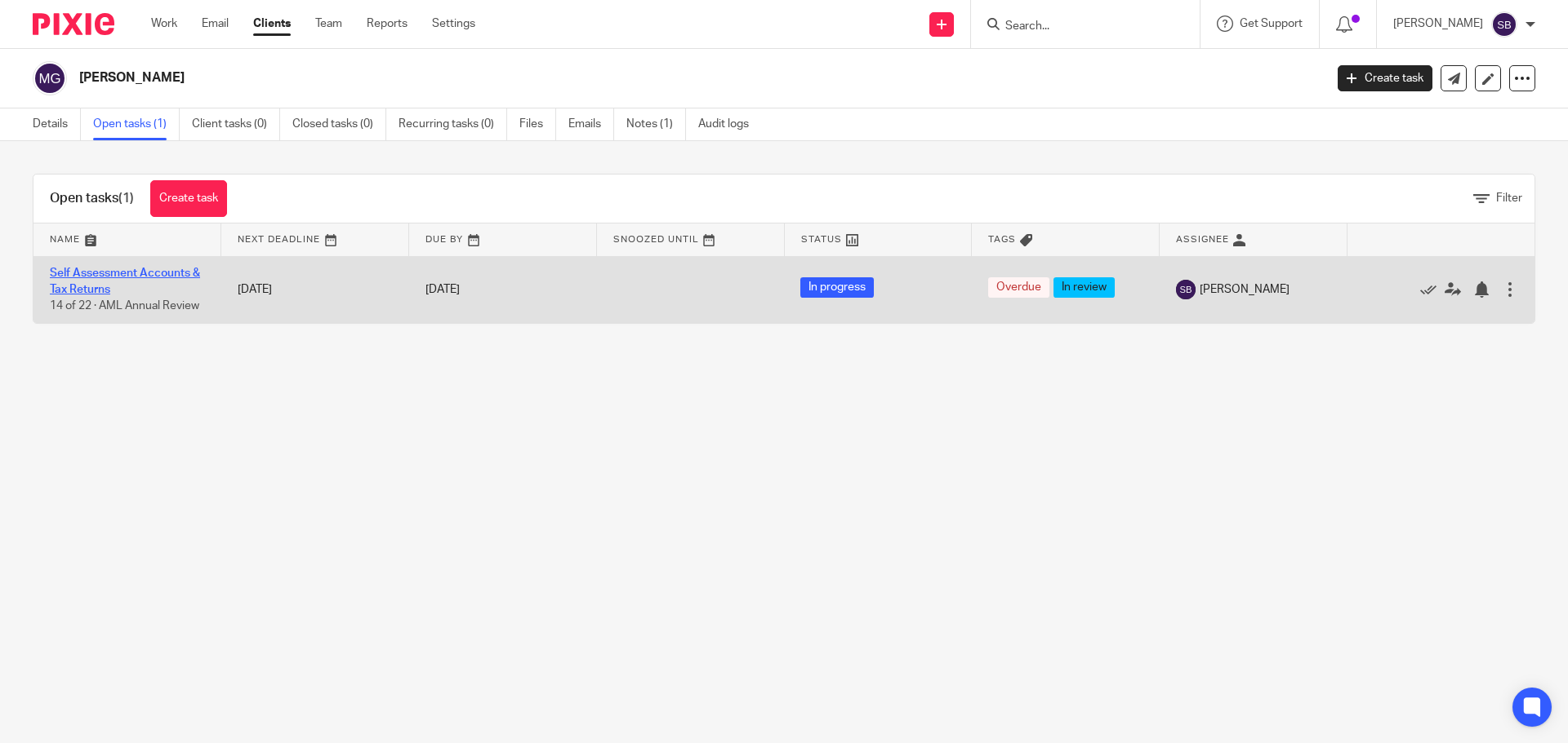
click at [114, 272] on link "Self Assessment Accounts & Tax Returns" at bounding box center [126, 281] width 151 height 28
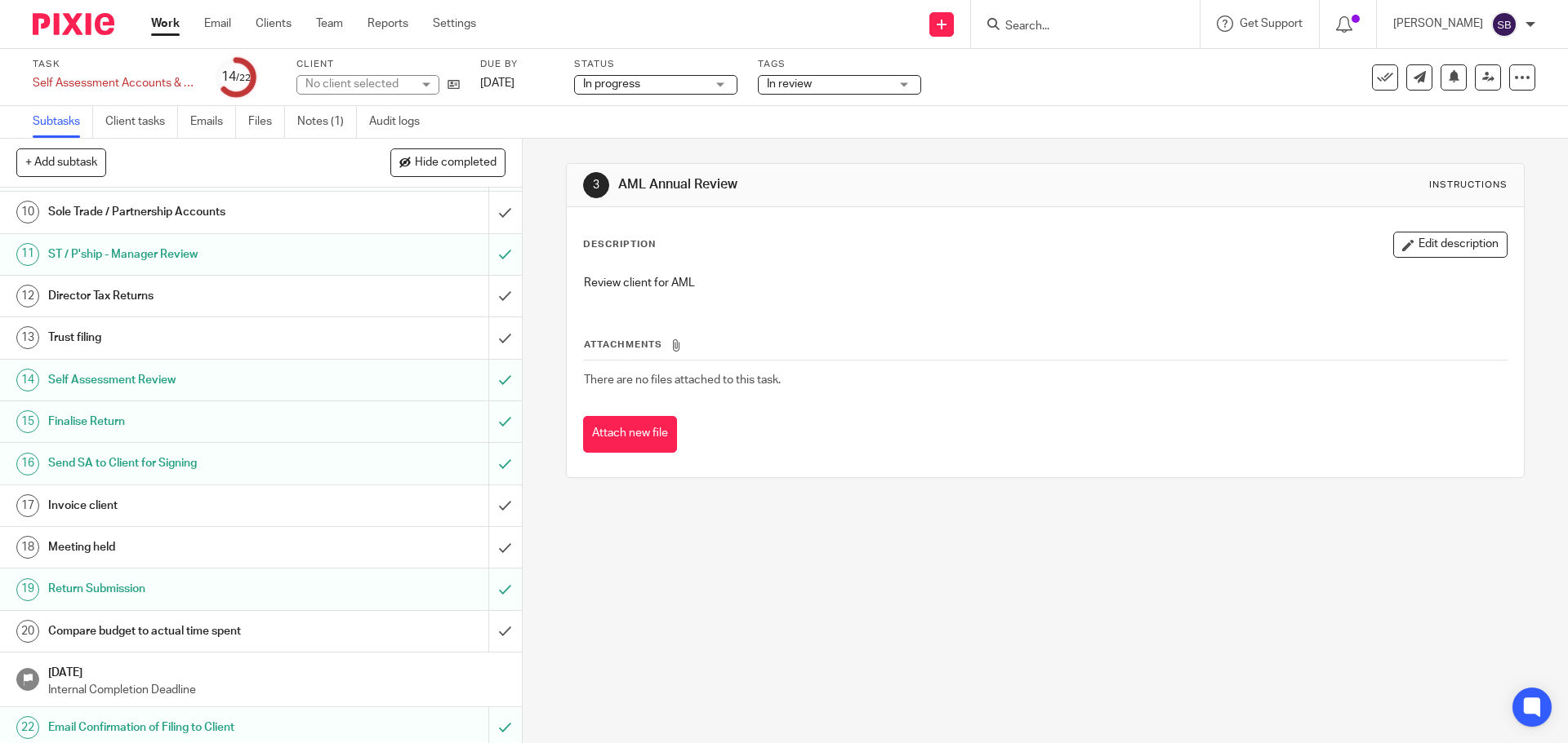
scroll to position [378, 0]
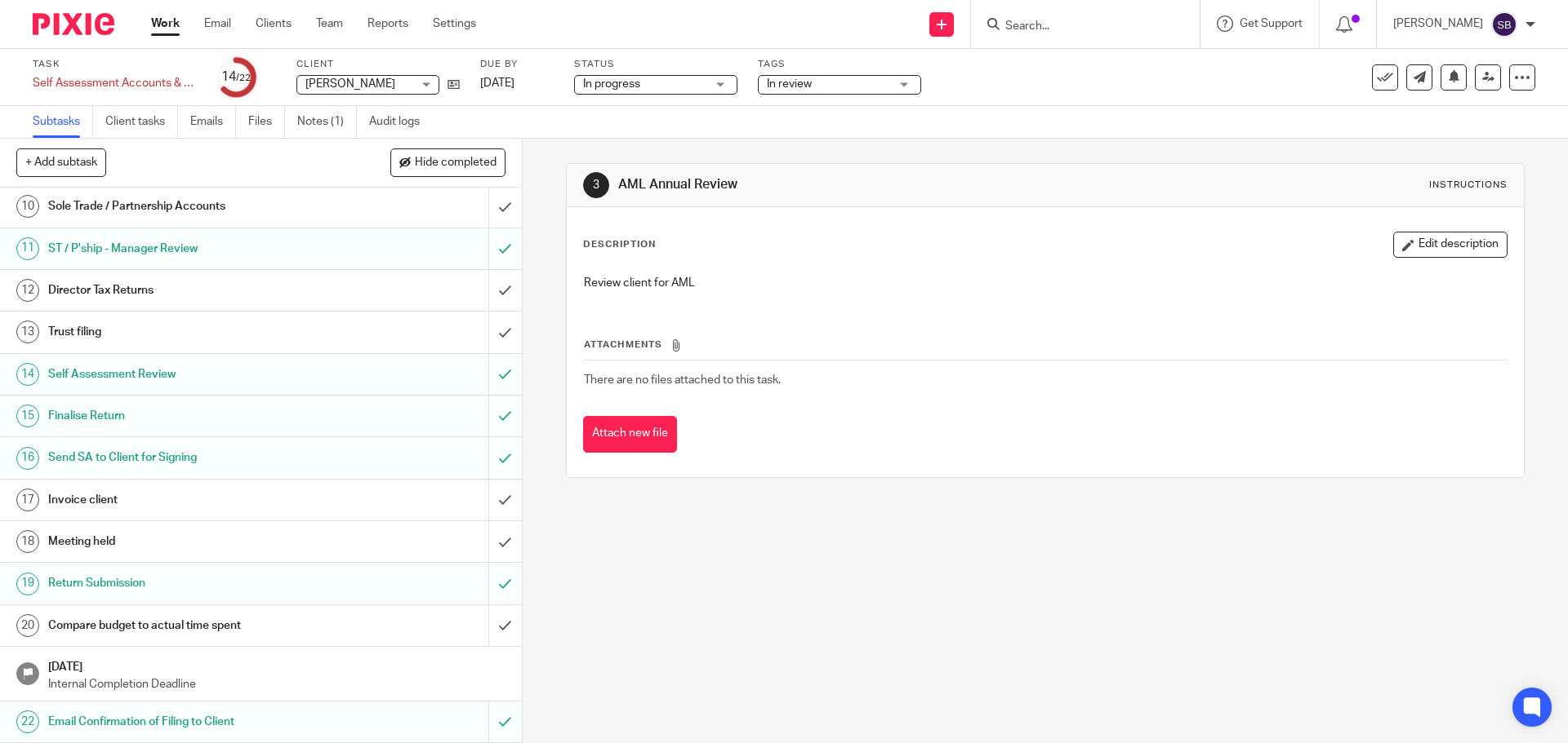
click at [167, 629] on h1 "Compare budget to actual time spent" at bounding box center [189, 625] width 283 height 24
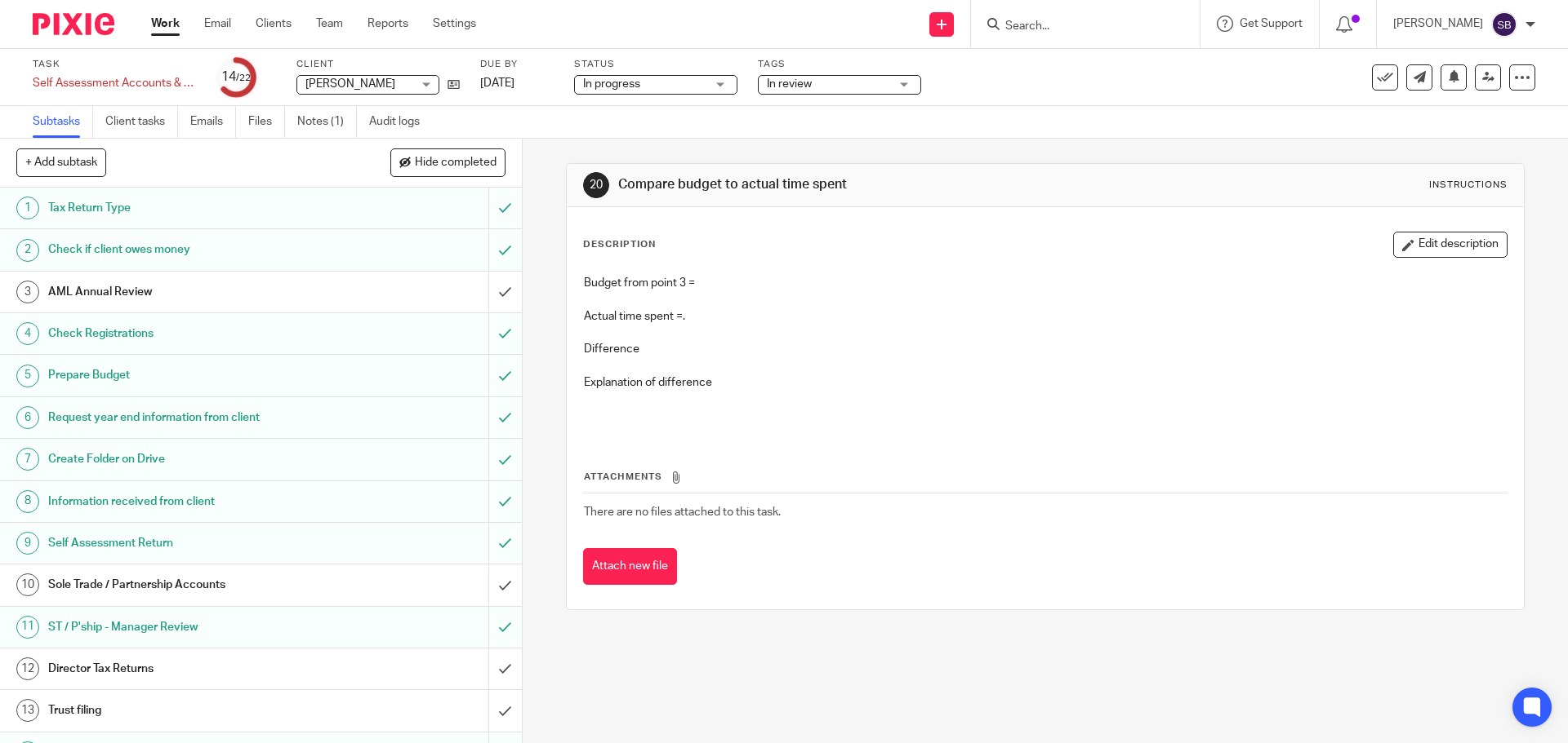
click at [717, 318] on p "Actual time spent =." at bounding box center [1045, 316] width 922 height 16
click at [1426, 251] on button "Edit description" at bounding box center [1450, 244] width 114 height 26
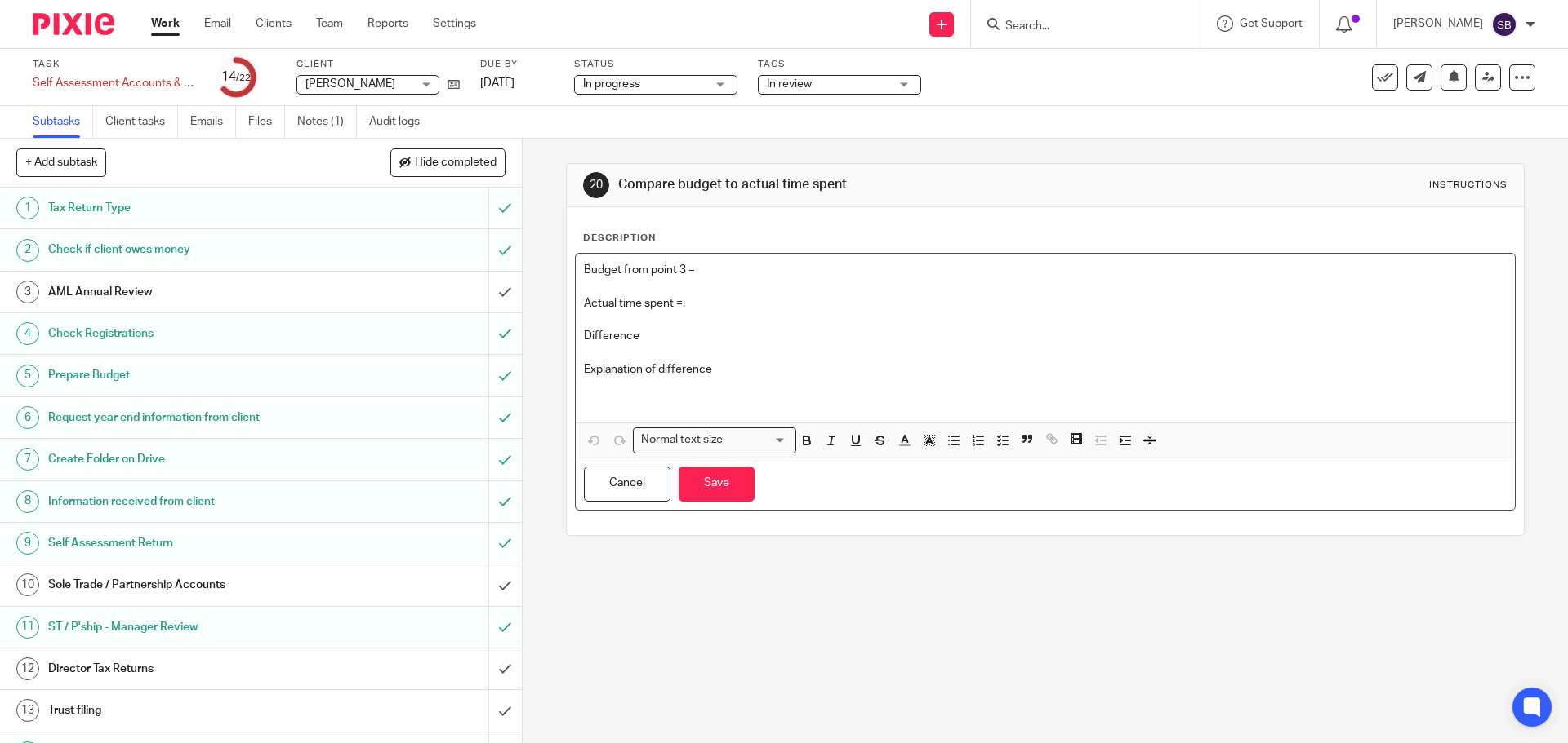
click at [700, 299] on p "Actual time spent =." at bounding box center [1045, 303] width 922 height 16
click at [723, 262] on p "Budget from point 3 =" at bounding box center [1045, 269] width 922 height 16
click at [714, 488] on button "Save" at bounding box center [716, 484] width 76 height 35
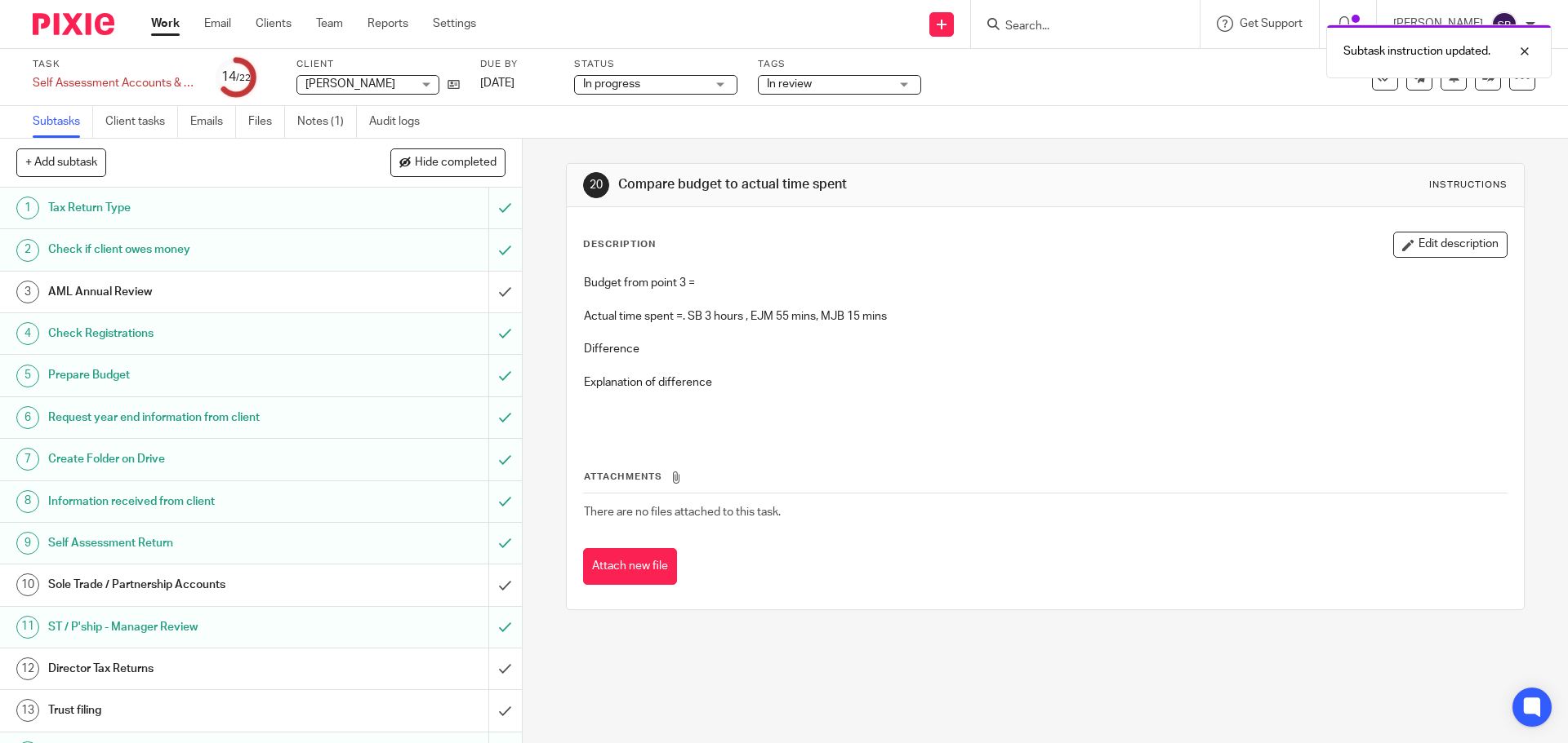
click at [89, 373] on h1 "Prepare Budget" at bounding box center [189, 374] width 283 height 24
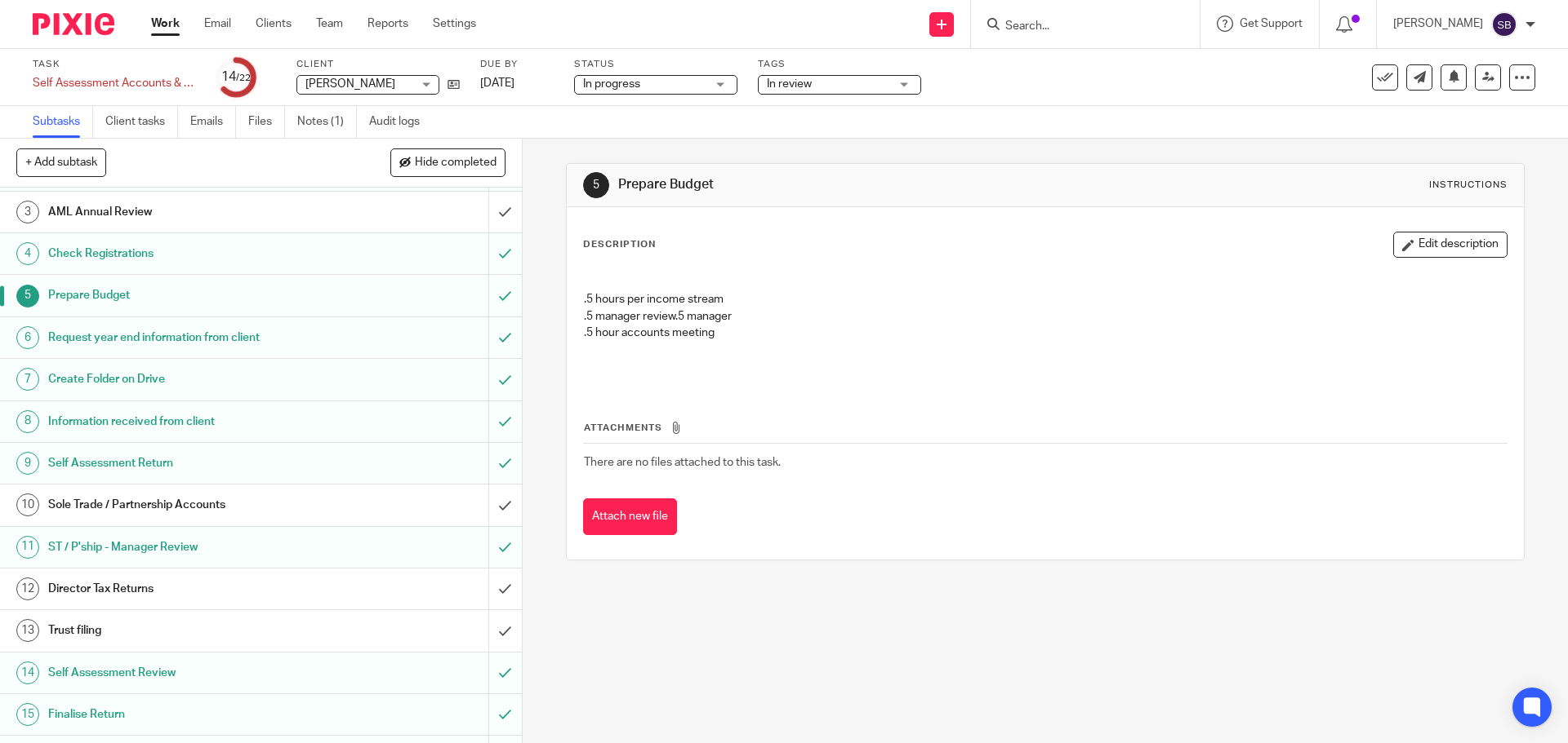
scroll to position [326, 0]
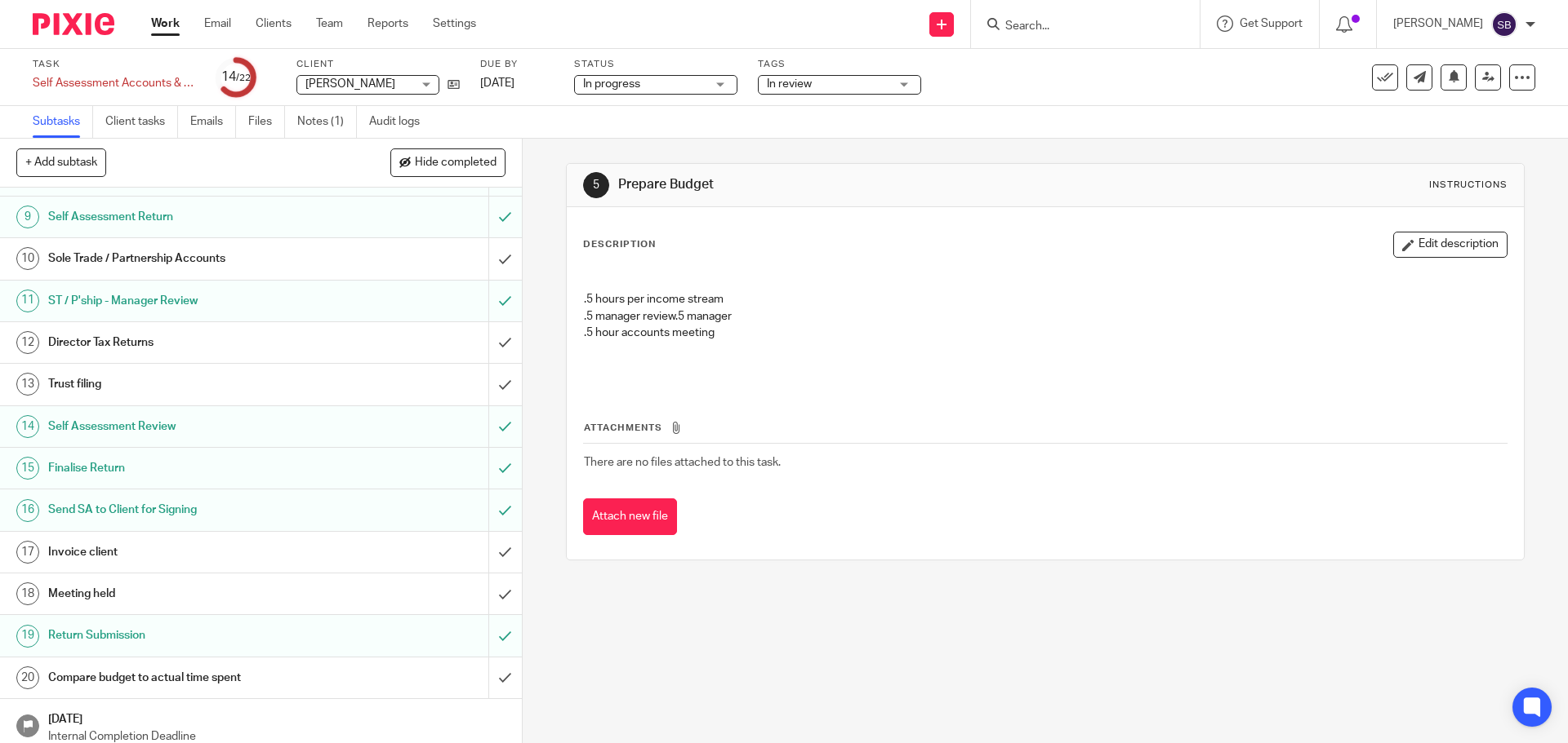
click at [179, 678] on h1 "Compare budget to actual time spent" at bounding box center [189, 677] width 283 height 24
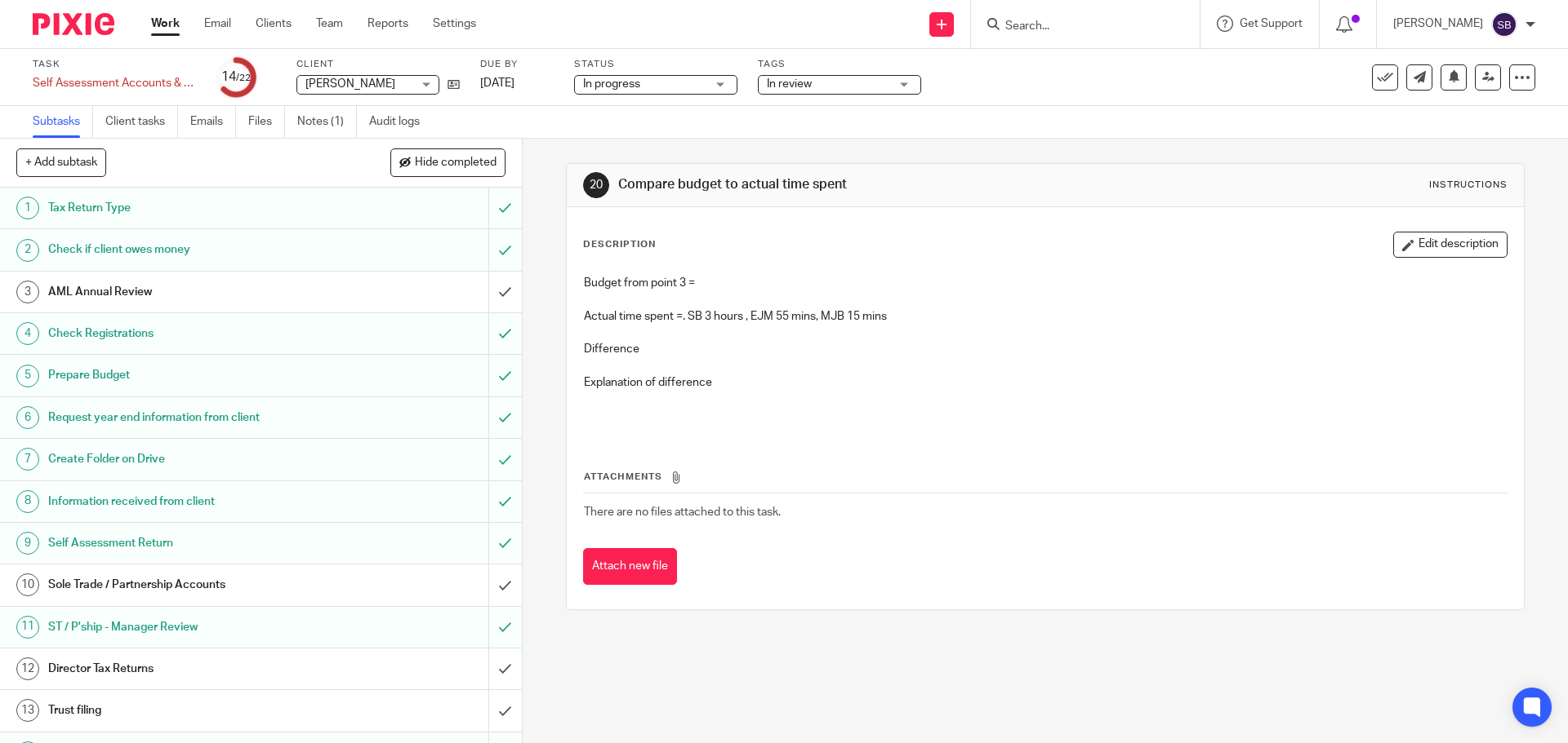
click at [754, 380] on p "Explanation of difference" at bounding box center [1045, 382] width 922 height 16
click at [1434, 240] on button "Edit description" at bounding box center [1450, 244] width 114 height 26
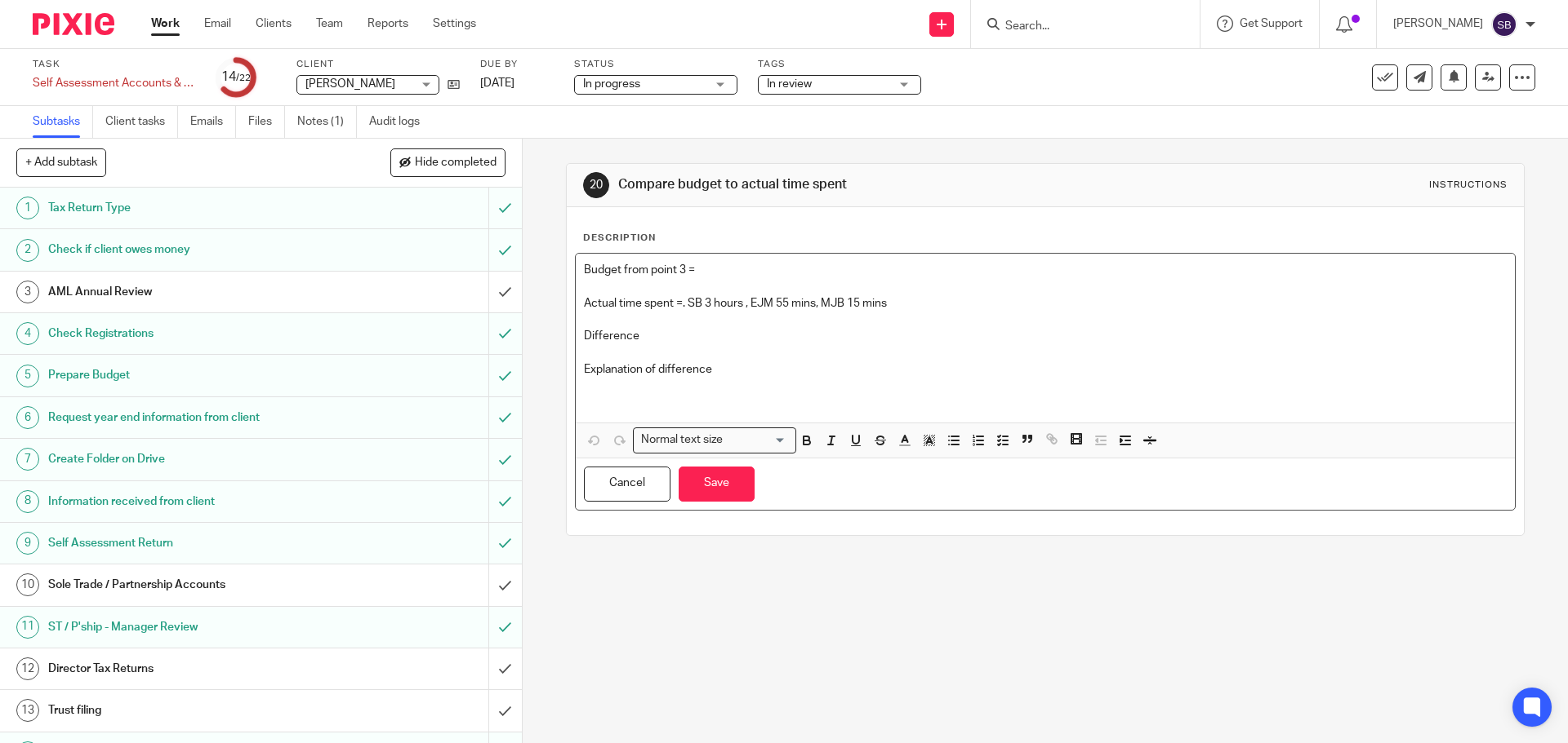
click at [738, 373] on p "Explanation of difference" at bounding box center [1045, 370] width 922 height 16
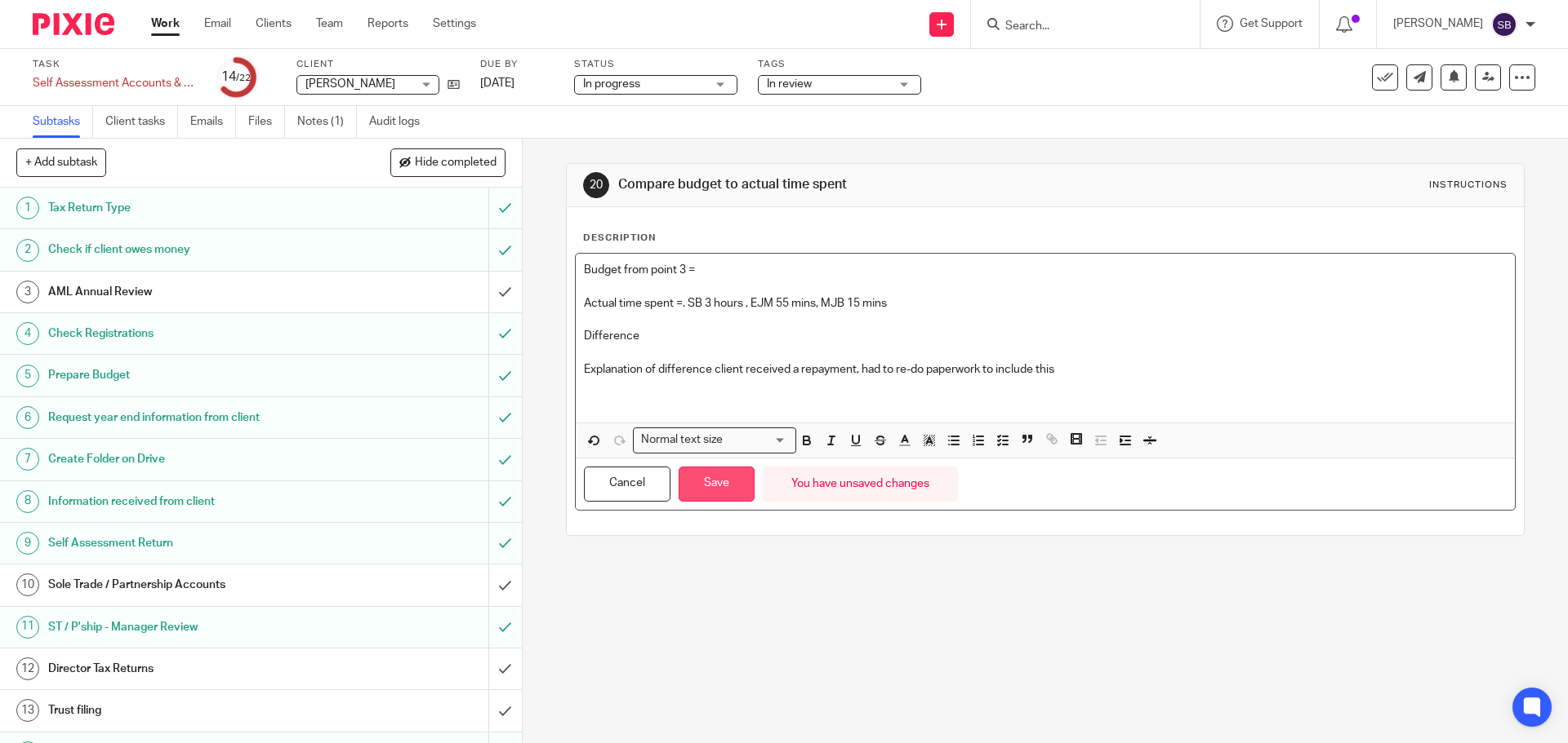
click at [713, 479] on button "Save" at bounding box center [716, 484] width 76 height 35
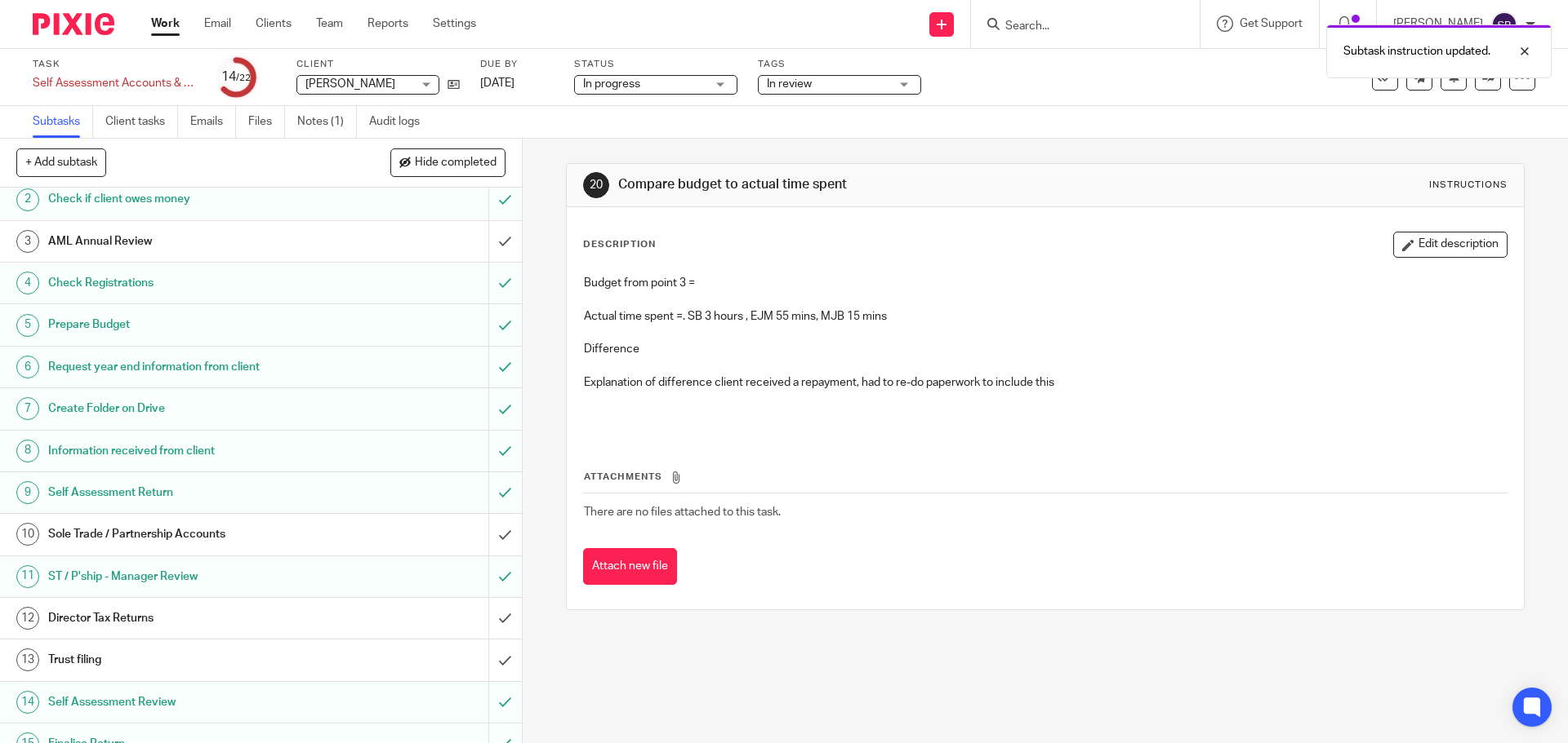
scroll to position [378, 0]
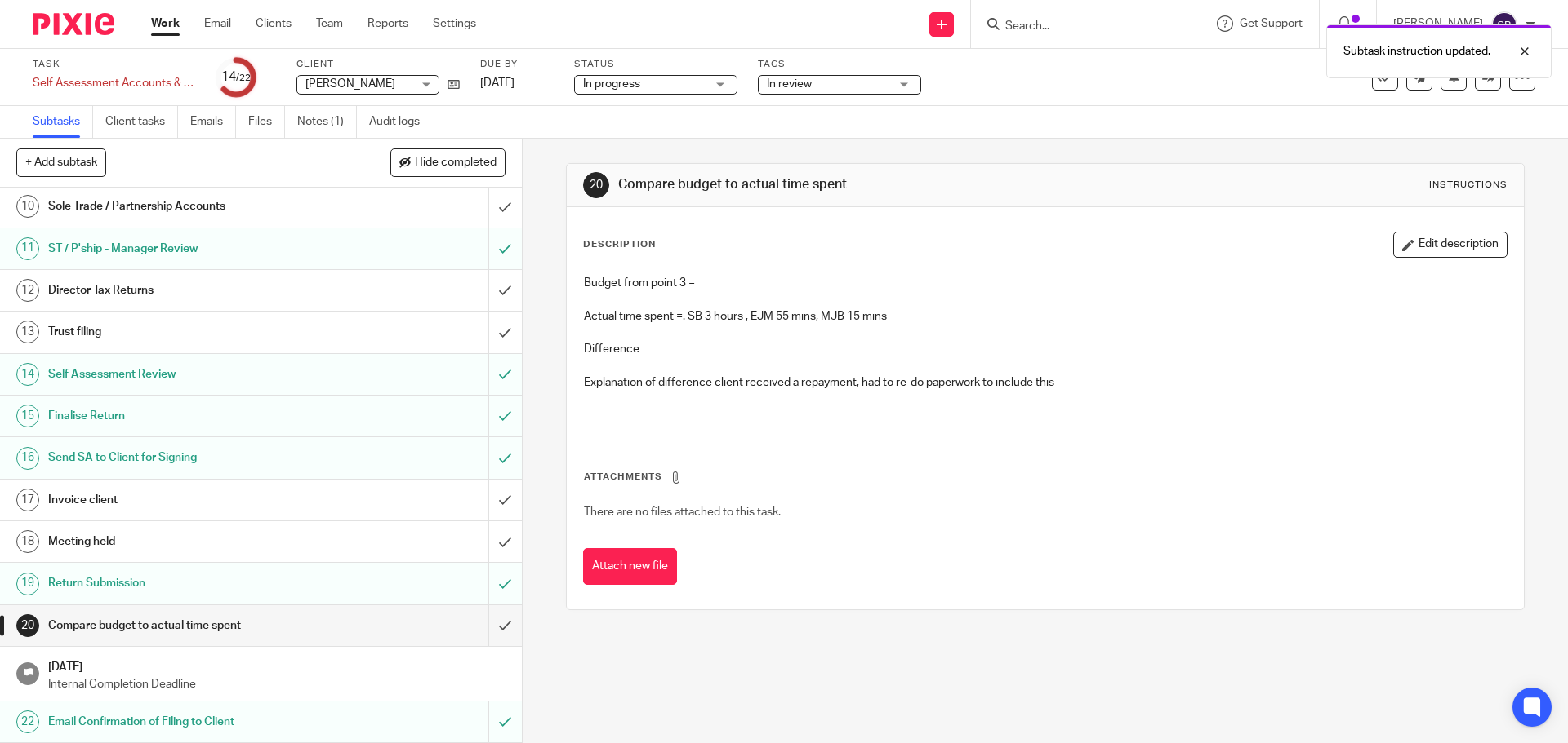
click at [163, 496] on h1 "Invoice client" at bounding box center [189, 500] width 283 height 24
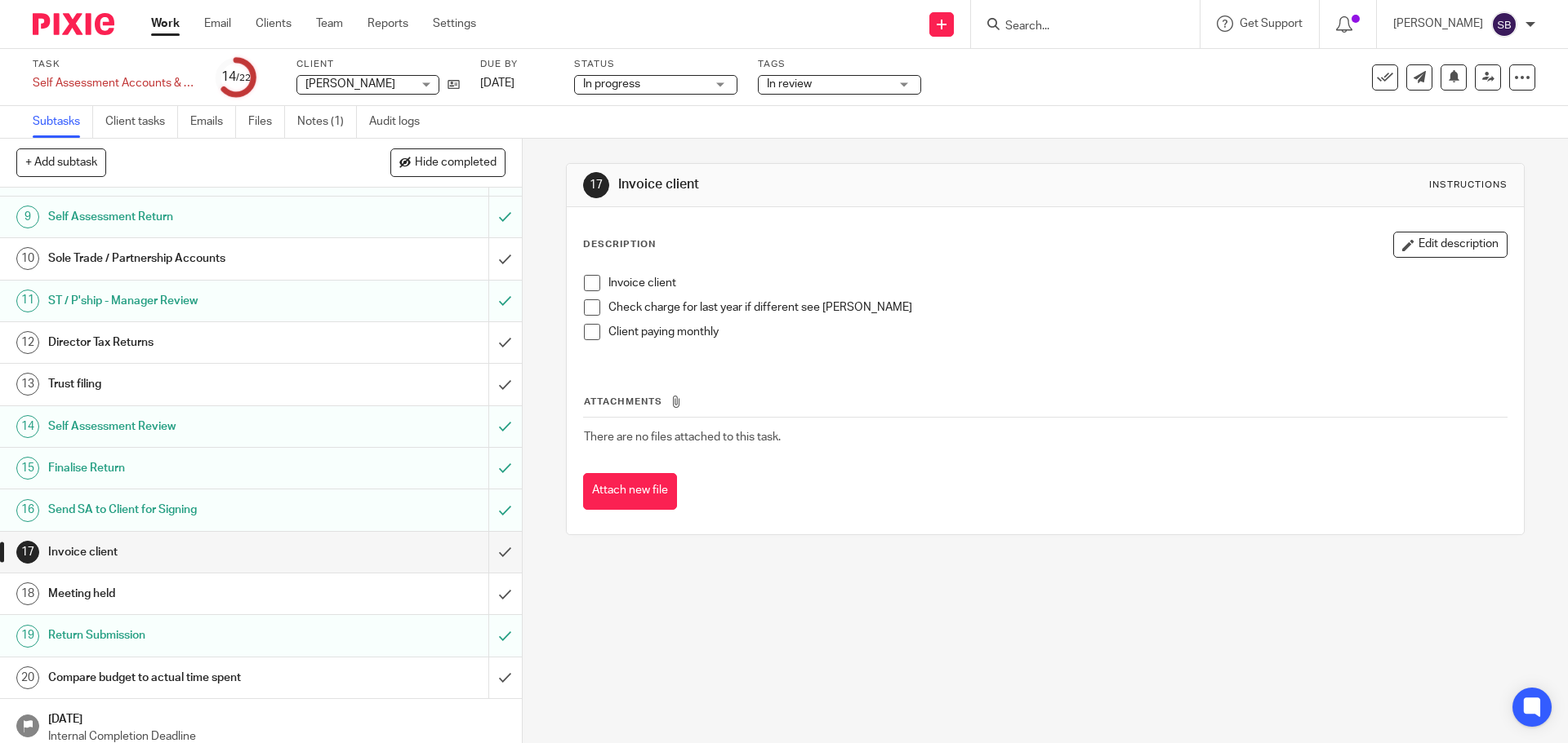
scroll to position [378, 0]
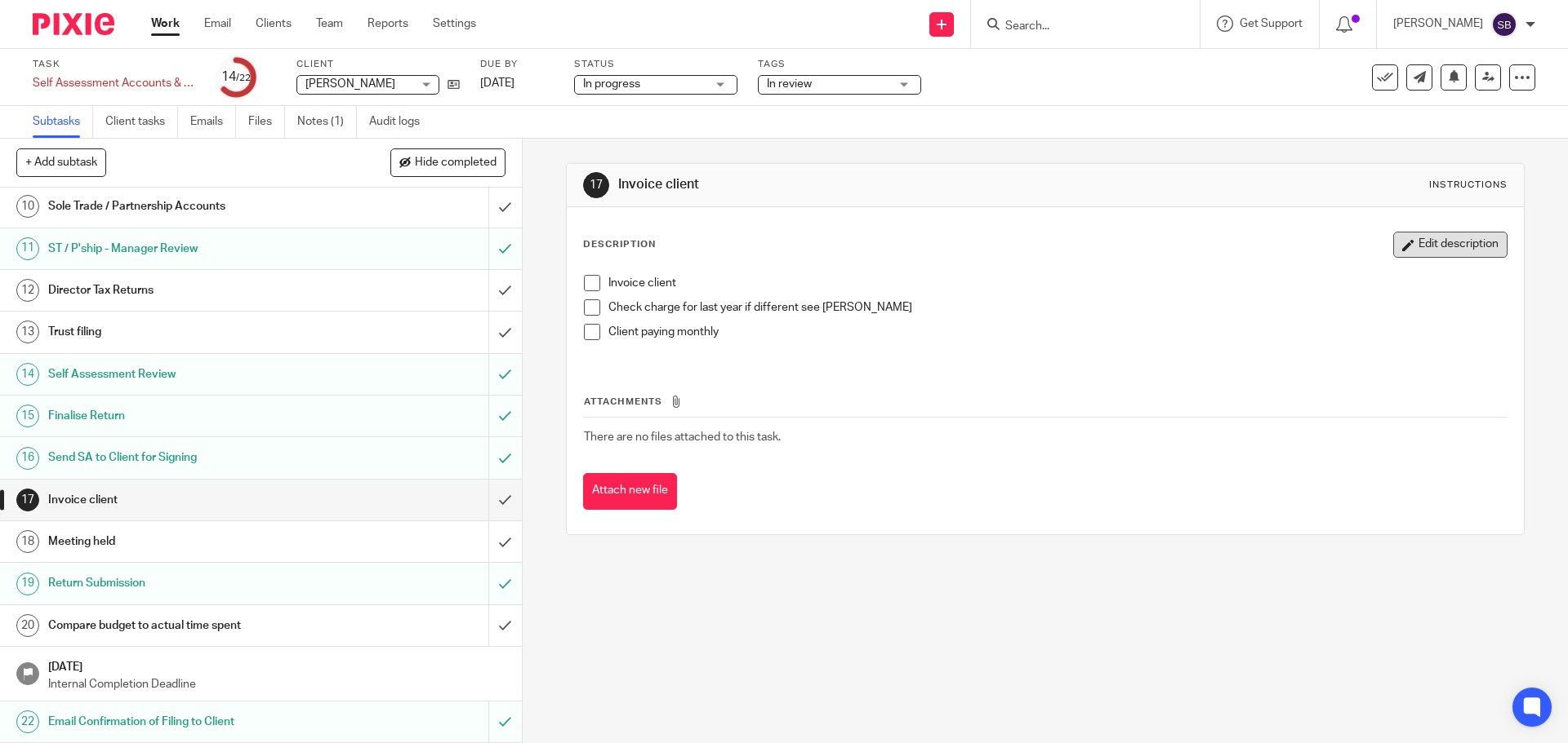
click at [1432, 245] on button "Edit description" at bounding box center [1450, 244] width 114 height 26
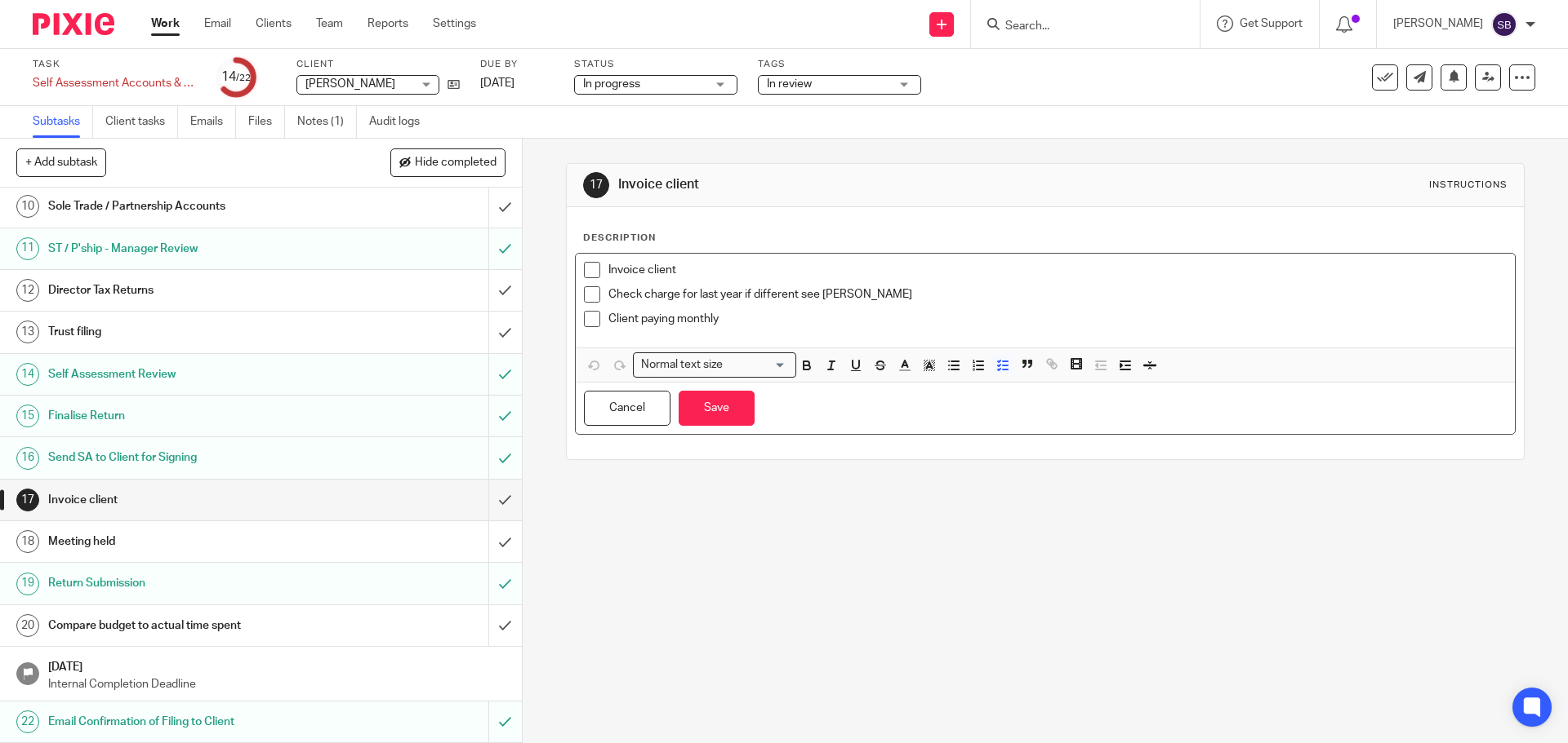
click at [715, 261] on p "Invoice client" at bounding box center [1056, 269] width 897 height 16
drag, startPoint x: 676, startPoint y: 274, endPoint x: 789, endPoint y: 273, distance: 113.0
click at [789, 273] on p "Invoice client yes £235+vat 22/8/25" at bounding box center [1056, 269] width 897 height 16
click at [804, 369] on icon "button" at bounding box center [806, 368] width 7 height 4
click at [722, 419] on button "Save" at bounding box center [716, 408] width 76 height 35
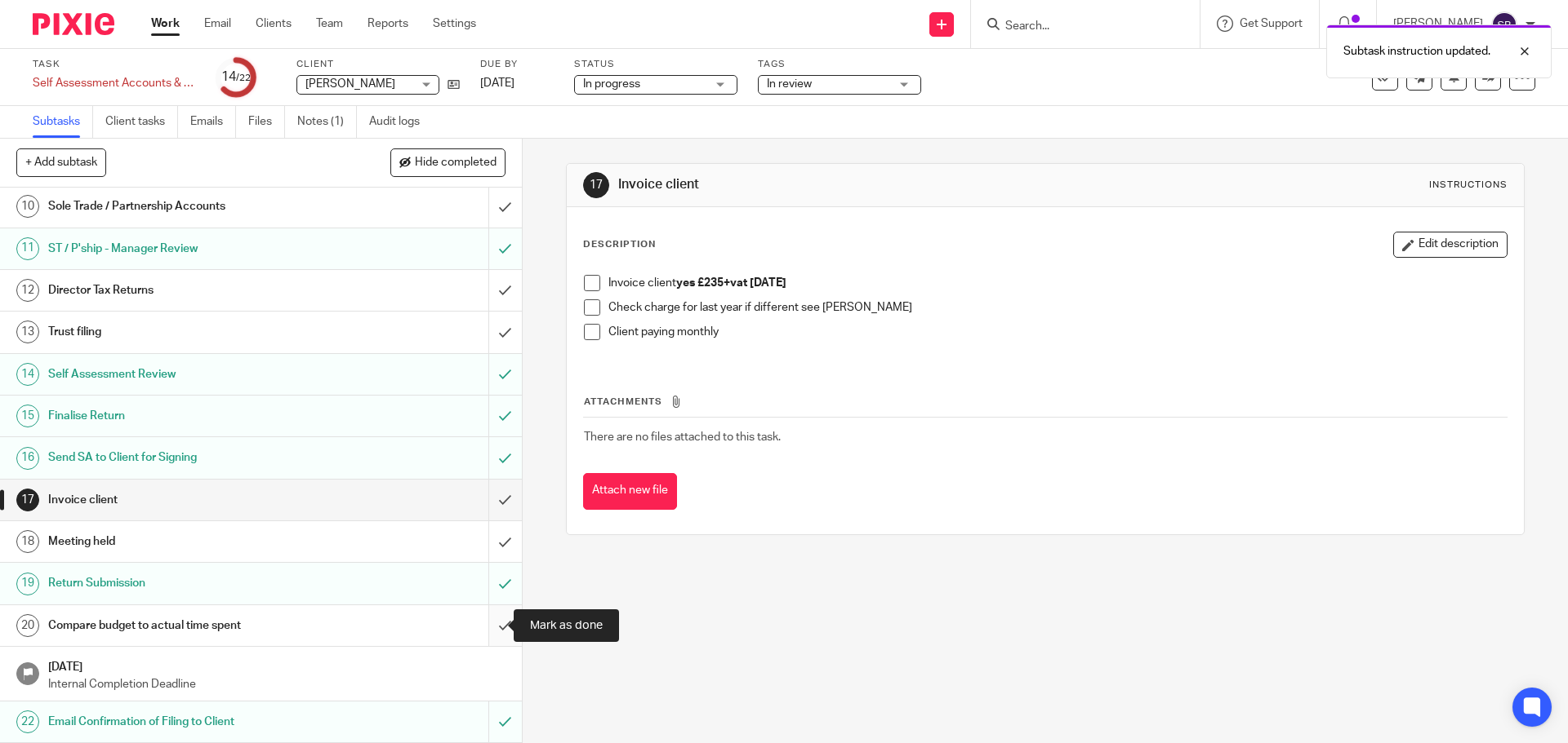
click at [486, 623] on input "submit" at bounding box center [261, 626] width 521 height 41
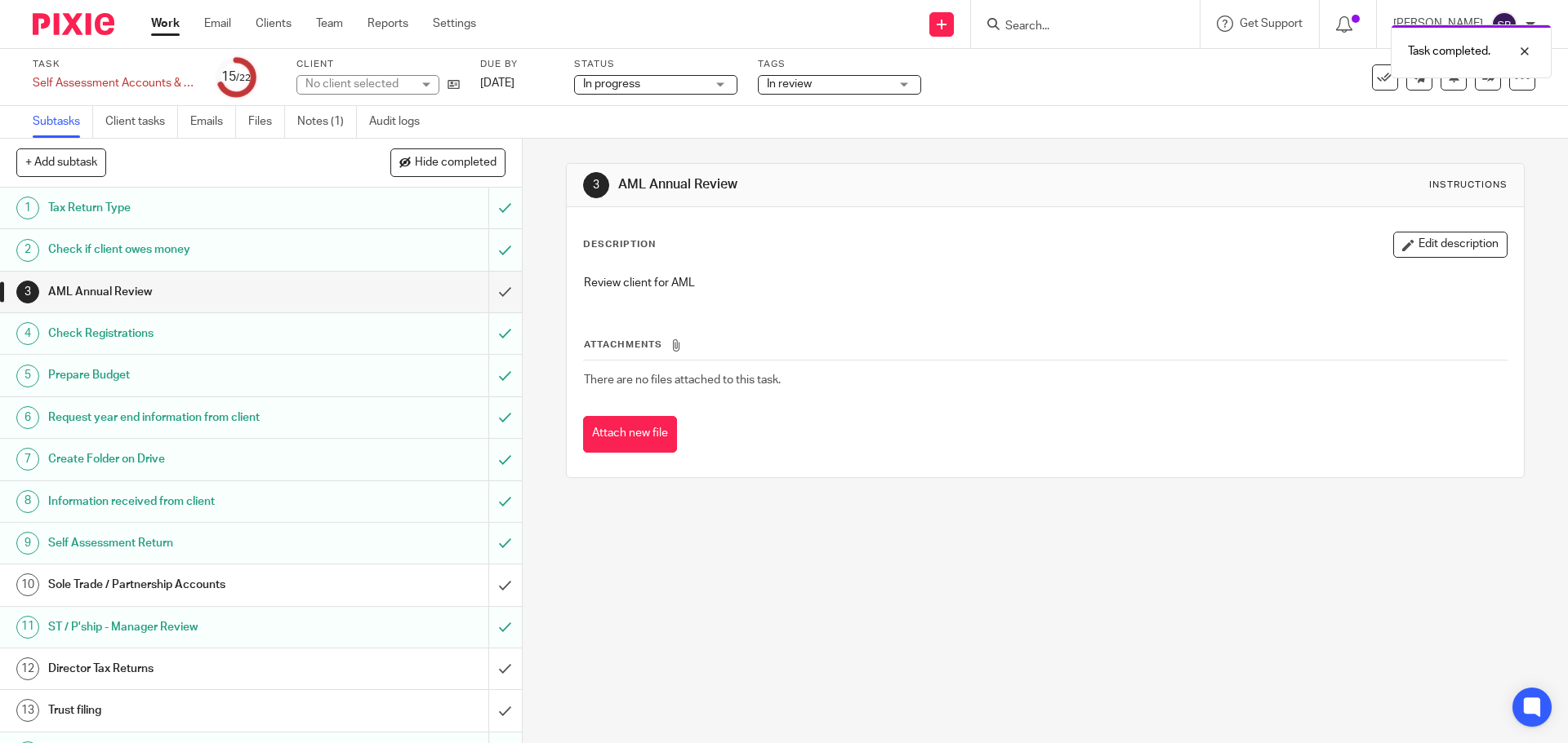
scroll to position [378, 0]
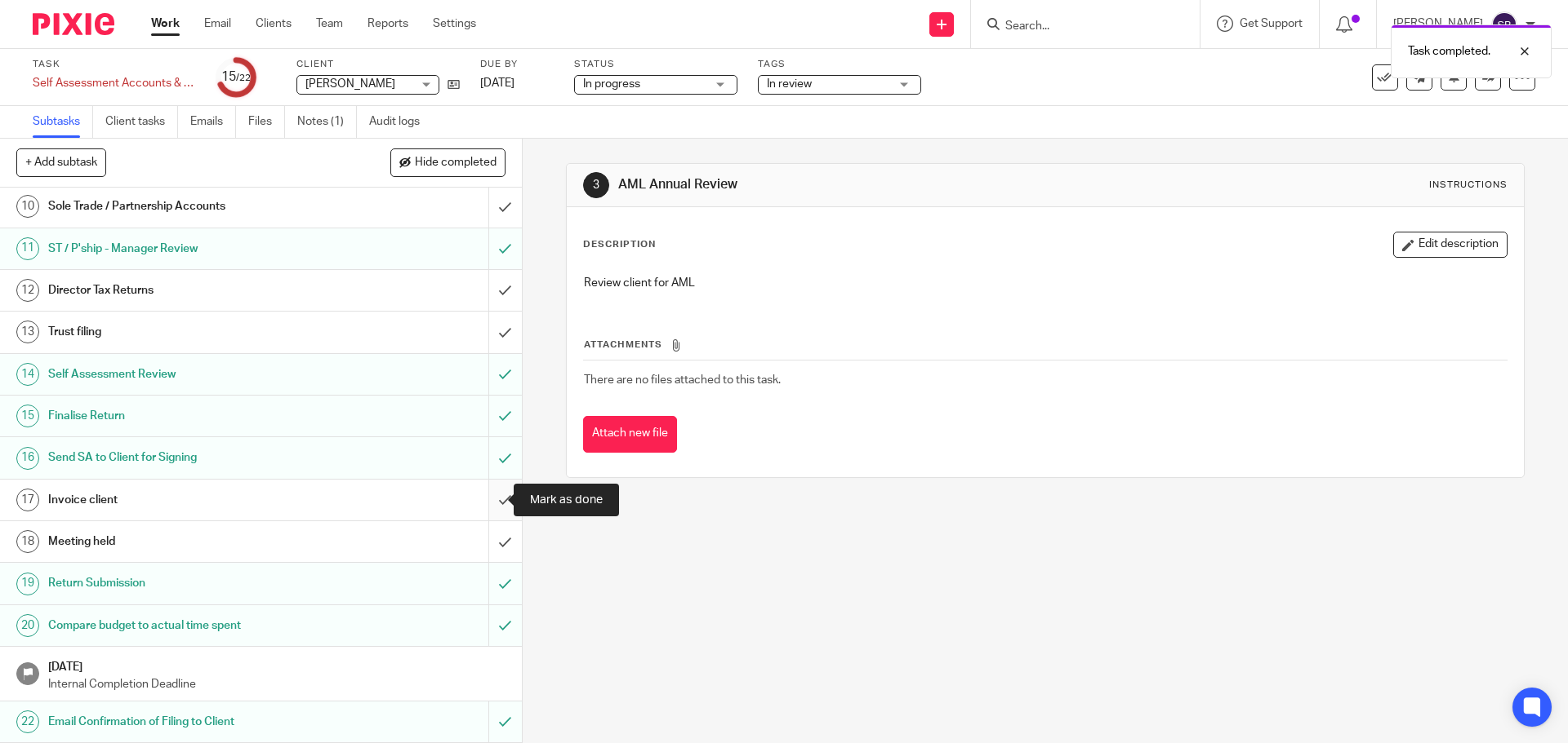
click at [495, 504] on input "submit" at bounding box center [261, 500] width 521 height 41
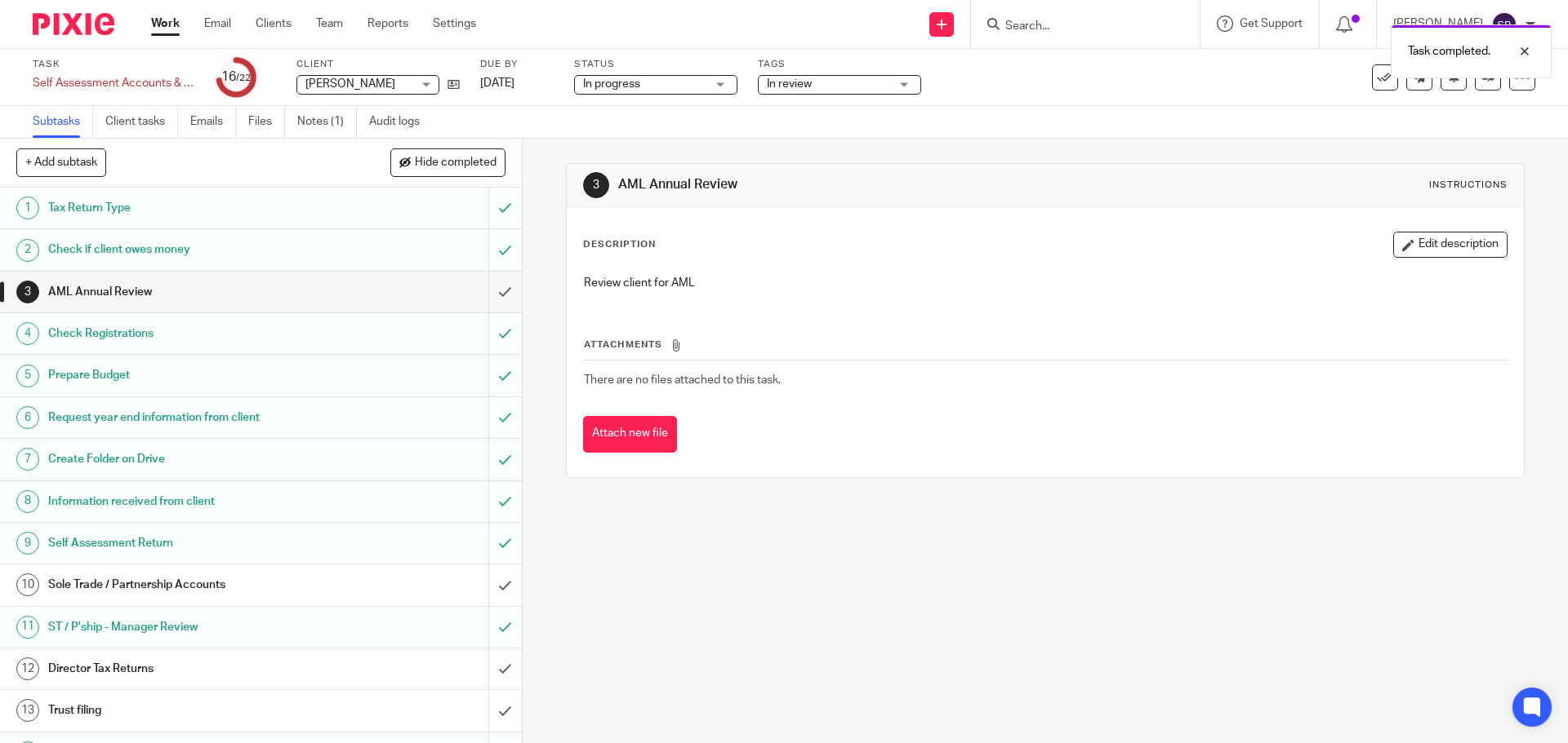
click at [892, 90] on div "In review" at bounding box center [839, 85] width 163 height 19
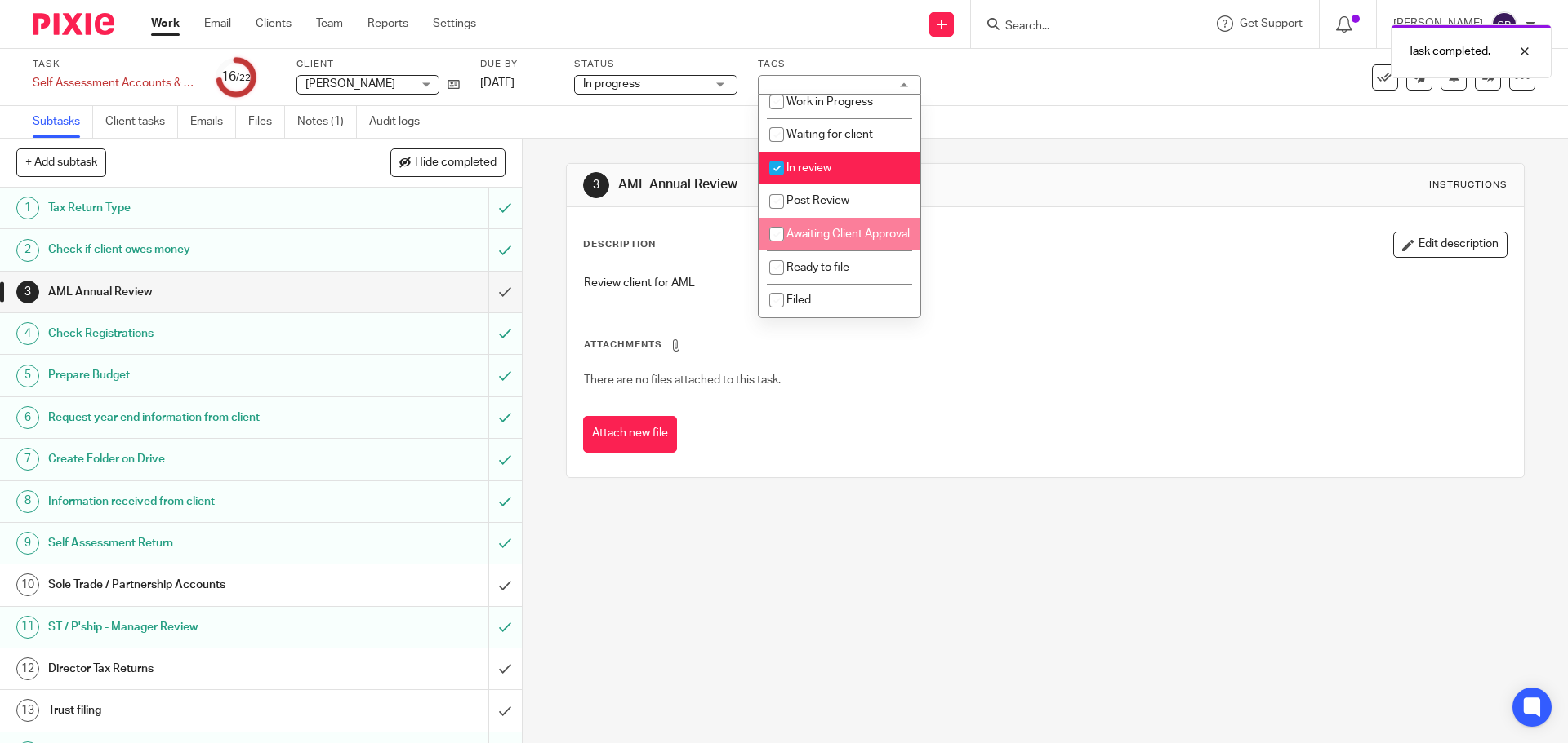
scroll to position [175, 0]
click at [779, 152] on input "checkbox" at bounding box center [776, 168] width 31 height 31
checkbox input "false"
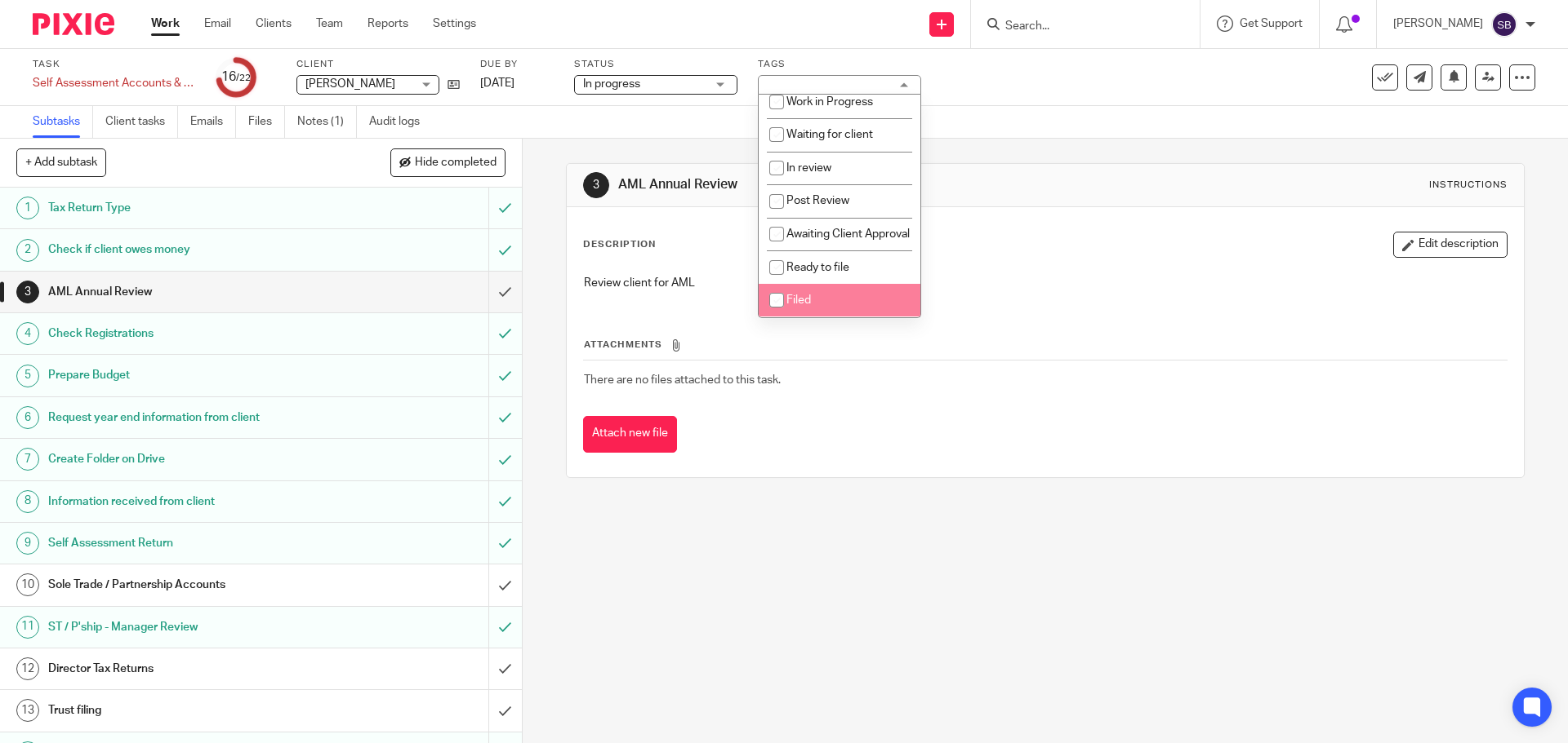
drag, startPoint x: 776, startPoint y: 304, endPoint x: 818, endPoint y: 290, distance: 44.3
click at [775, 304] on input "checkbox" at bounding box center [776, 300] width 31 height 31
checkbox input "true"
click at [1377, 73] on icon at bounding box center [1385, 77] width 16 height 16
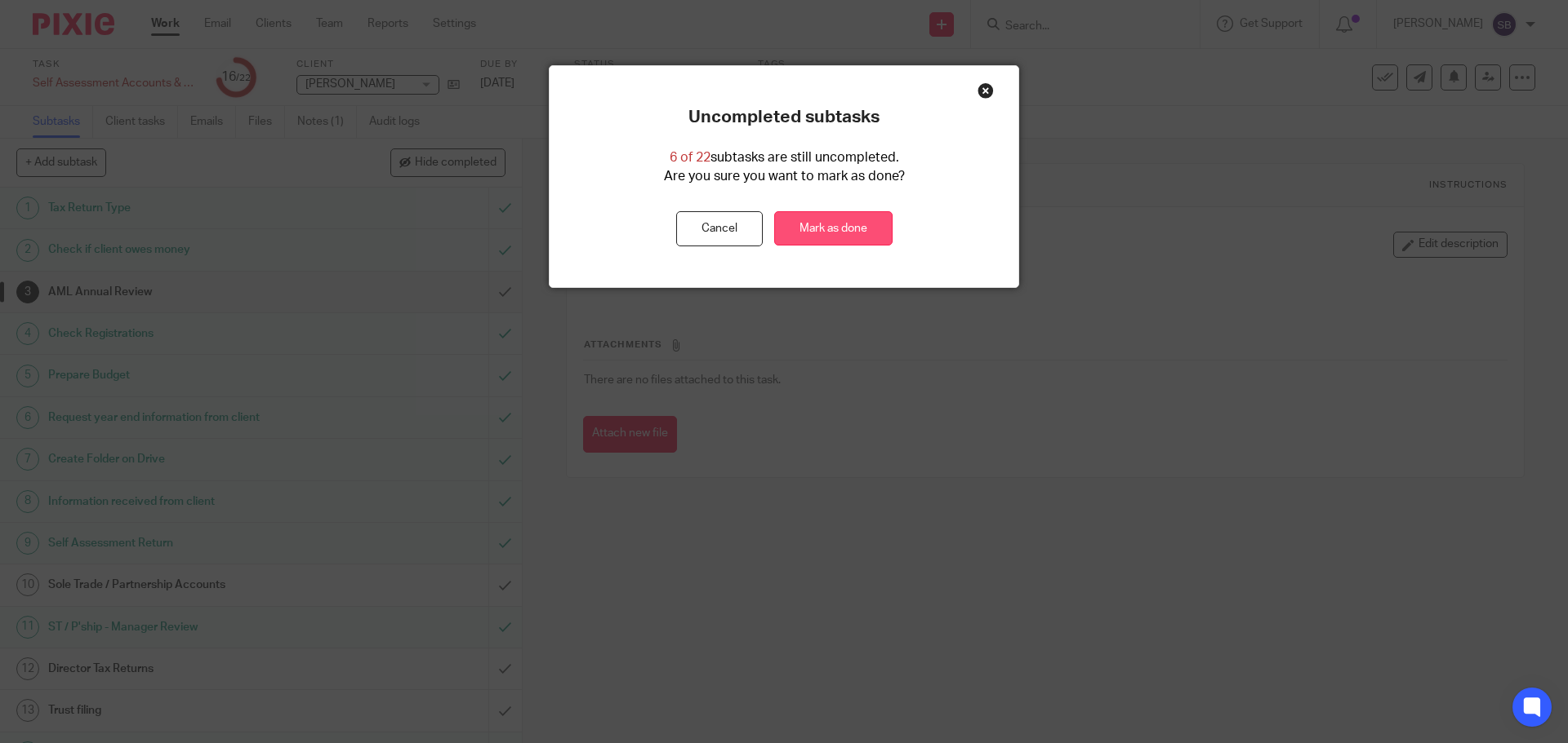
click at [833, 225] on link "Mark as done" at bounding box center [833, 229] width 119 height 35
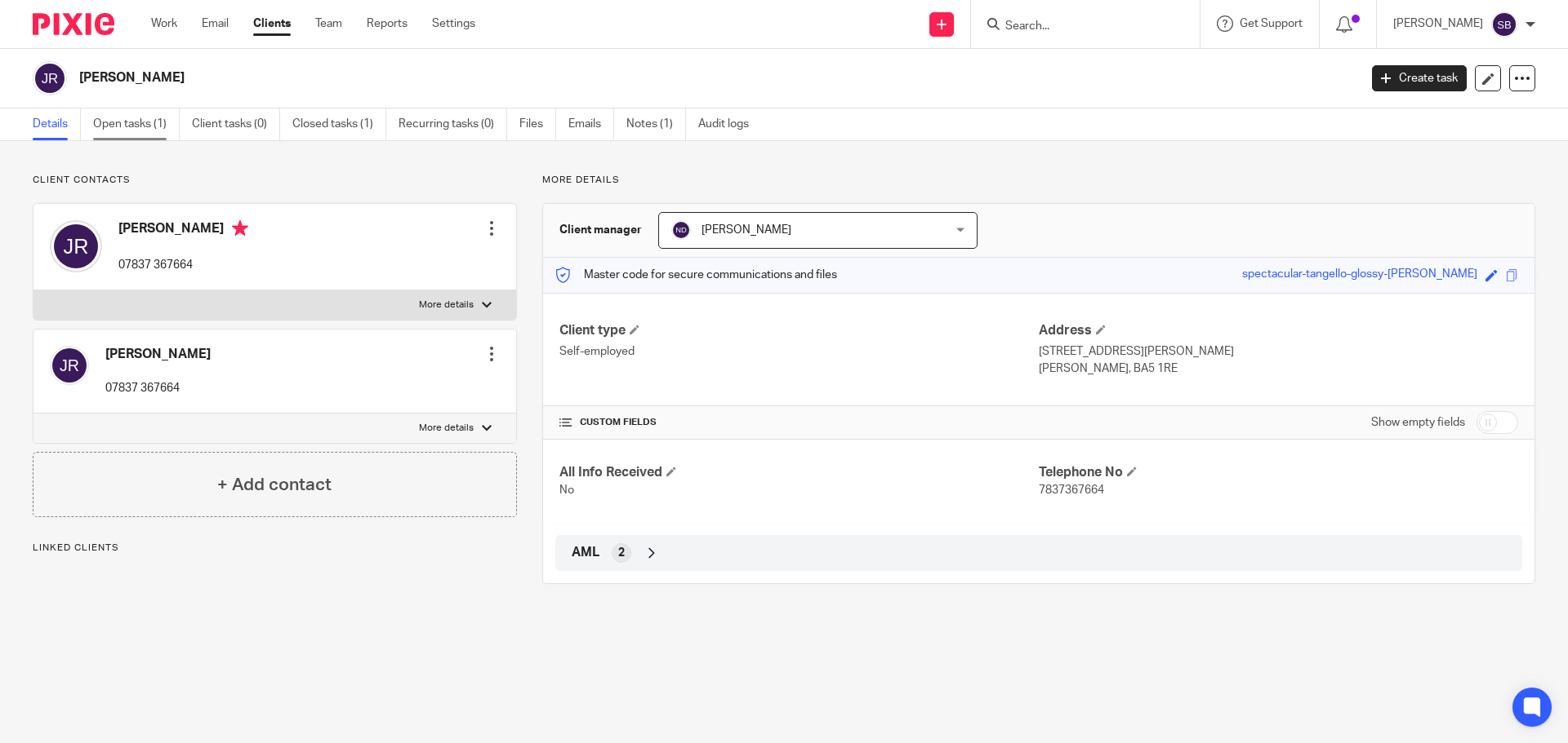
click at [135, 126] on link "Open tasks (1)" at bounding box center [136, 124] width 87 height 32
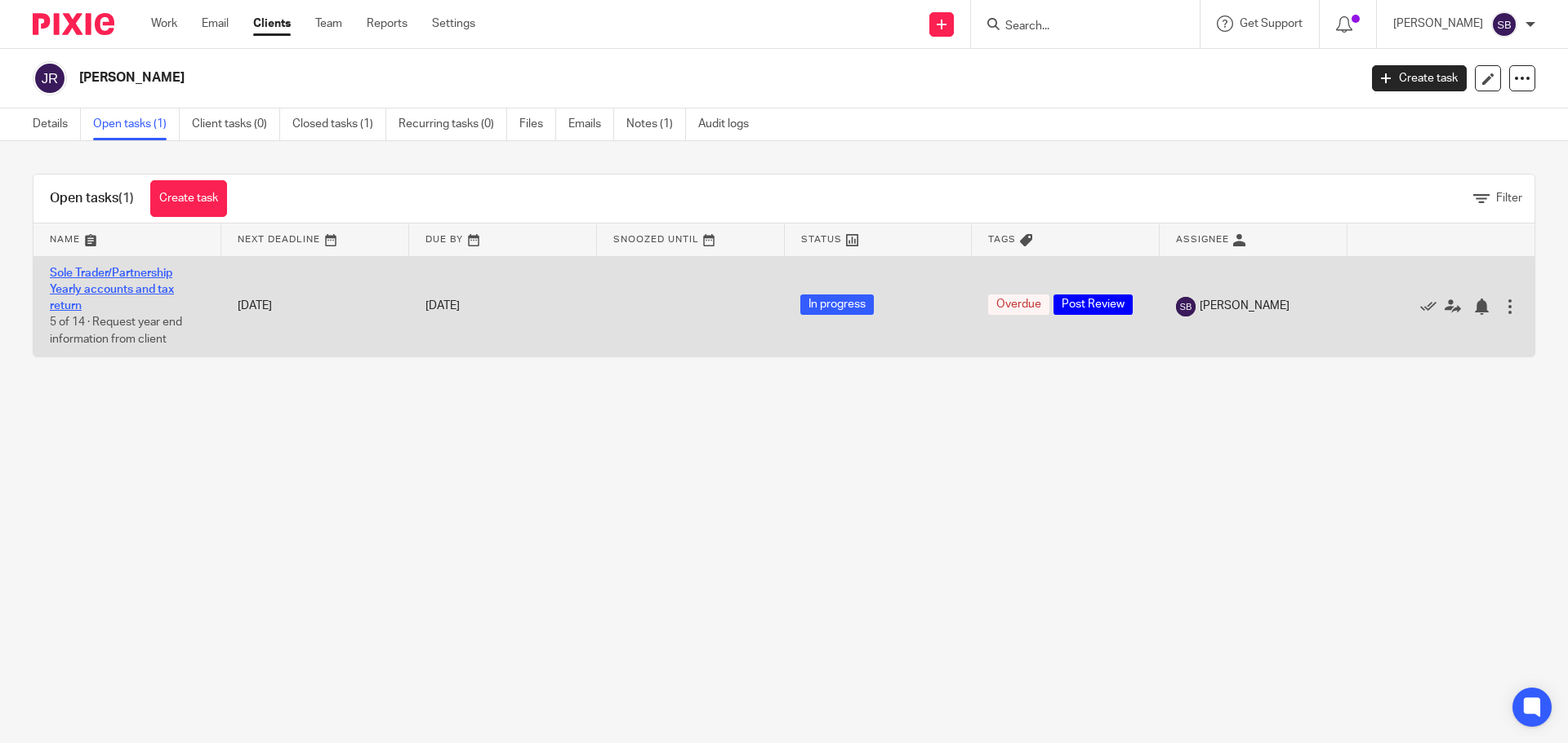
click at [119, 275] on link "Sole Trader/Partnership Yearly accounts and tax return" at bounding box center [112, 289] width 125 height 45
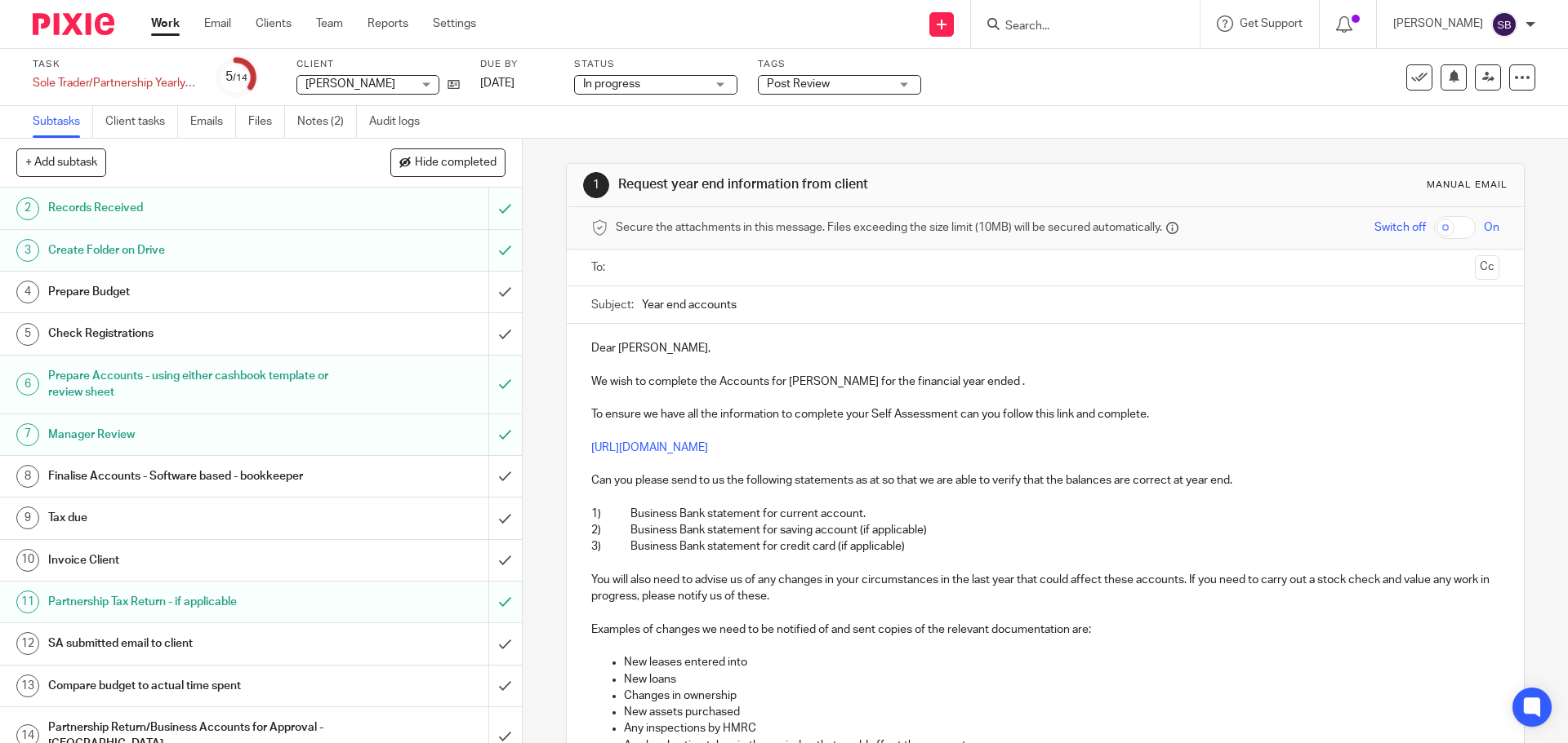
scroll to position [65, 0]
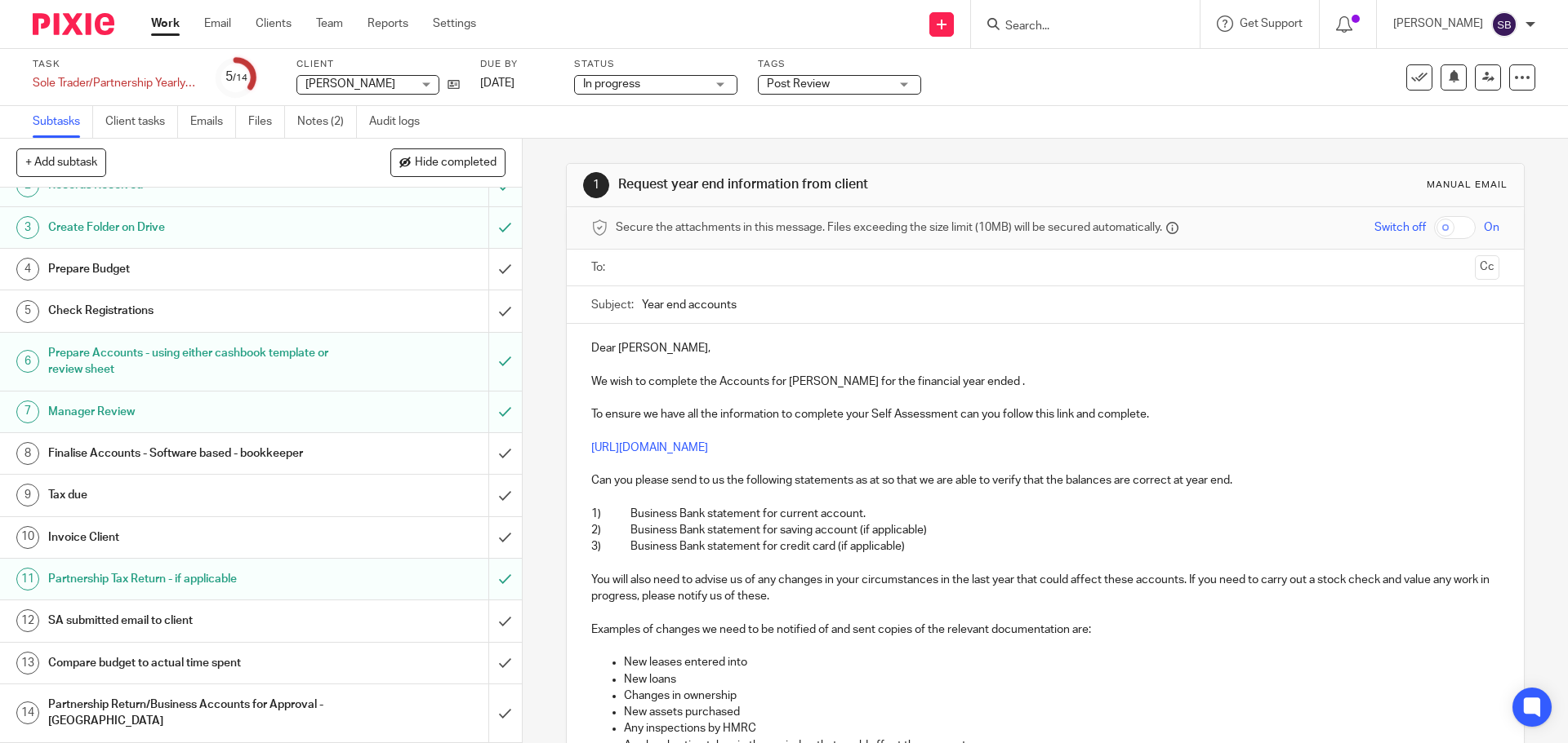
click at [76, 261] on h1 "Prepare Budget" at bounding box center [189, 268] width 283 height 24
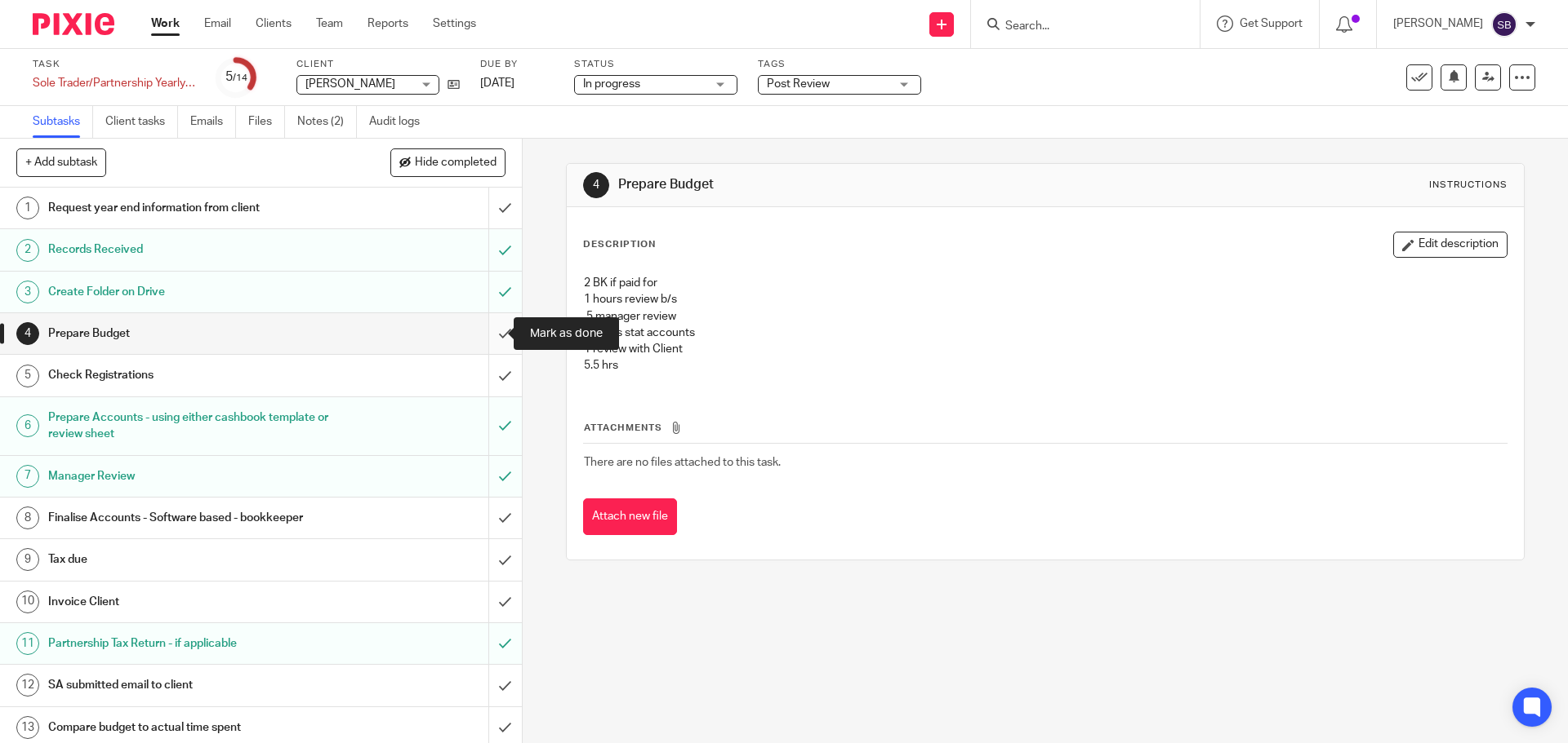
click at [490, 337] on input "submit" at bounding box center [261, 334] width 521 height 41
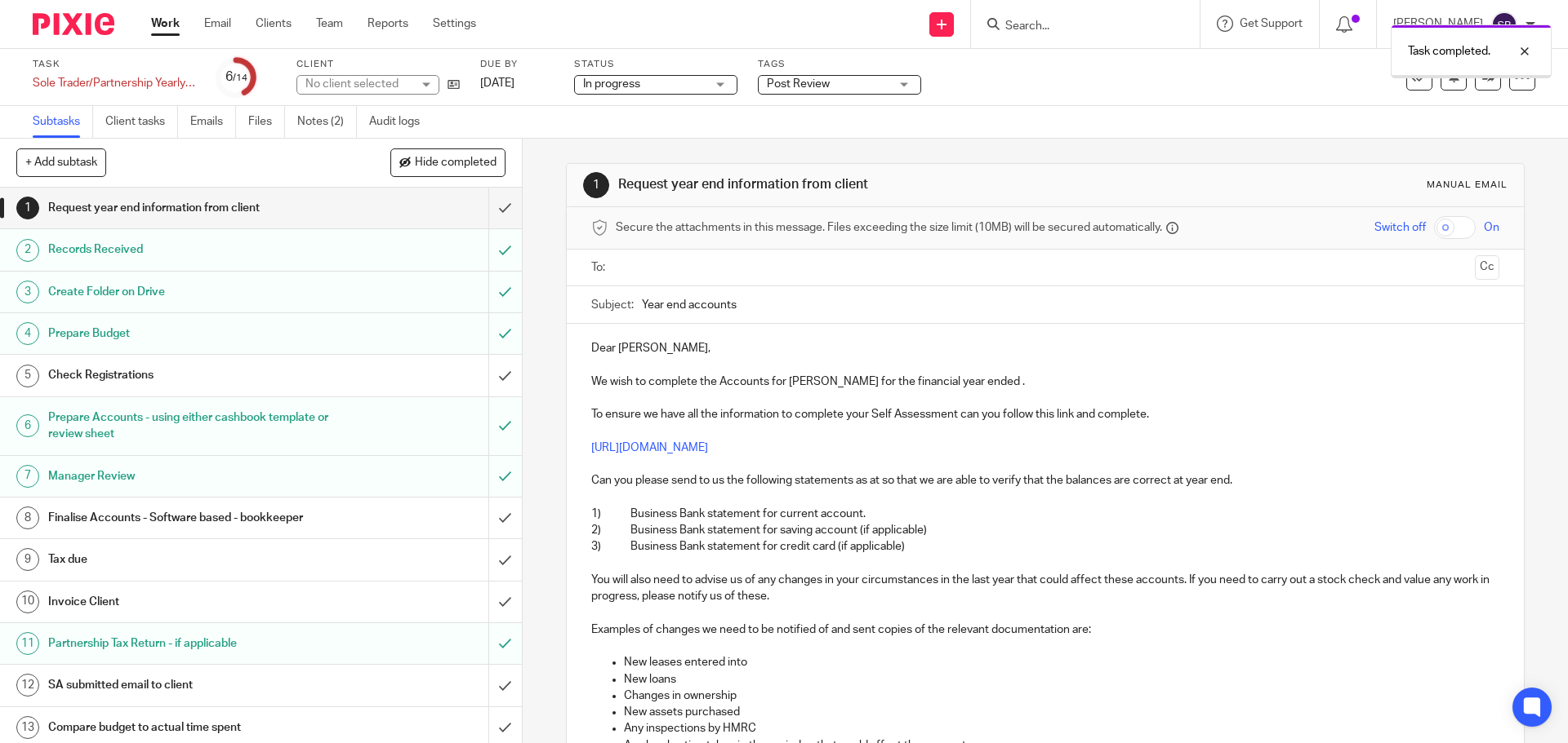
scroll to position [65, 0]
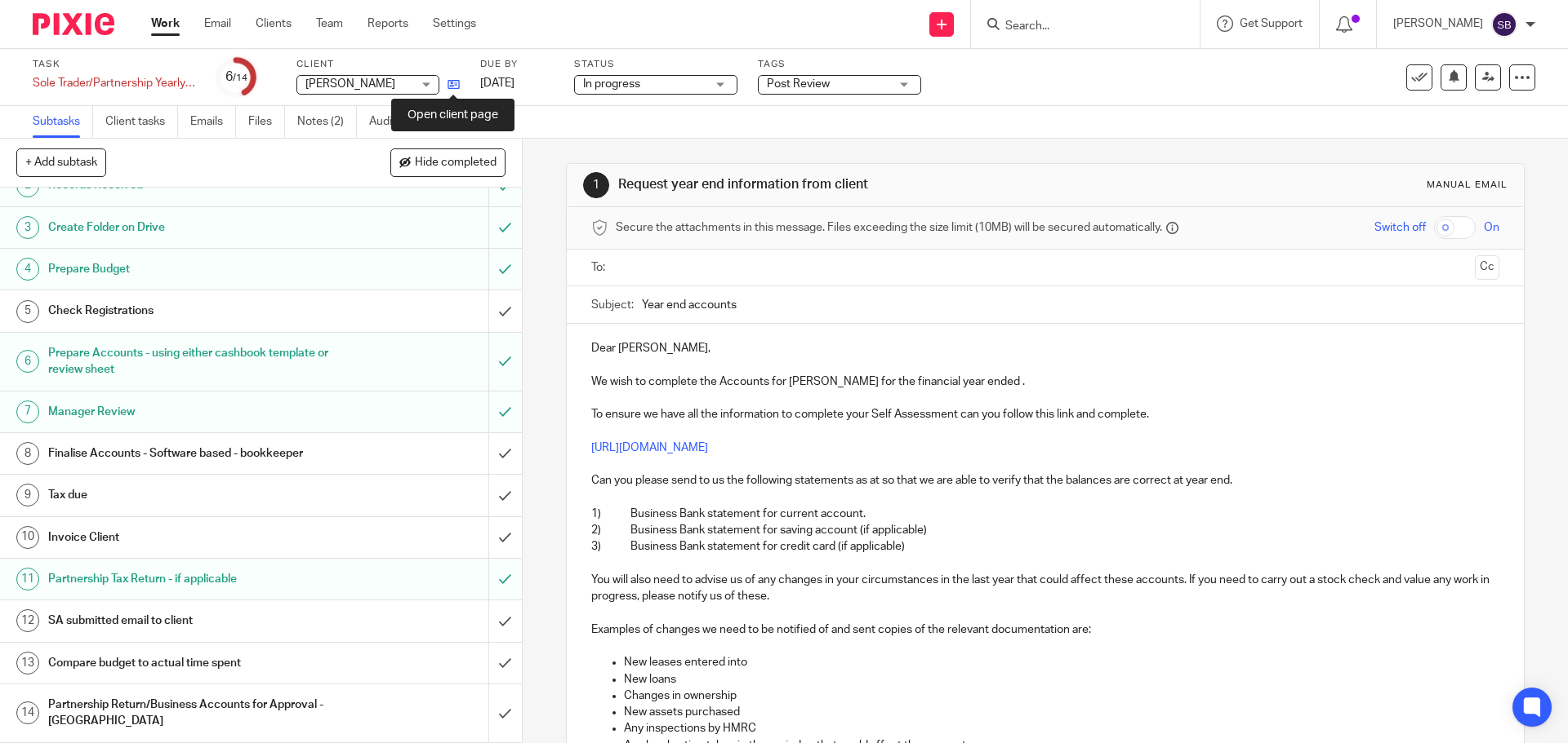
click at [448, 86] on icon at bounding box center [453, 84] width 13 height 13
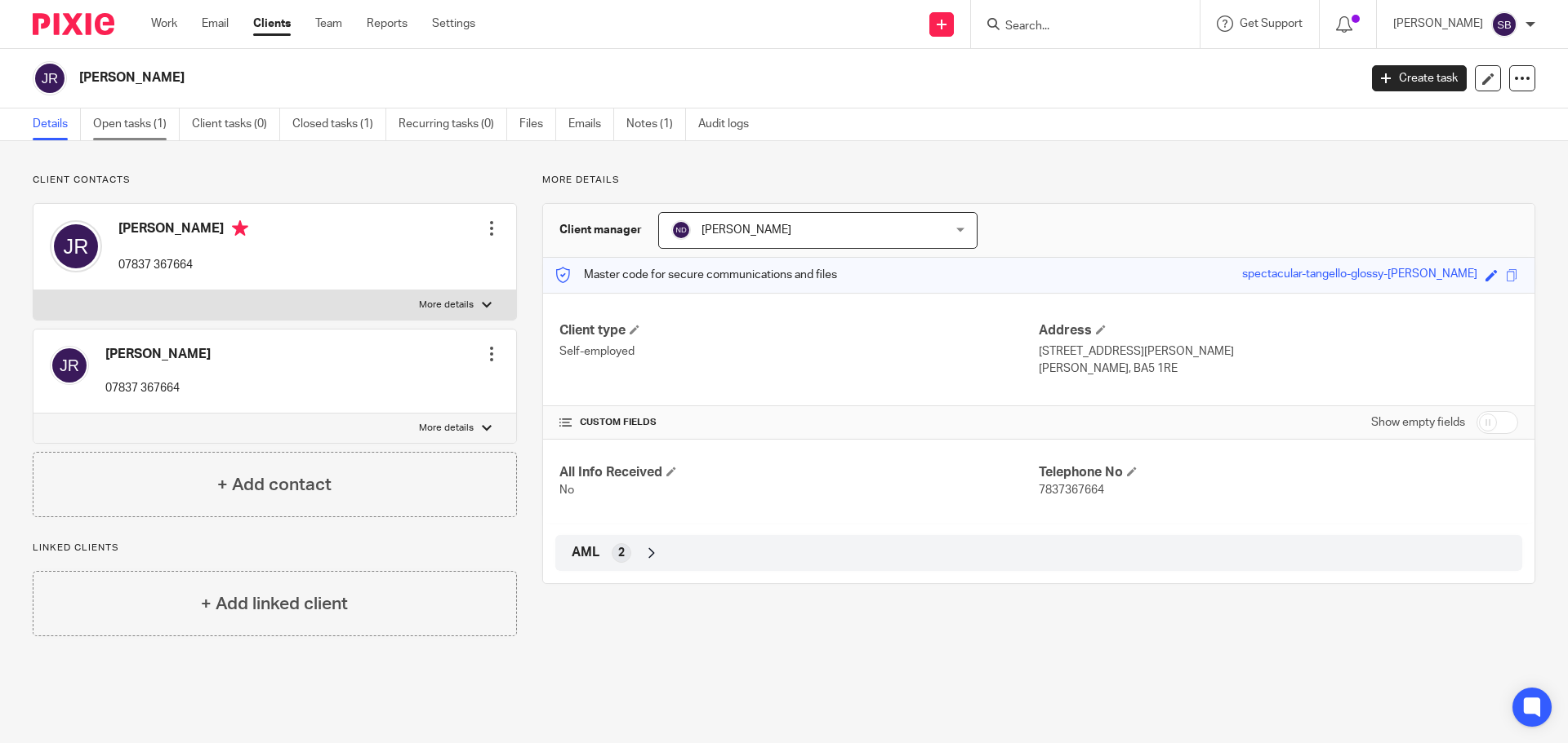
click at [138, 120] on link "Open tasks (1)" at bounding box center [136, 124] width 87 height 32
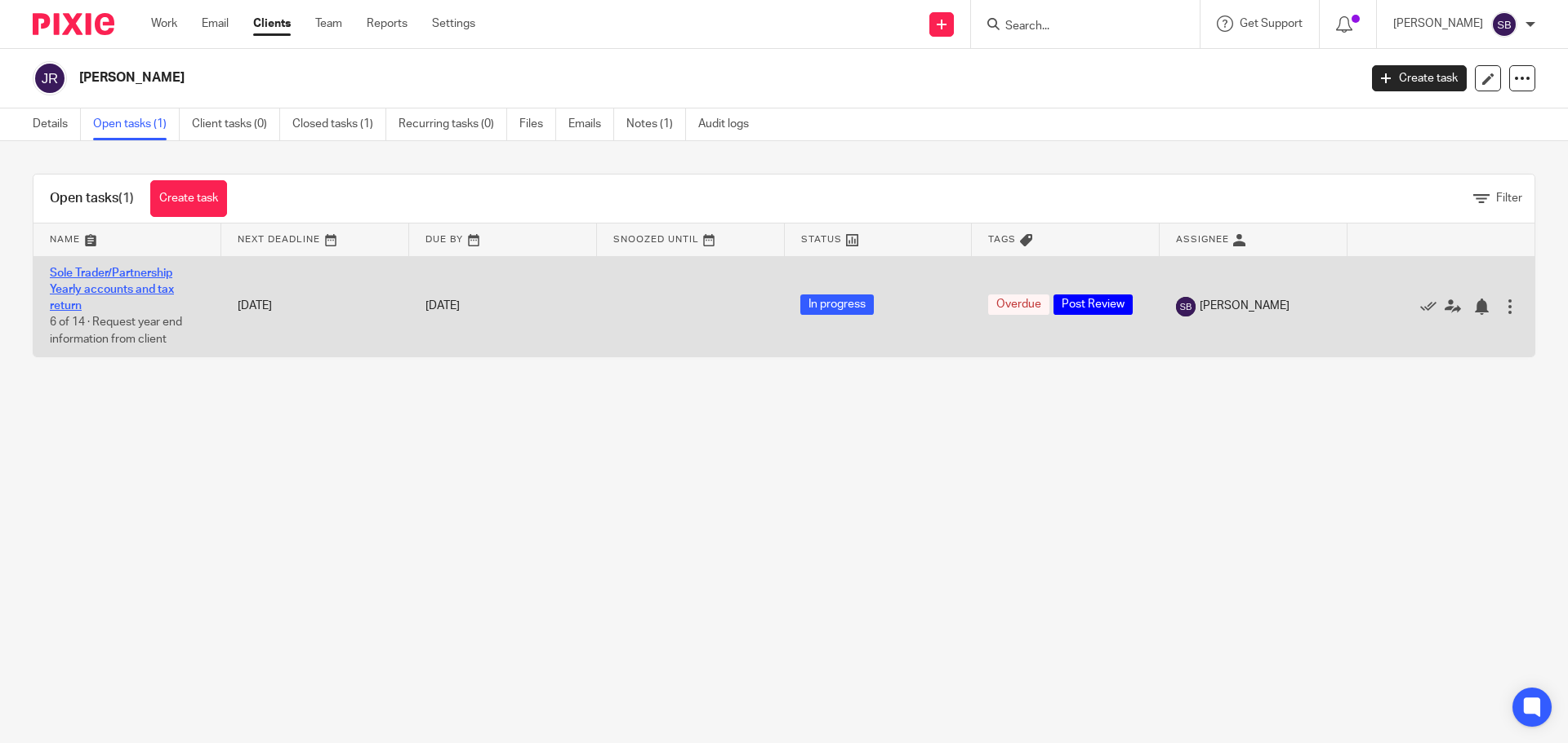
click at [102, 273] on link "Sole Trader/Partnership Yearly accounts and tax return" at bounding box center [112, 289] width 125 height 45
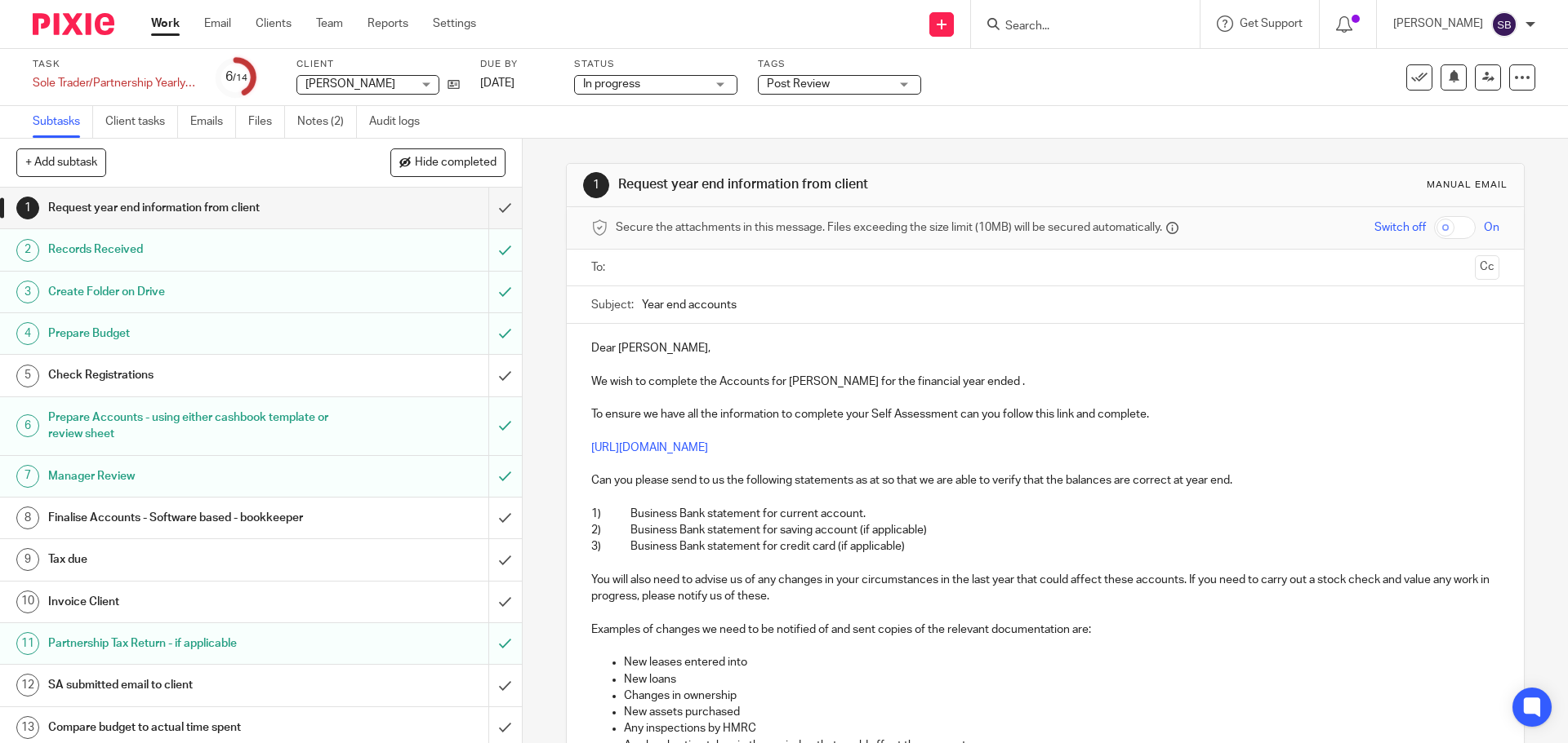
click at [66, 323] on h1 "Prepare Budget" at bounding box center [189, 333] width 283 height 24
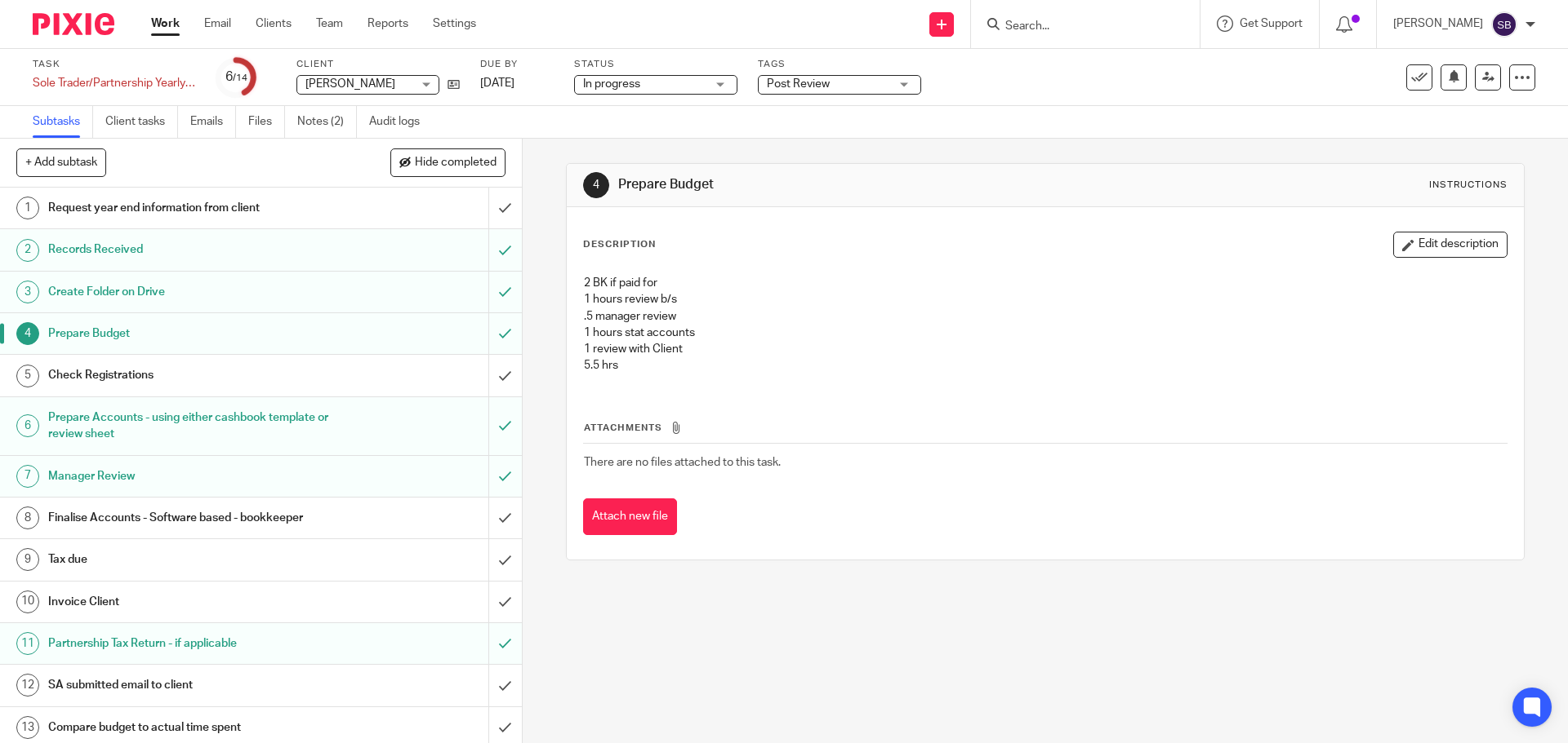
scroll to position [65, 0]
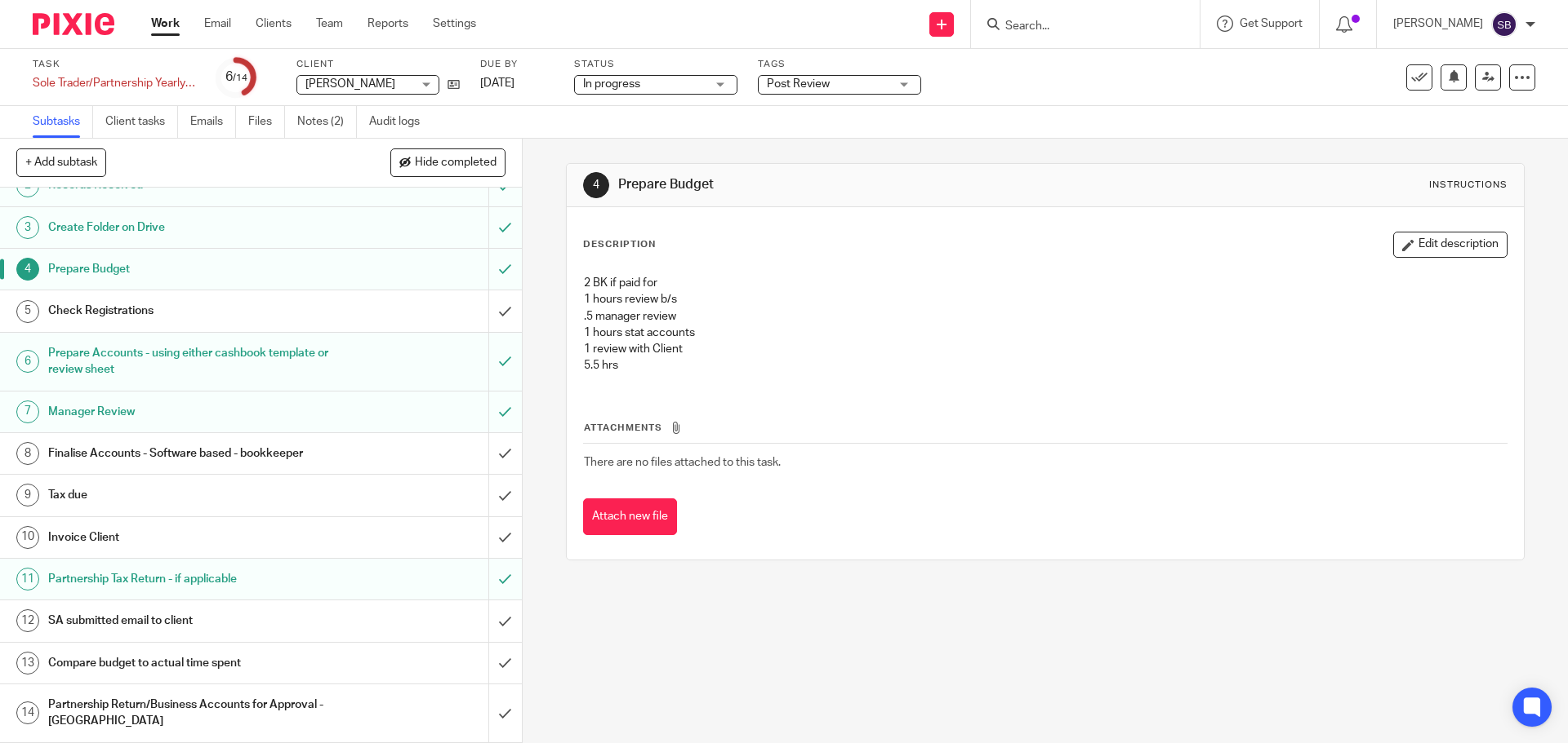
click at [205, 658] on h1 "Compare budget to actual time spent" at bounding box center [189, 663] width 283 height 24
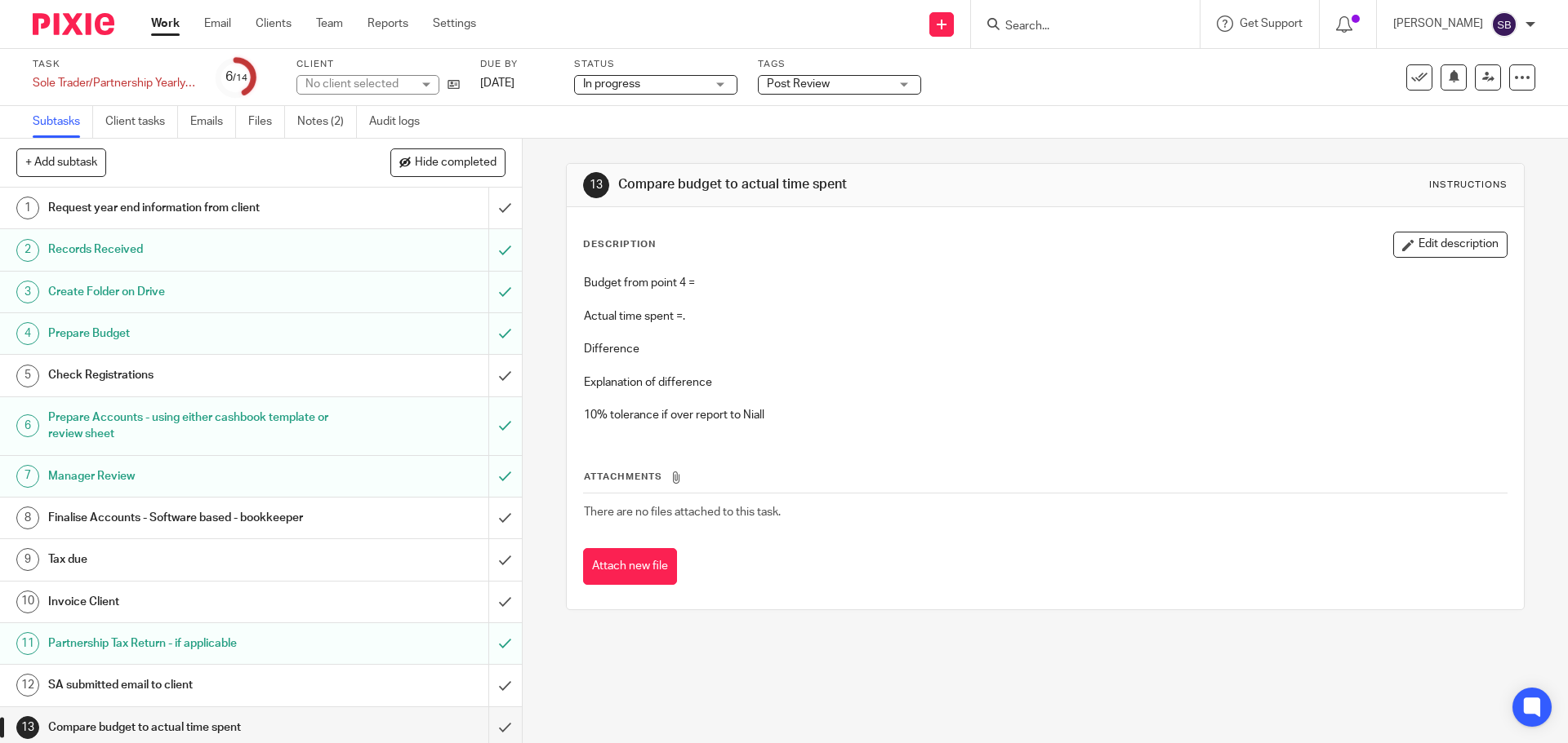
click at [726, 293] on p at bounding box center [1045, 299] width 922 height 16
click at [1415, 247] on button "Edit description" at bounding box center [1450, 244] width 114 height 26
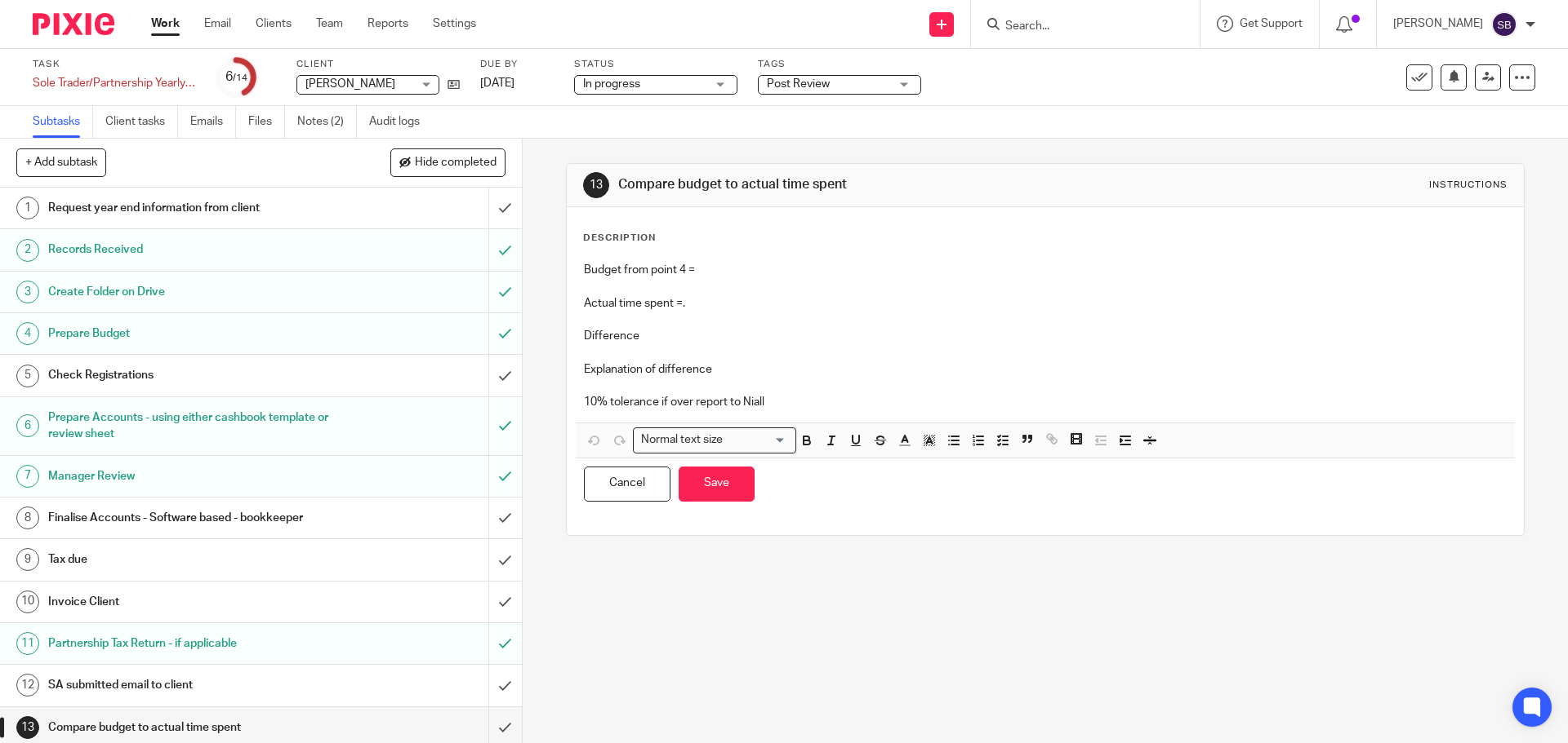
click at [760, 257] on div "Budget from point 4 = Actual time spent =. Difference Explanation of difference…" at bounding box center [1045, 338] width 938 height 169
click at [718, 302] on p "Actual time spent =." at bounding box center [1045, 303] width 922 height 16
click at [714, 479] on button "Save" at bounding box center [716, 484] width 76 height 35
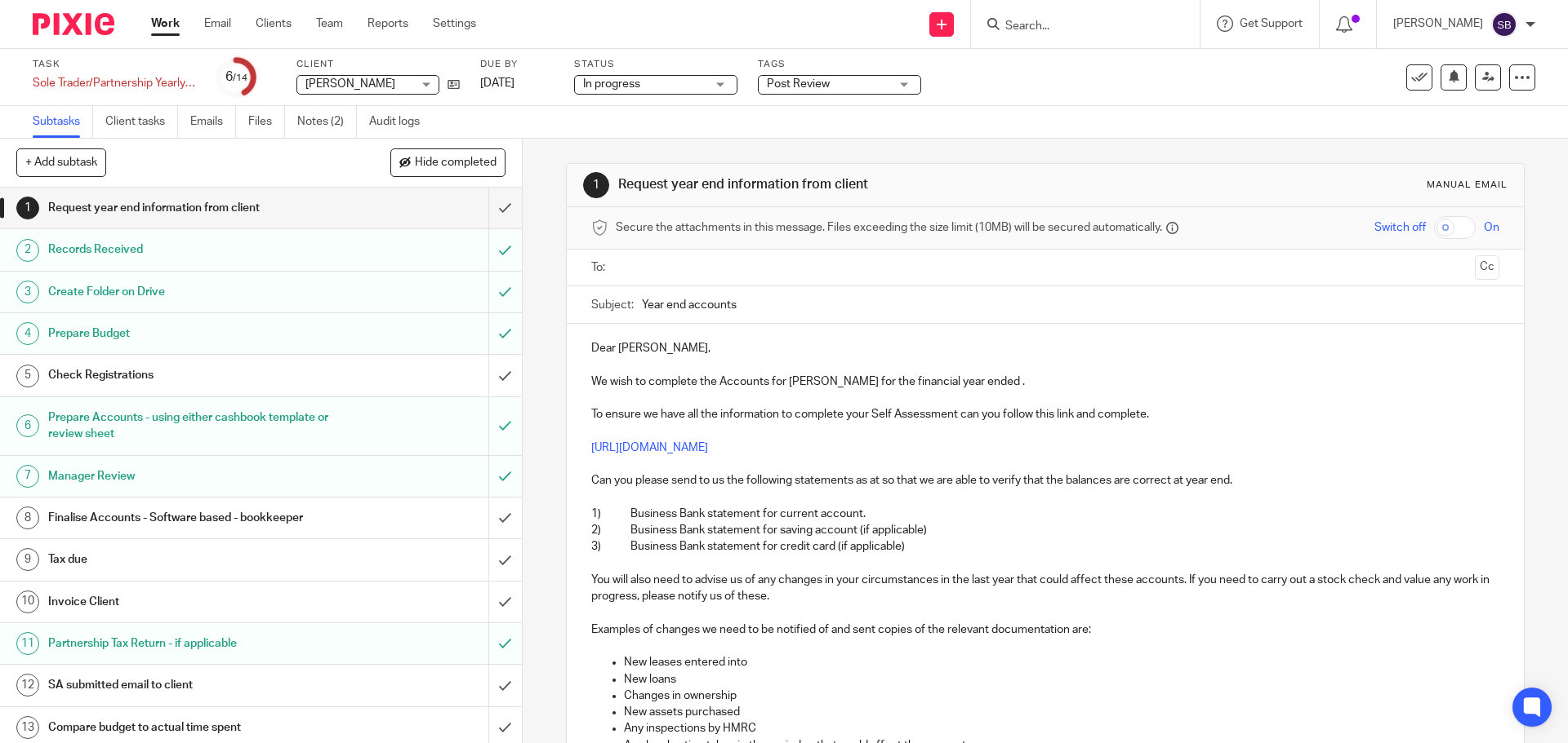
scroll to position [65, 0]
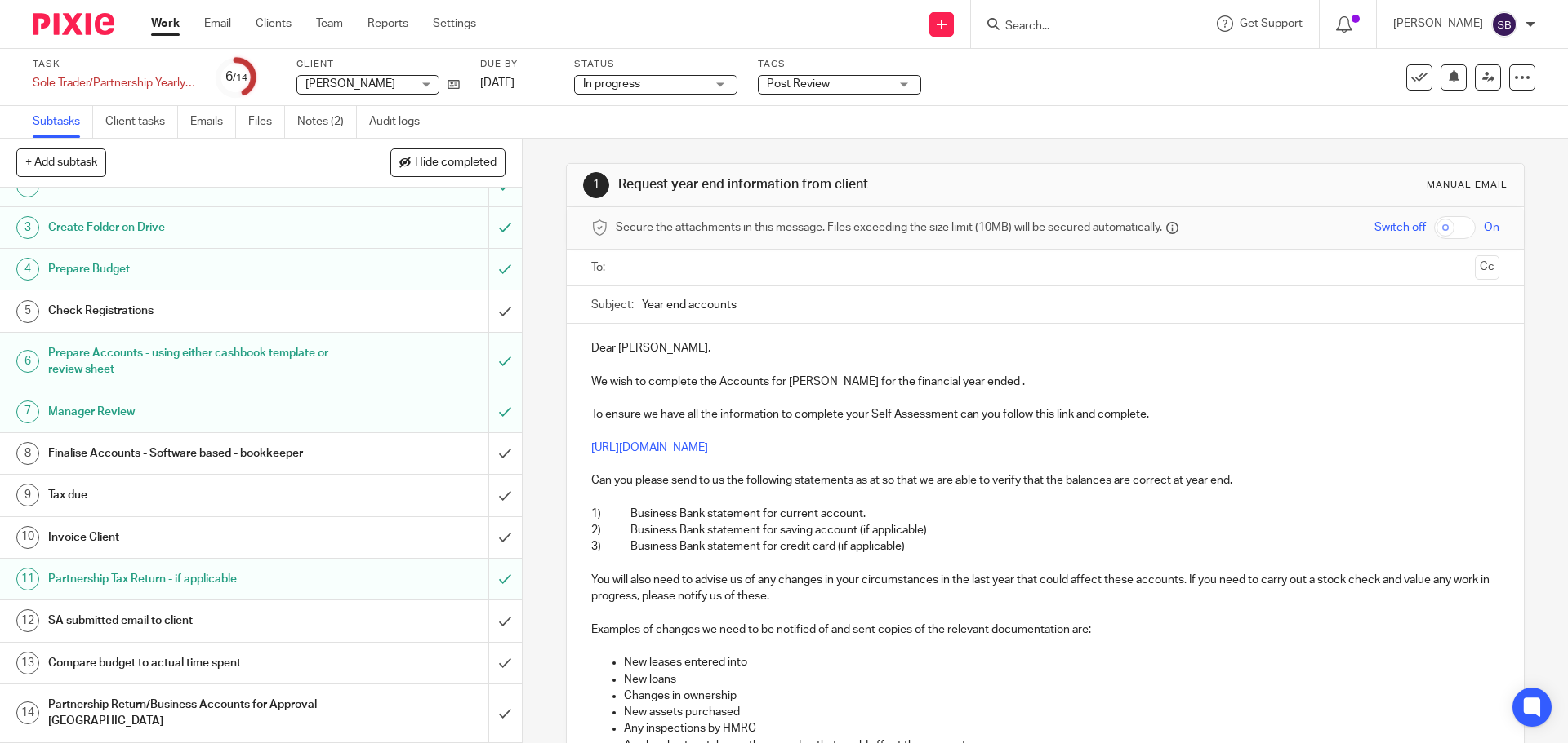
click at [906, 83] on div "Post Review" at bounding box center [839, 85] width 163 height 19
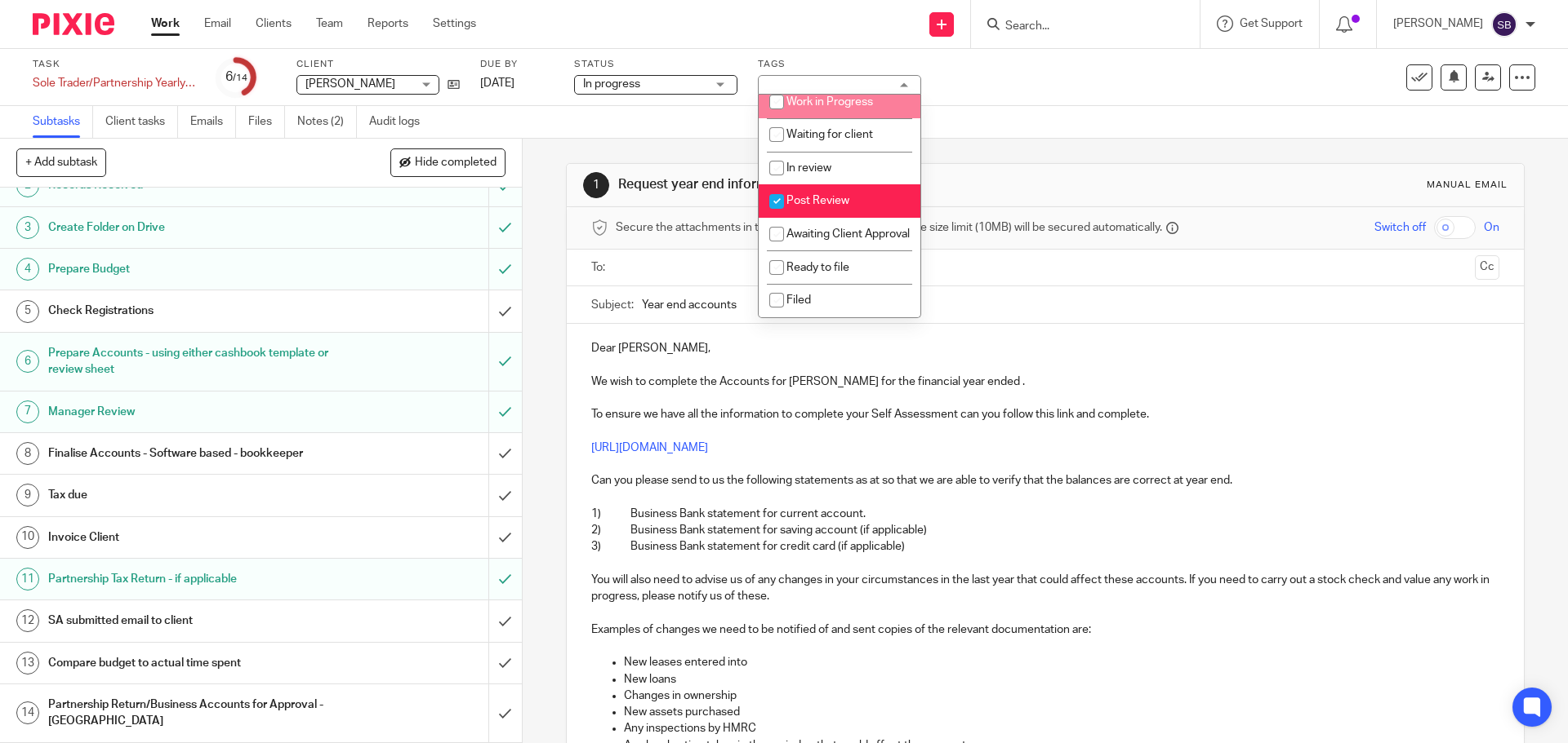
scroll to position [175, 0]
click at [774, 186] on input "checkbox" at bounding box center [776, 202] width 31 height 31
checkbox input "false"
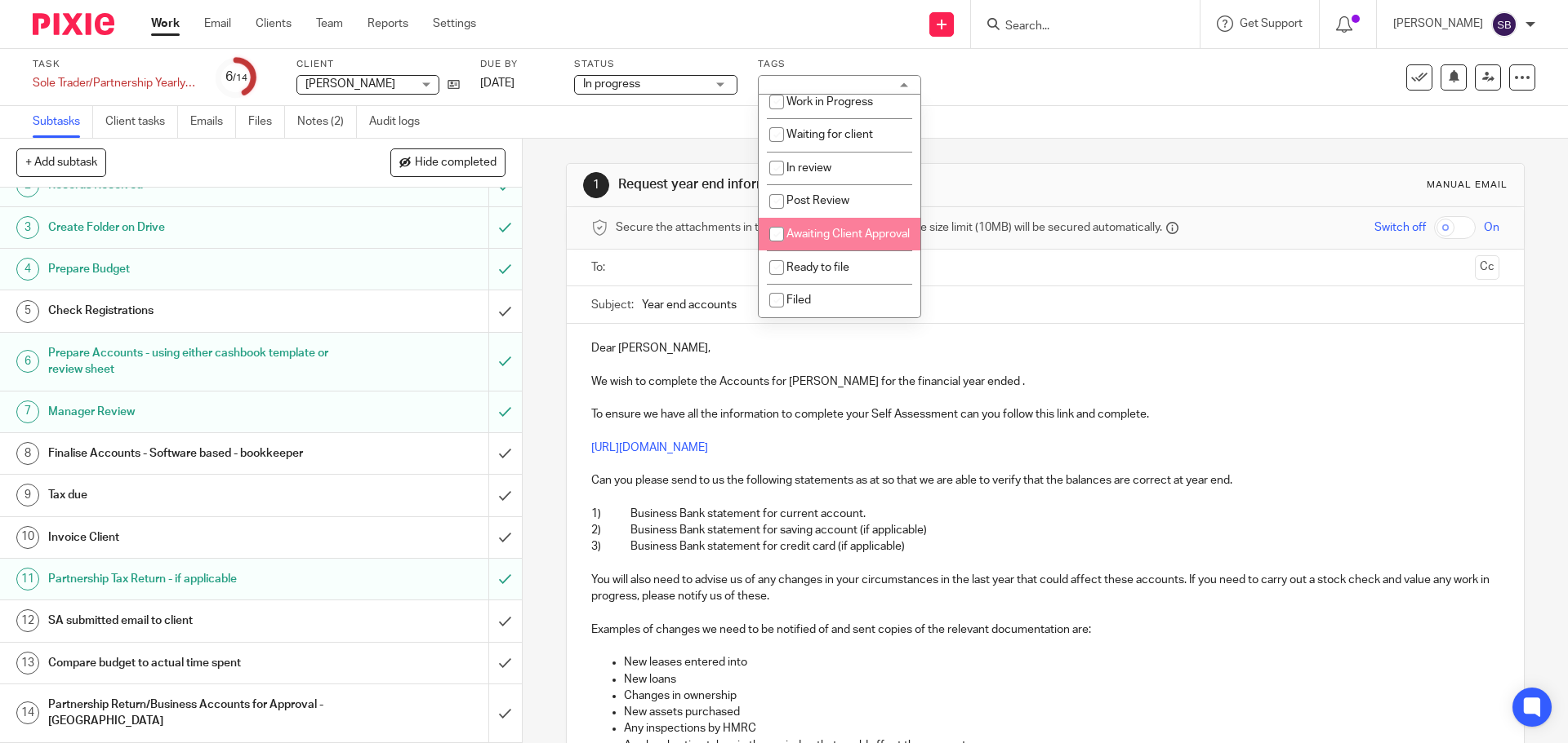
click at [772, 219] on input "checkbox" at bounding box center [776, 234] width 31 height 31
checkbox input "true"
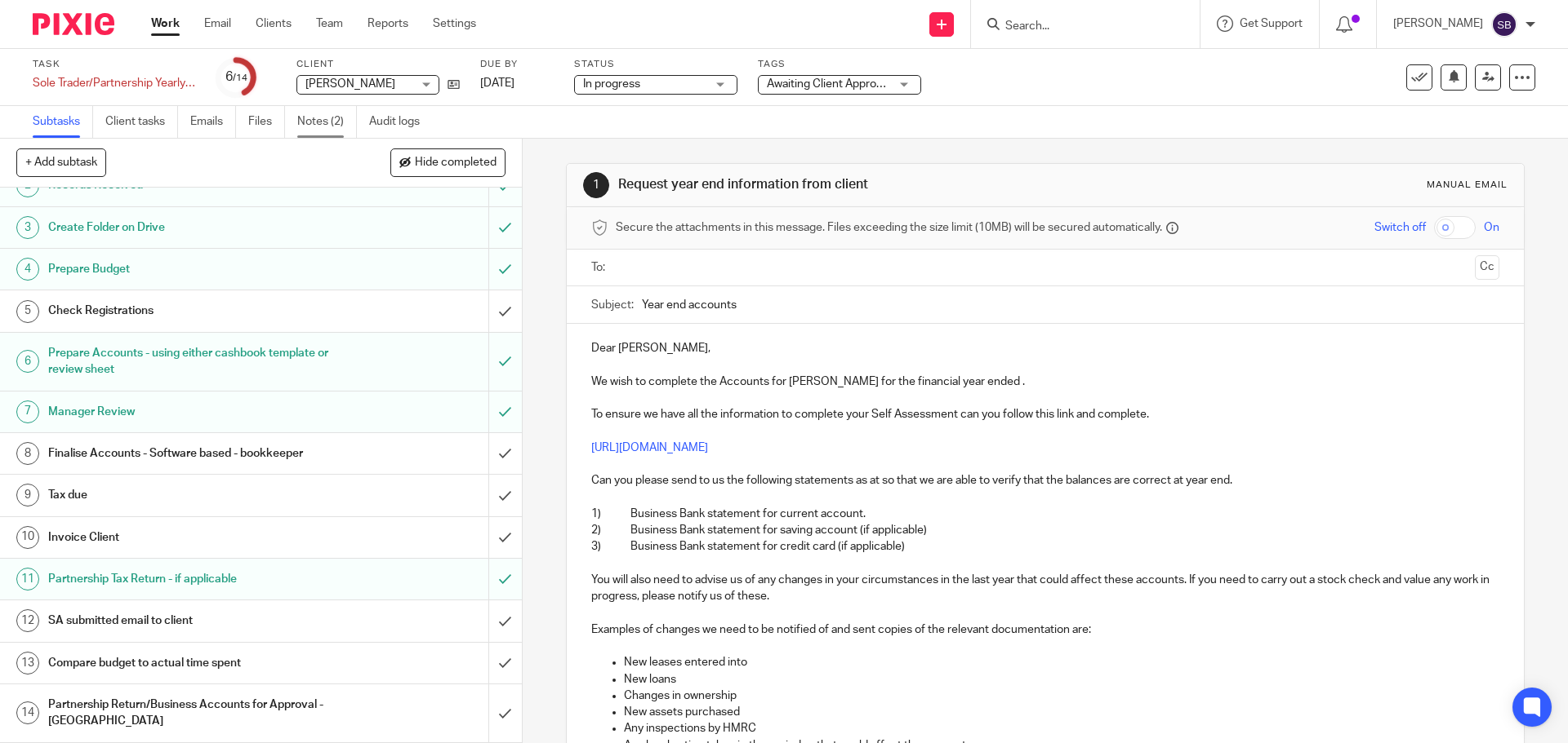
click at [321, 120] on link "Notes (2)" at bounding box center [327, 122] width 60 height 32
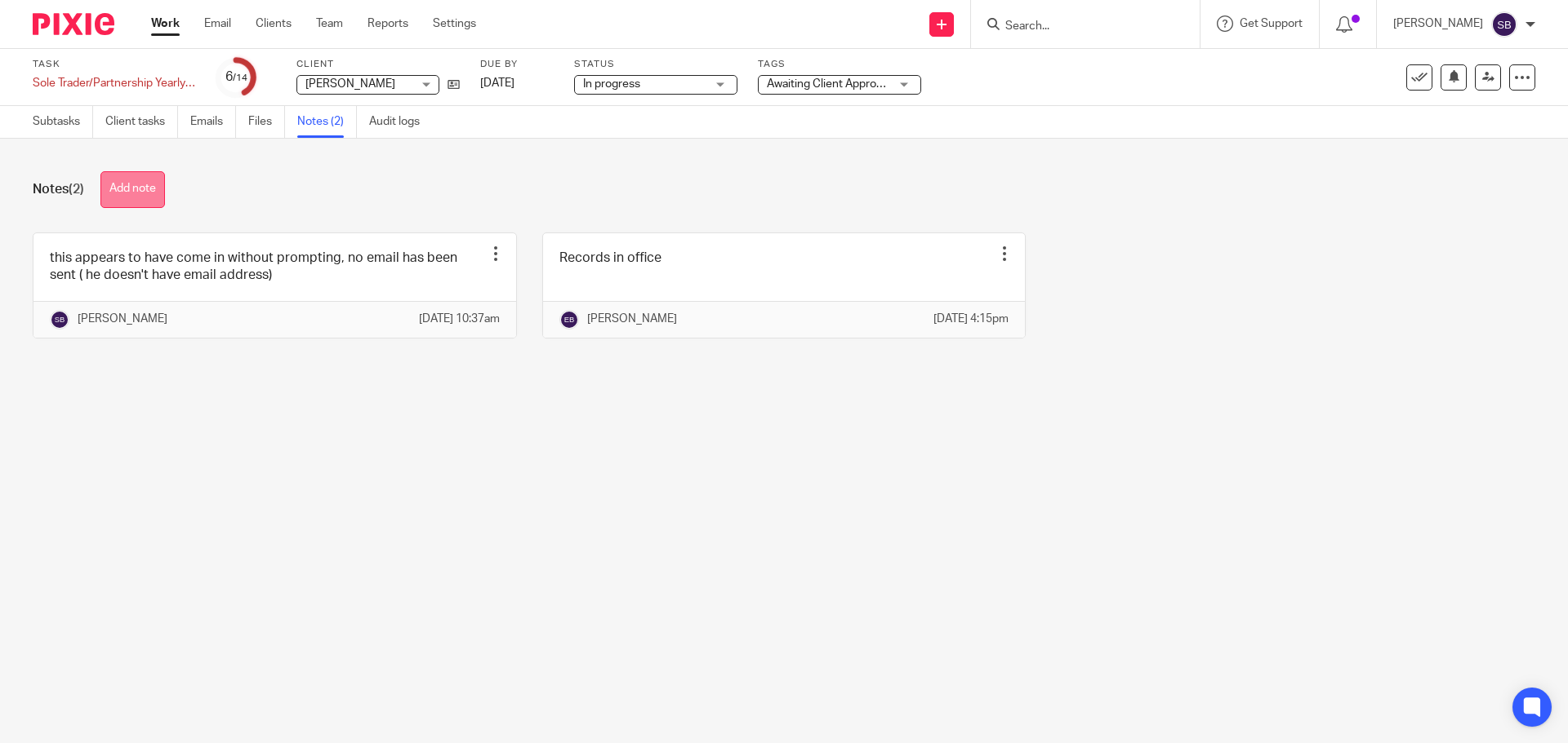
click at [154, 204] on button "Add note" at bounding box center [132, 190] width 65 height 37
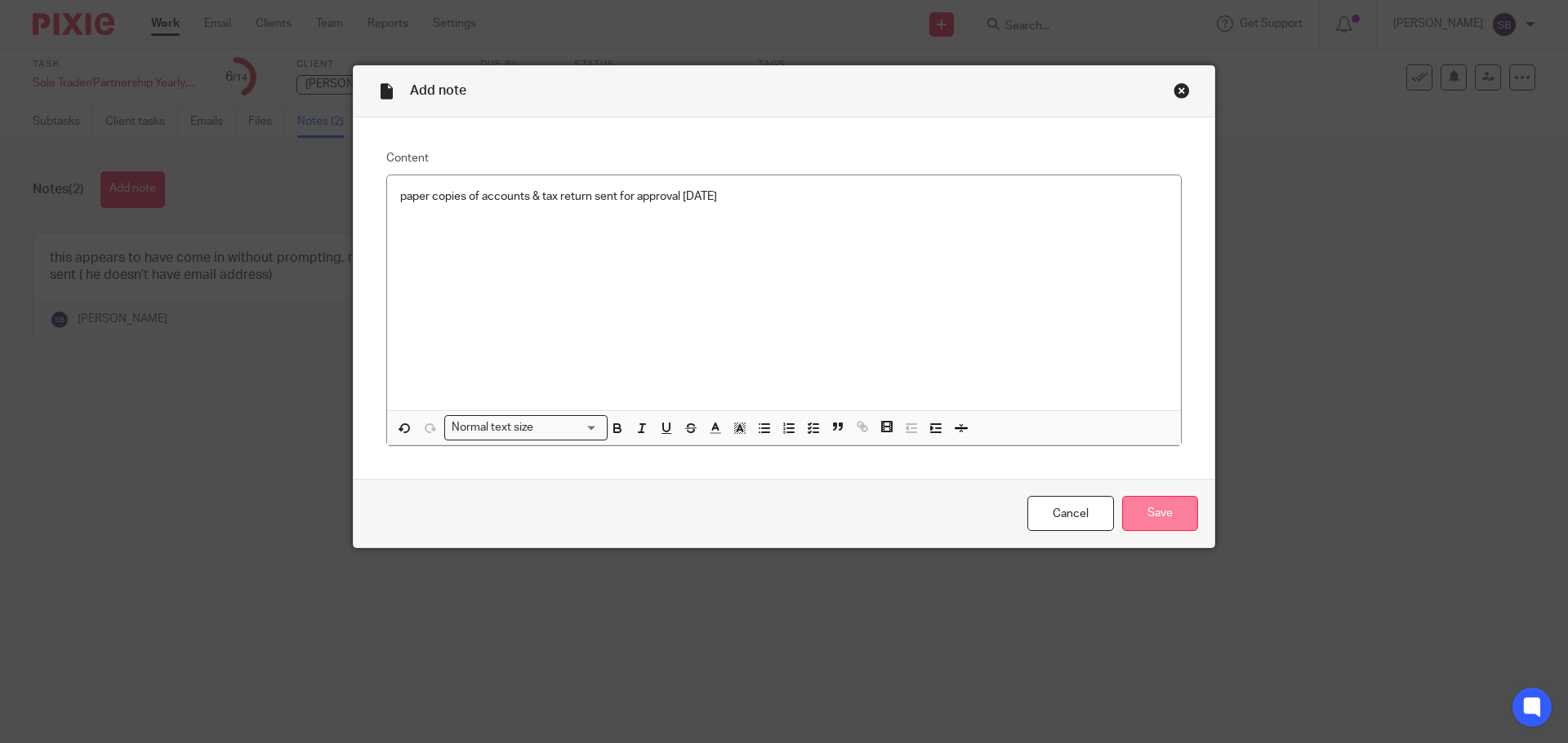
click at [1158, 519] on input "Save" at bounding box center [1160, 513] width 76 height 35
